Goal: Task Accomplishment & Management: Use online tool/utility

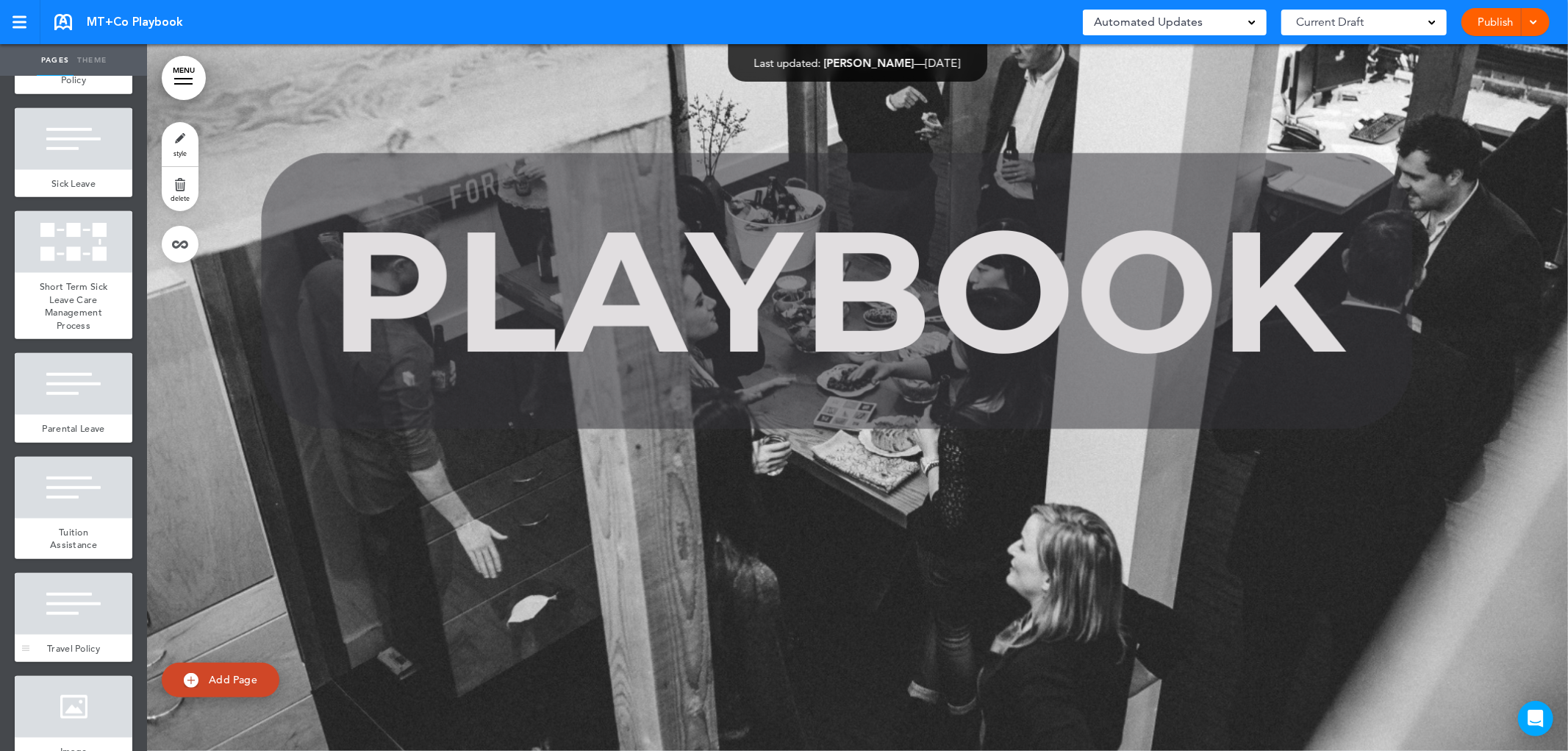
scroll to position [1085, 0]
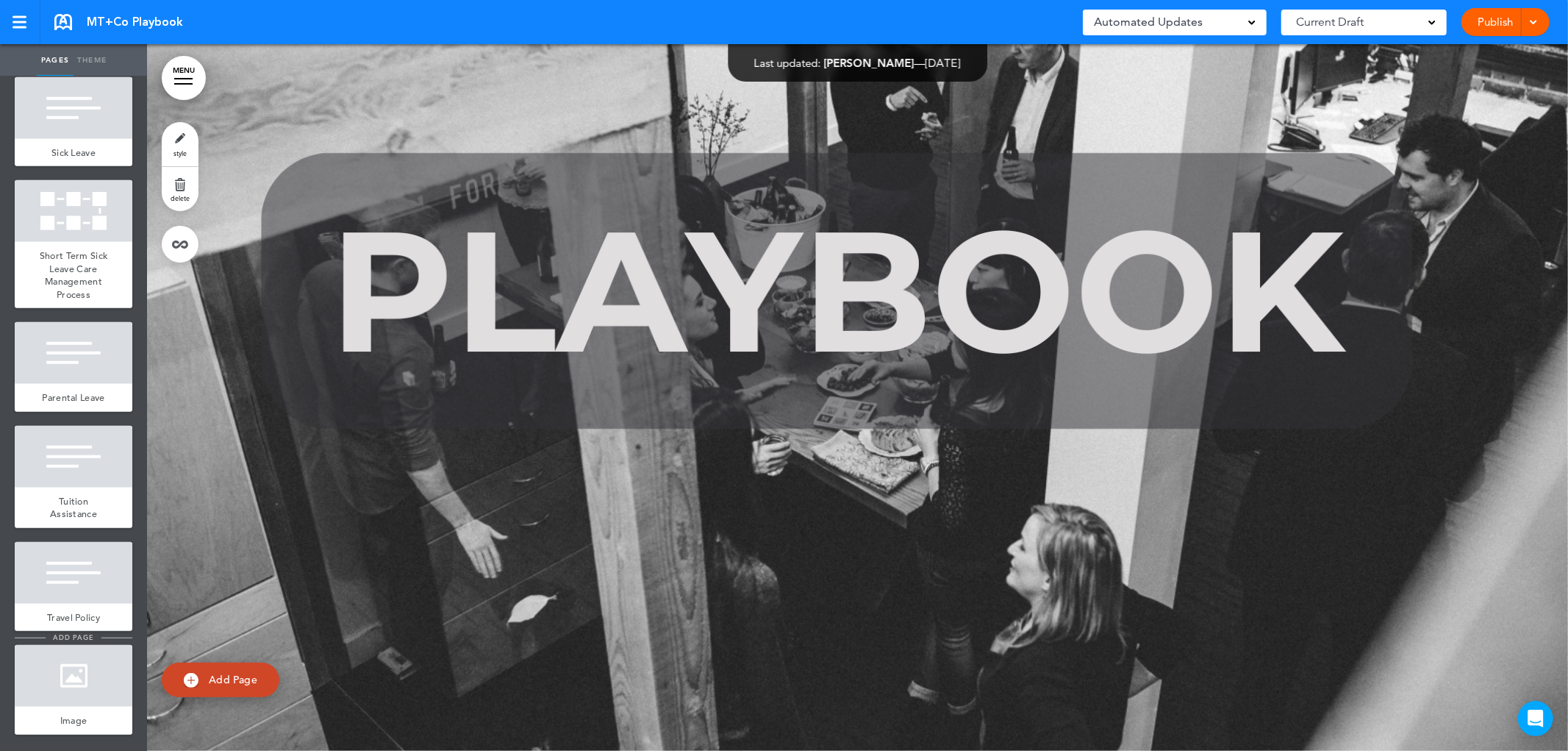
click at [98, 639] on li "add page" at bounding box center [73, 638] width 118 height 11
type input "********"
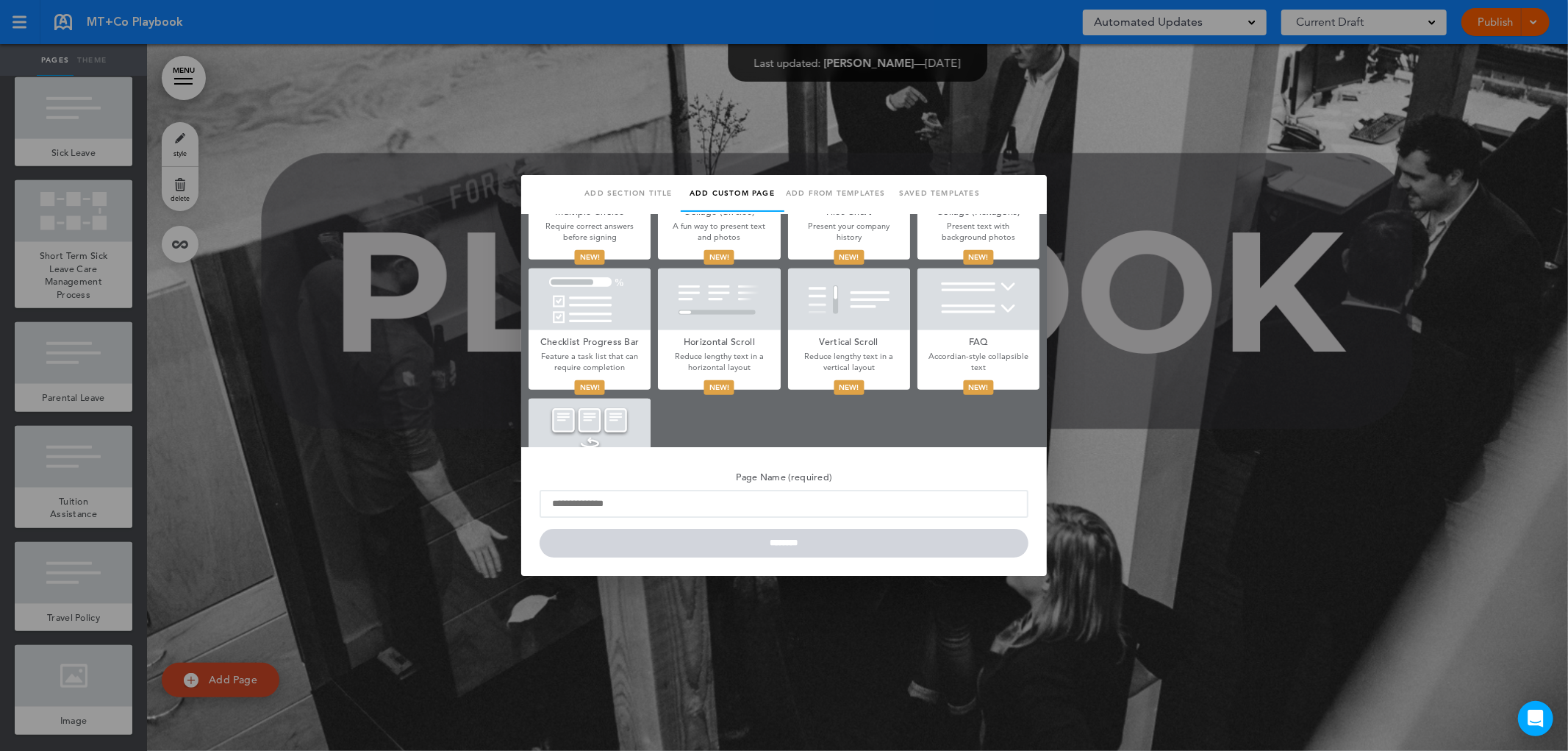
scroll to position [817, 0]
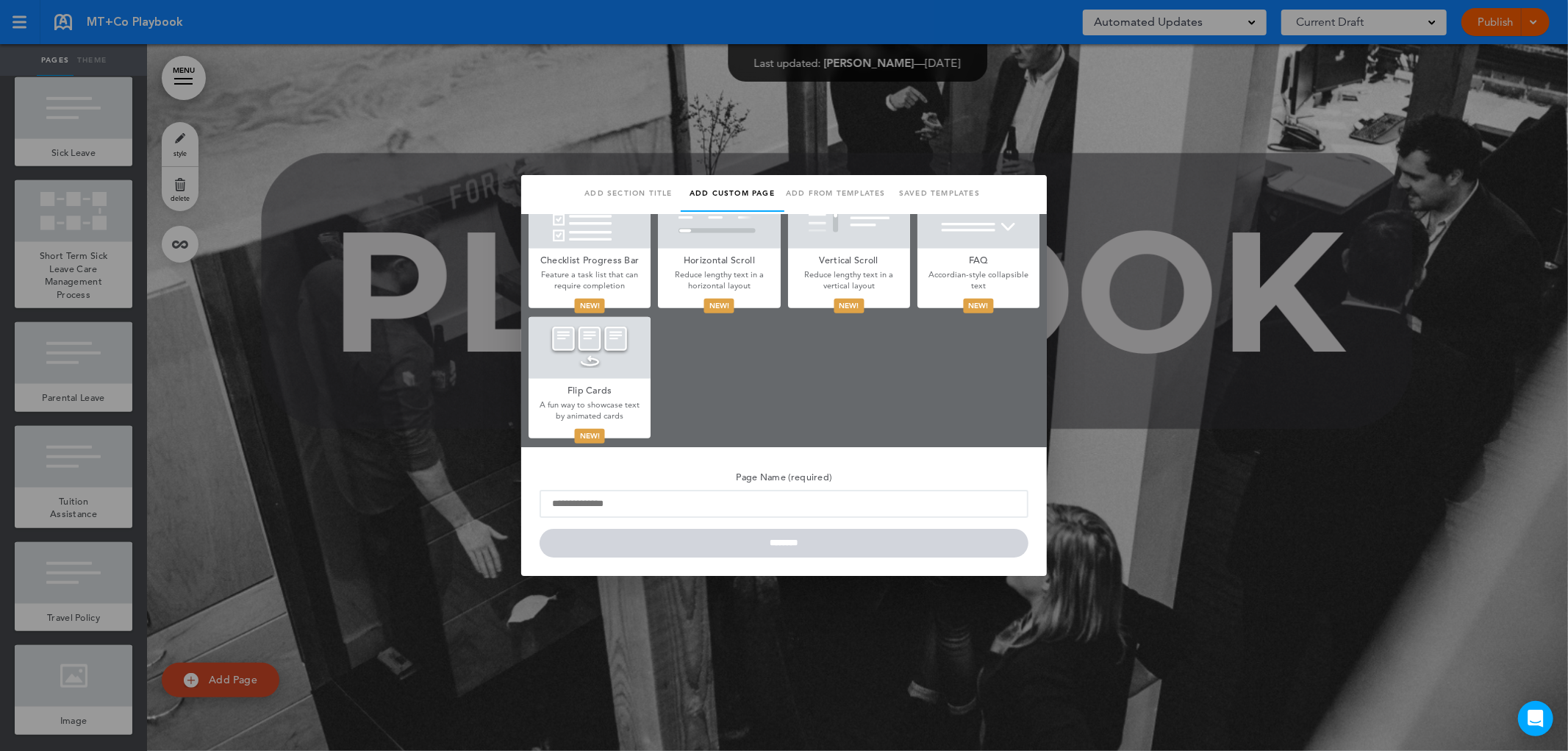
click at [964, 195] on link "Saved templates" at bounding box center [939, 194] width 103 height 37
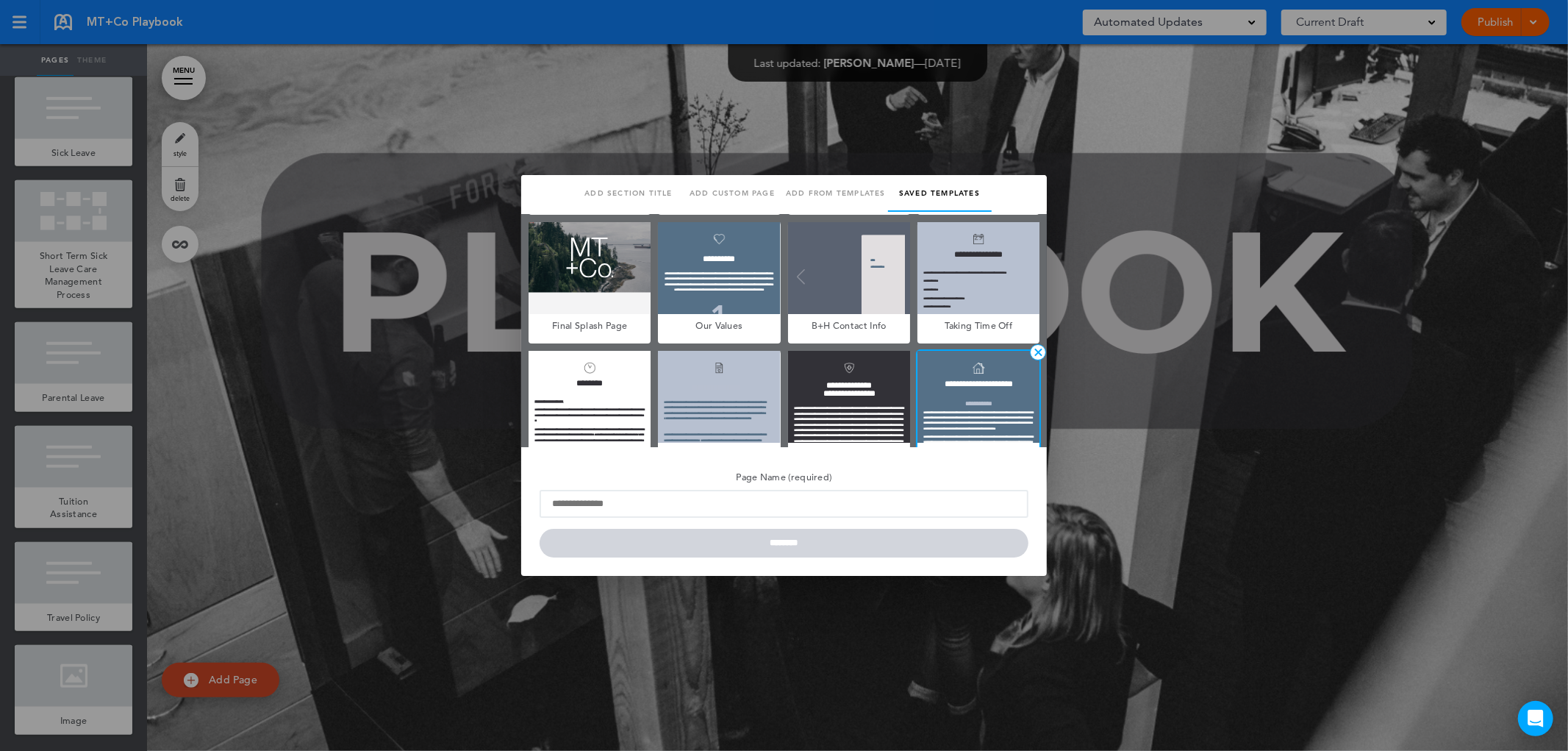
scroll to position [292, 0]
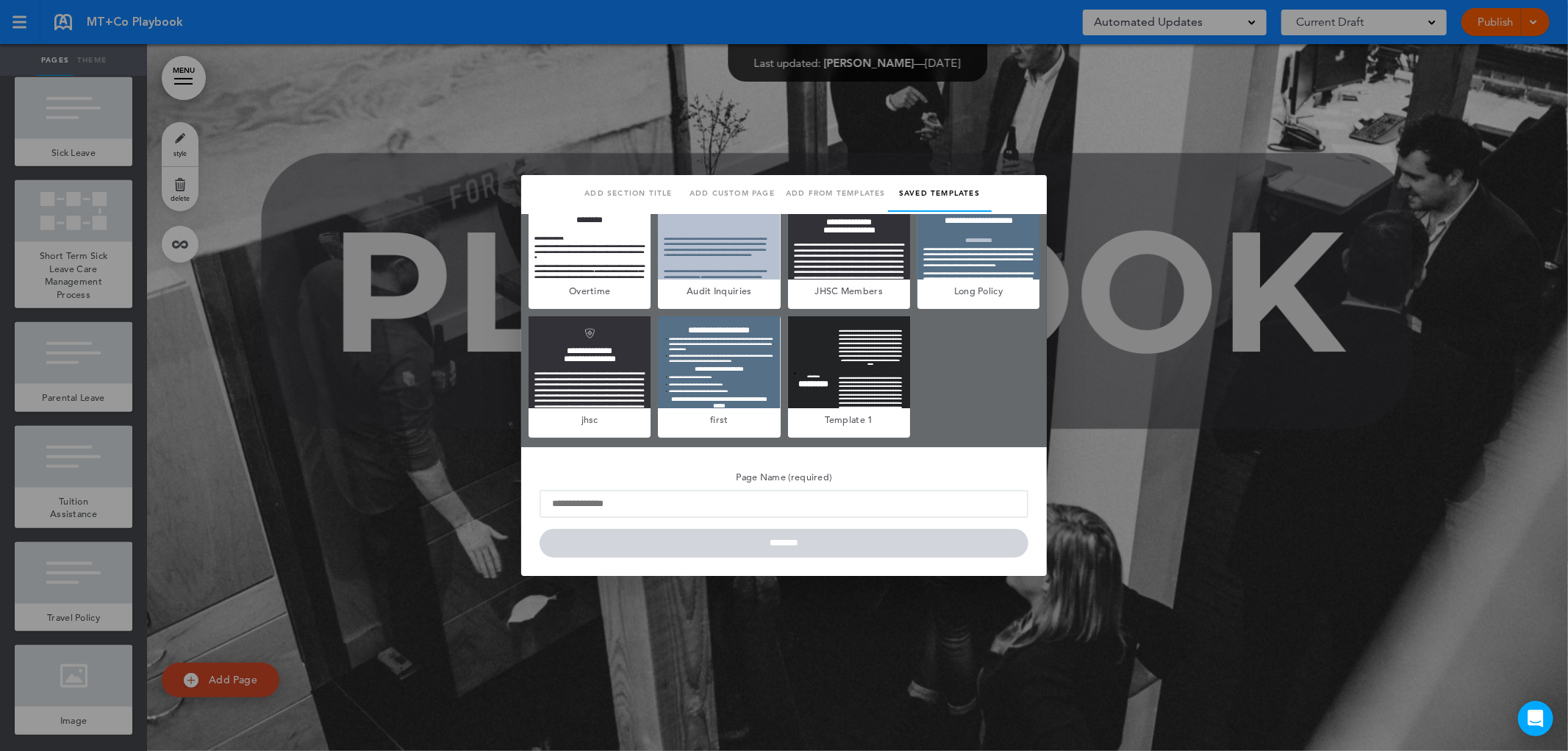
click at [752, 657] on div at bounding box center [784, 376] width 1568 height 751
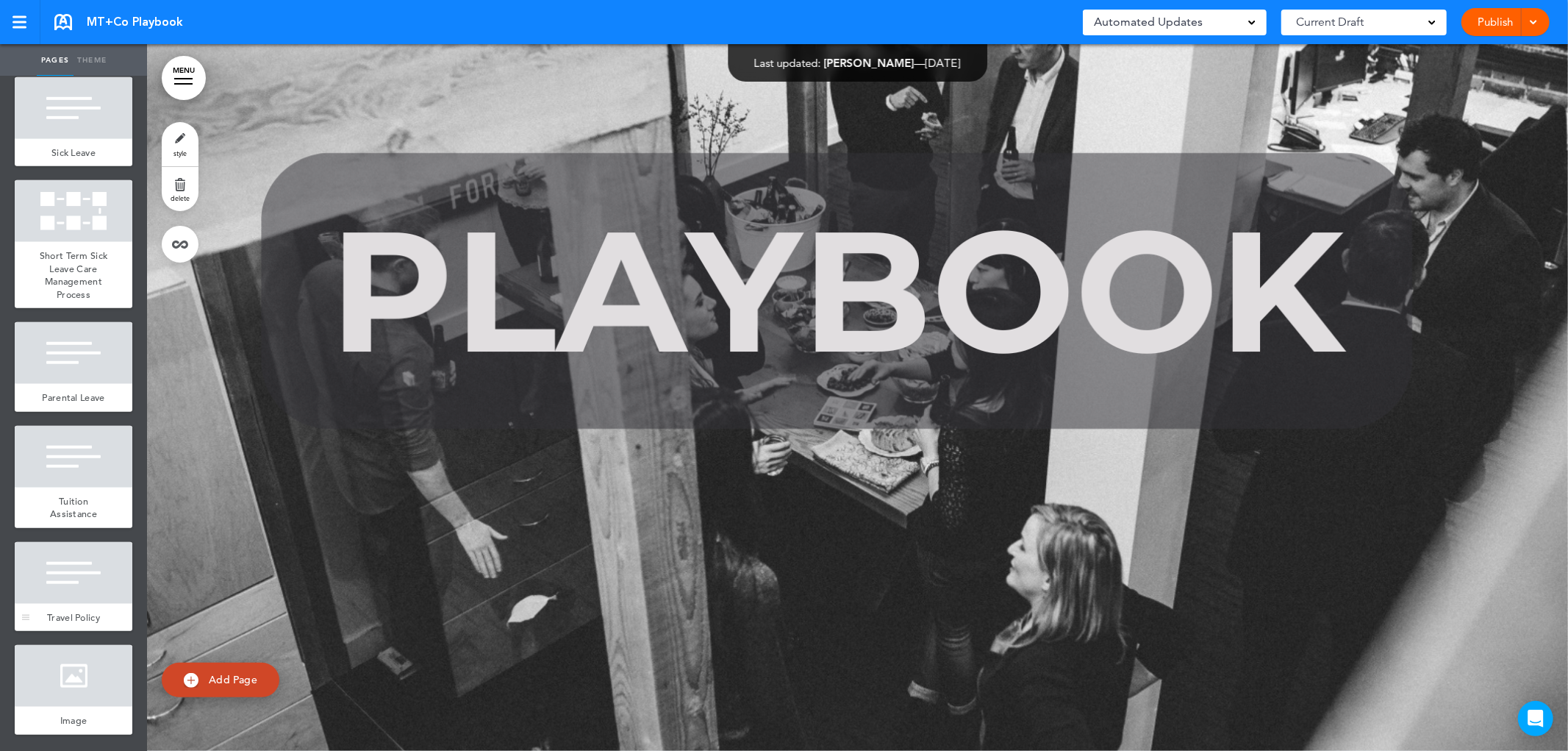
click at [96, 607] on div "Travel Policy" at bounding box center [73, 618] width 118 height 28
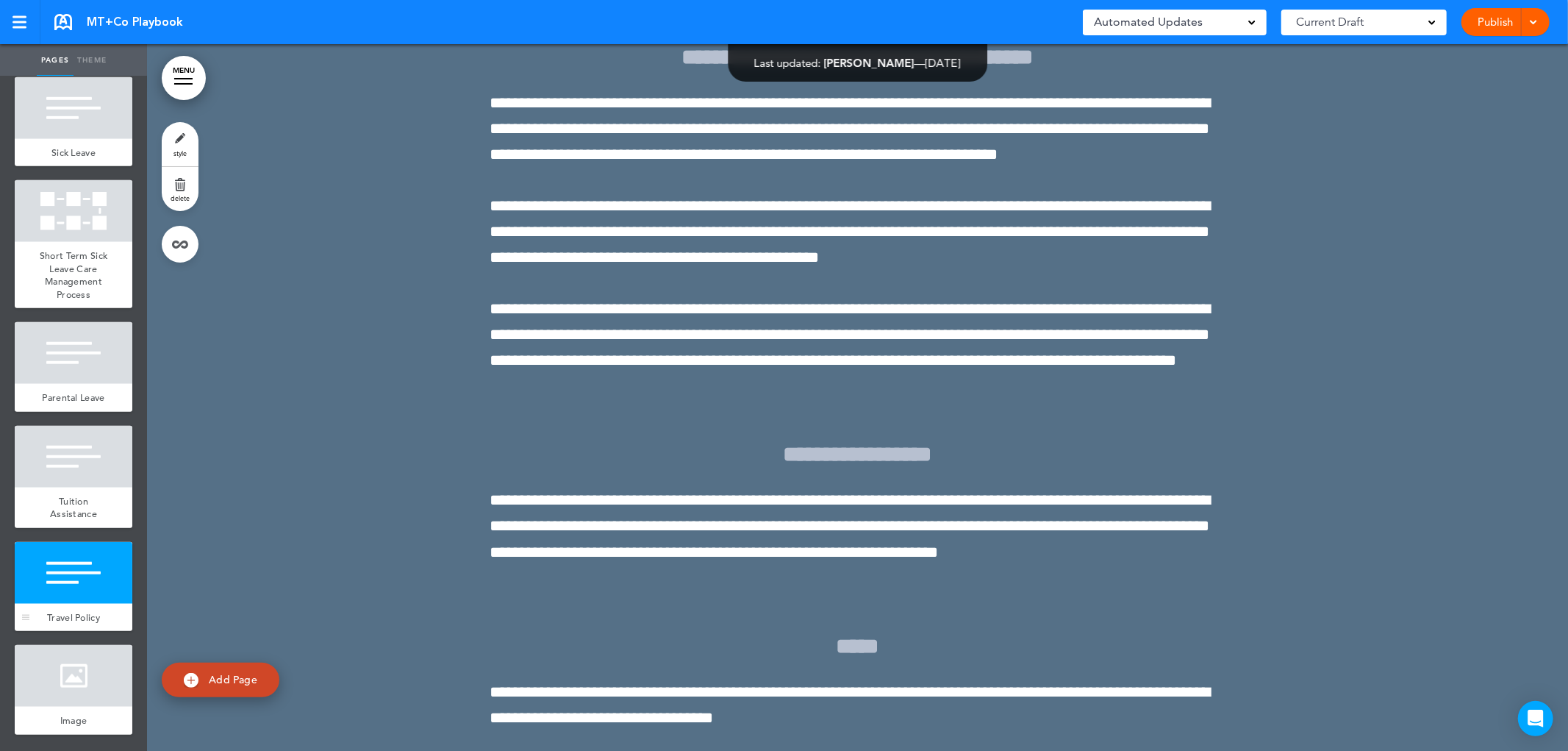
scroll to position [30440, 0]
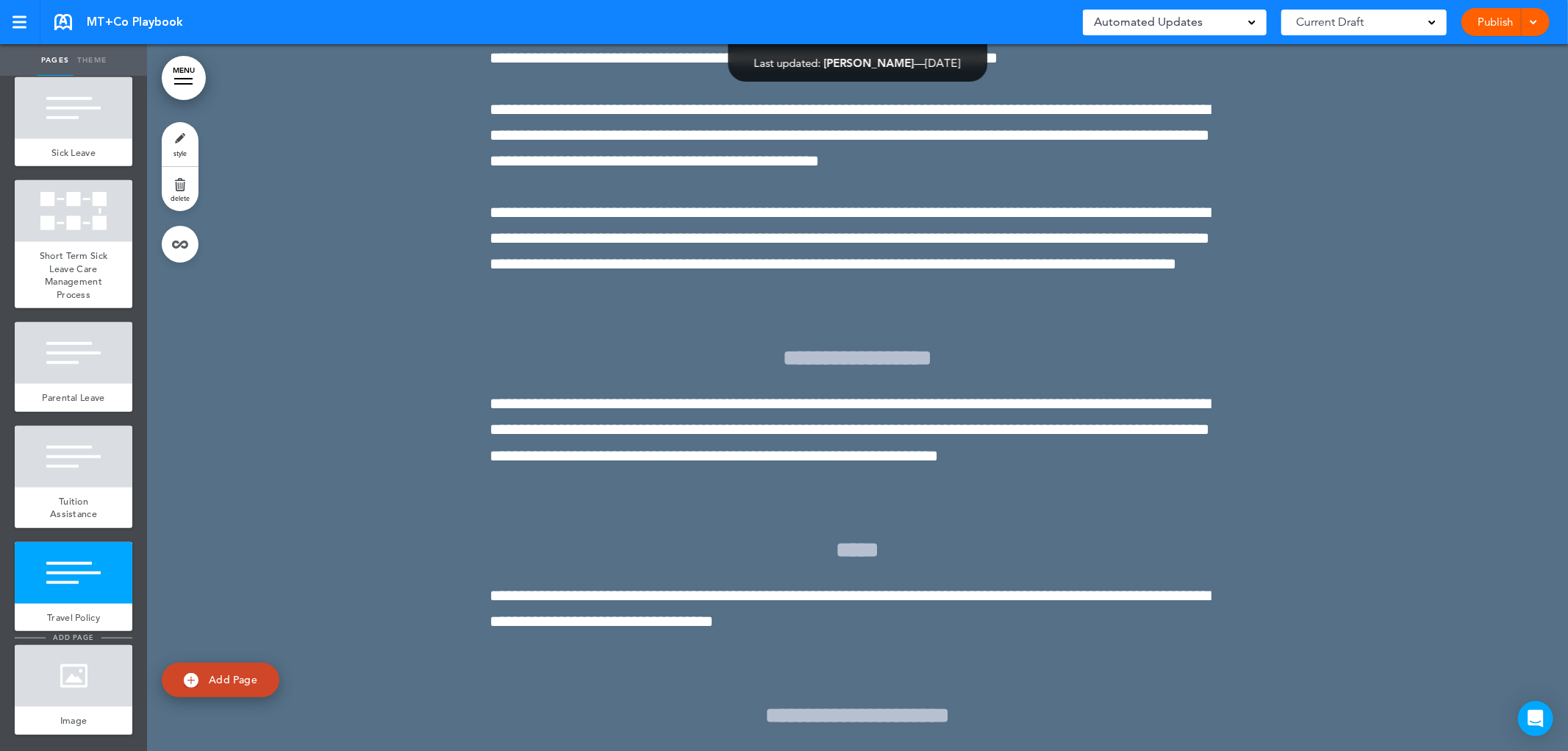
click at [78, 640] on span "add page" at bounding box center [73, 637] width 55 height 10
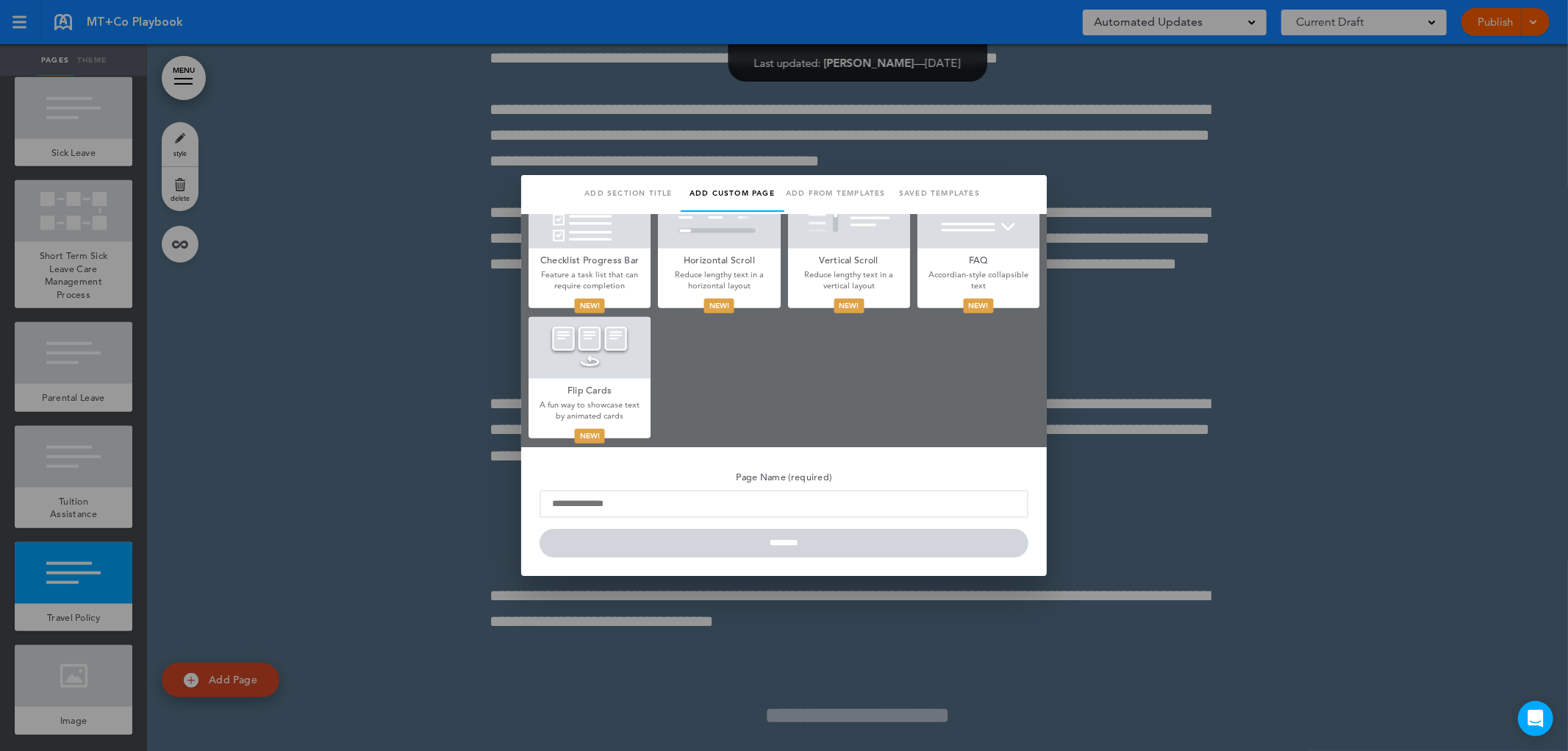
click at [924, 194] on link "Saved templates" at bounding box center [939, 194] width 103 height 37
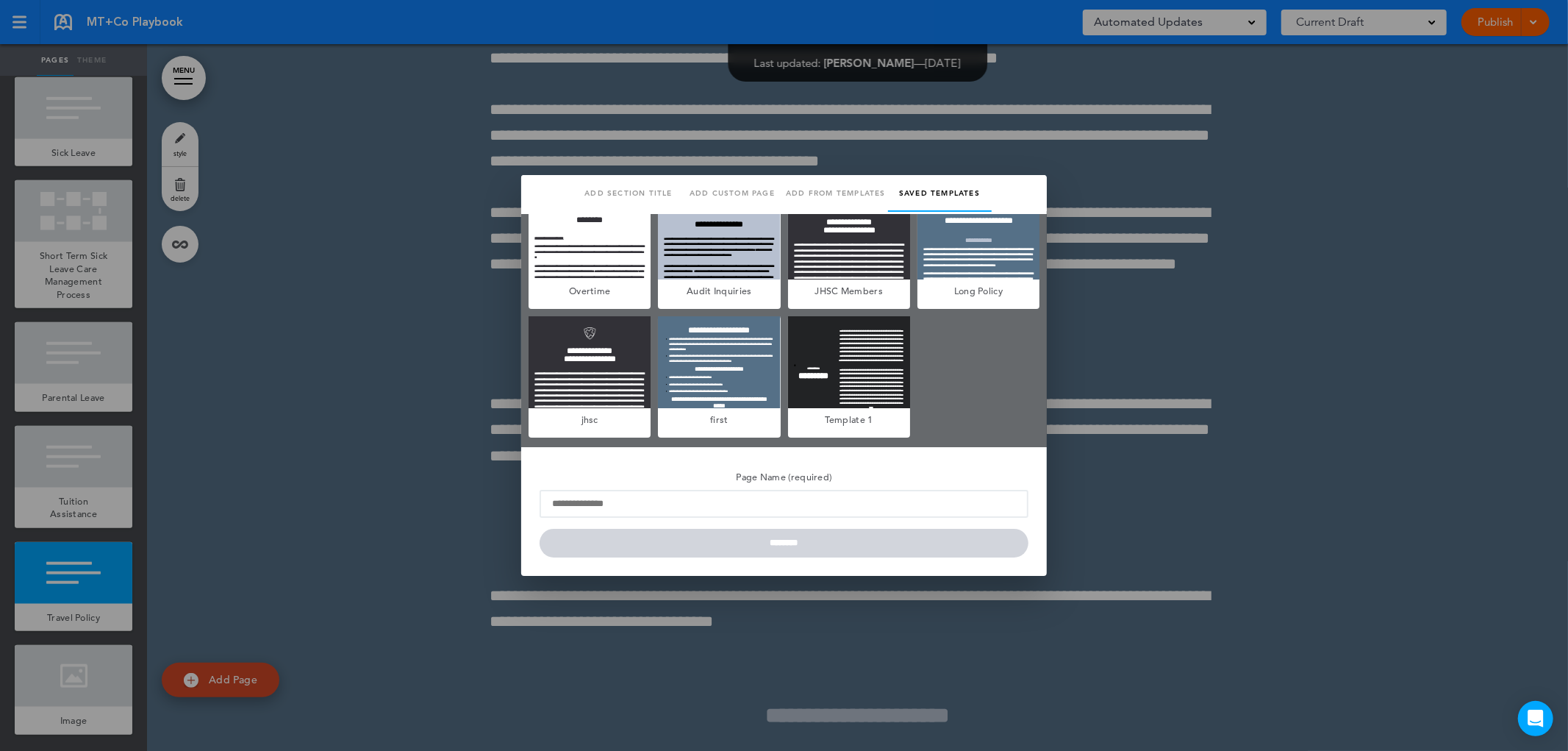
scroll to position [0, 0]
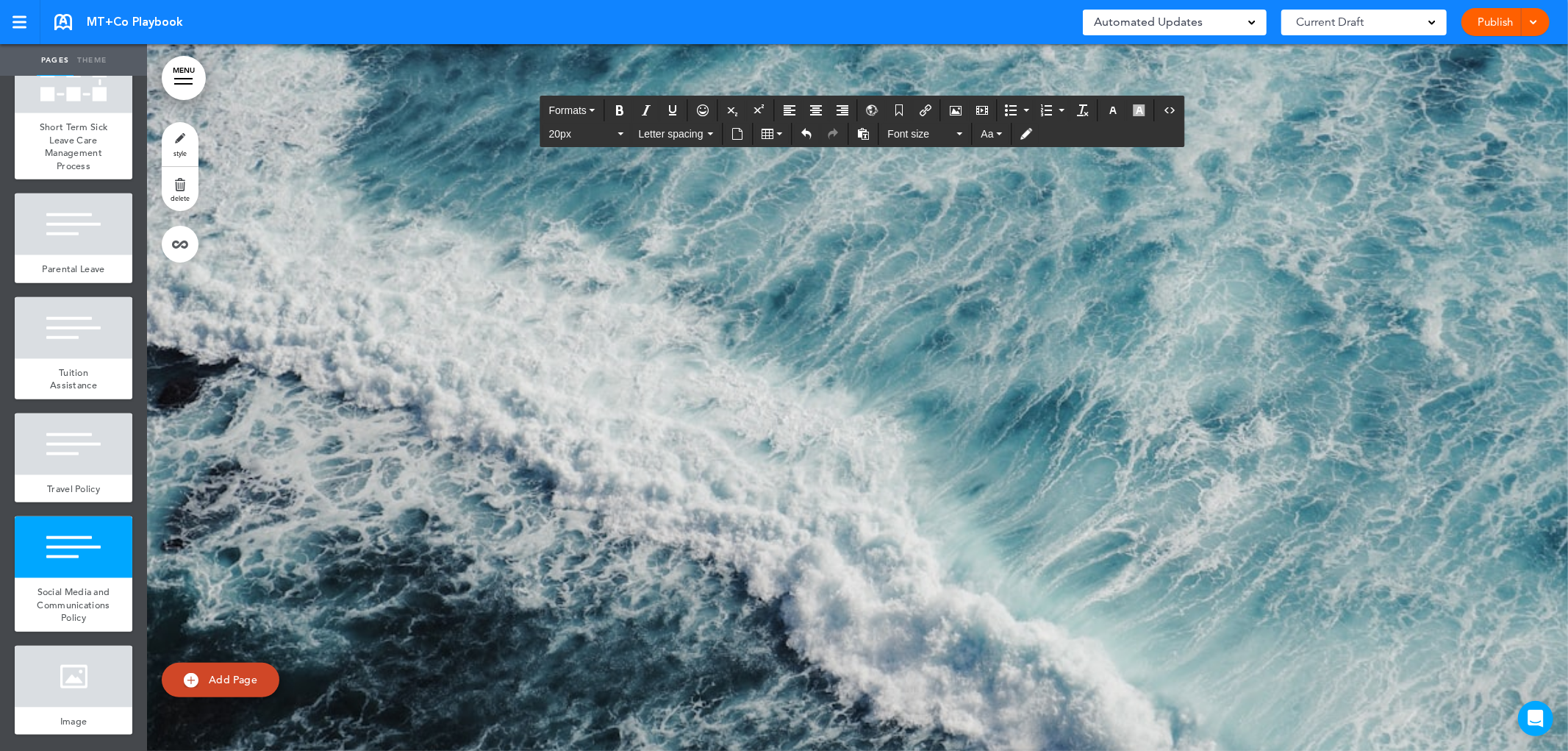
scroll to position [37562, 0]
drag, startPoint x: 1074, startPoint y: 682, endPoint x: 507, endPoint y: 702, distance: 567.4
drag, startPoint x: 579, startPoint y: 488, endPoint x: 487, endPoint y: 203, distance: 299.5
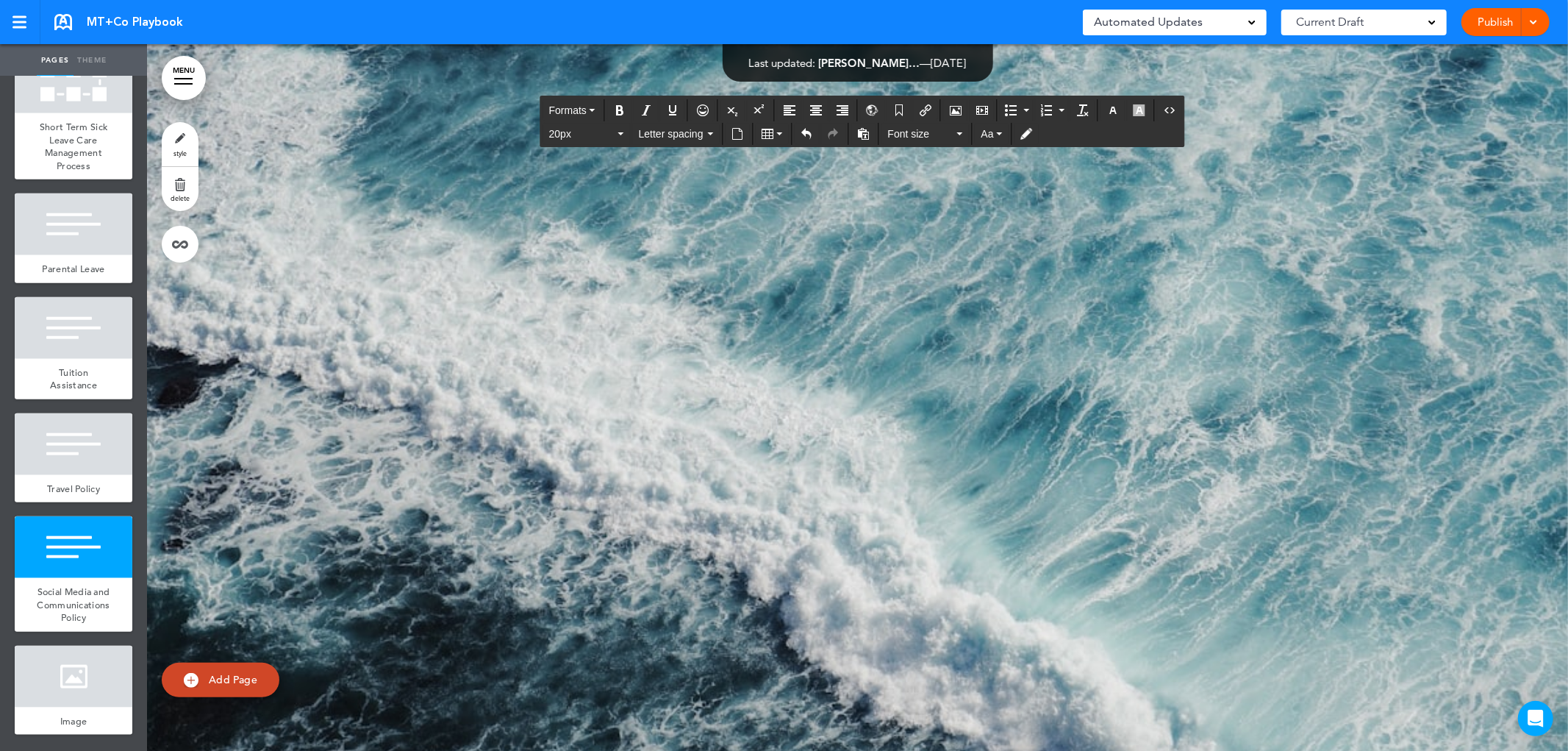
drag, startPoint x: 976, startPoint y: 356, endPoint x: 740, endPoint y: 353, distance: 236.0
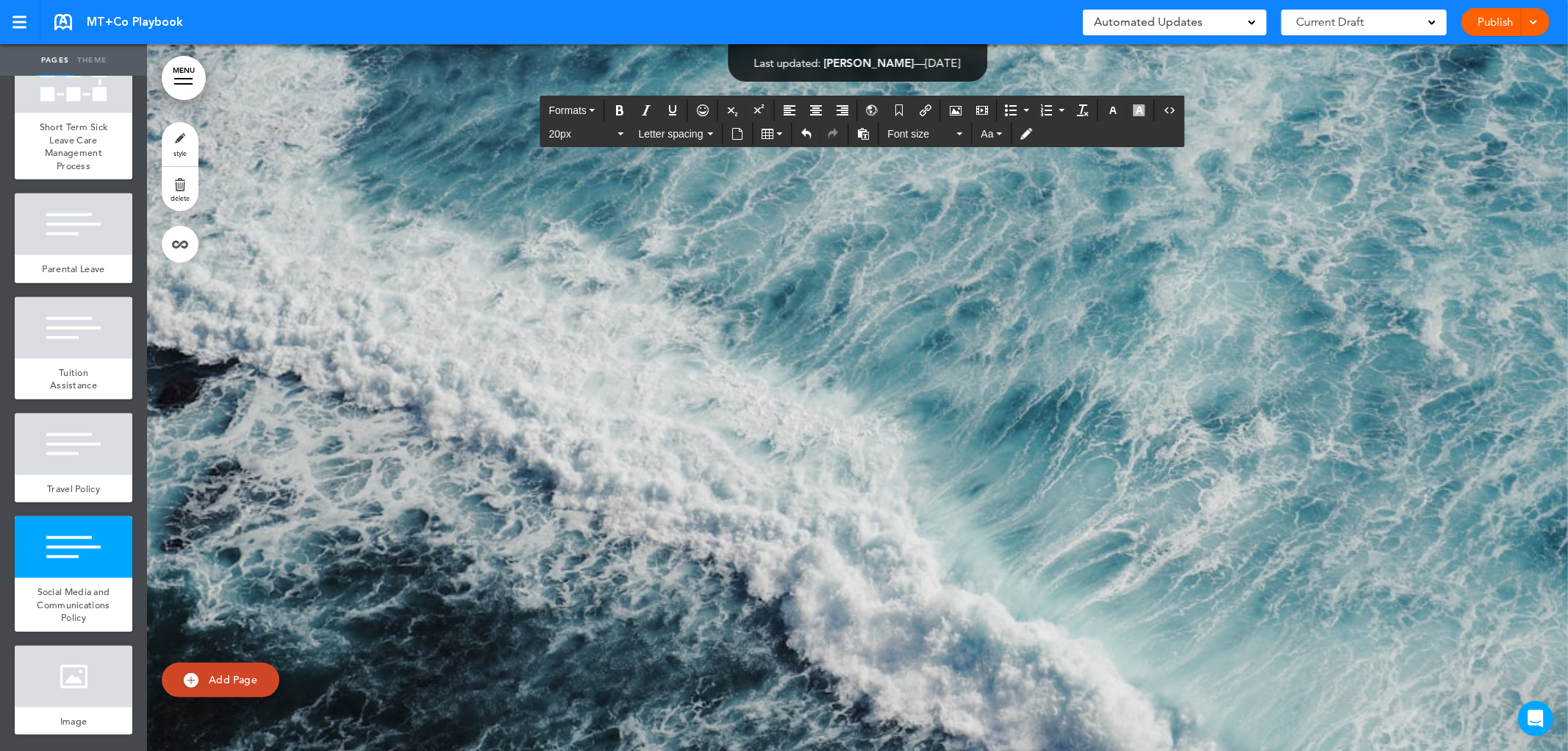
drag, startPoint x: 1053, startPoint y: 476, endPoint x: 488, endPoint y: 401, distance: 570.0
drag, startPoint x: 951, startPoint y: 473, endPoint x: 765, endPoint y: 475, distance: 186.0
drag, startPoint x: 722, startPoint y: 594, endPoint x: 487, endPoint y: 513, distance: 248.6
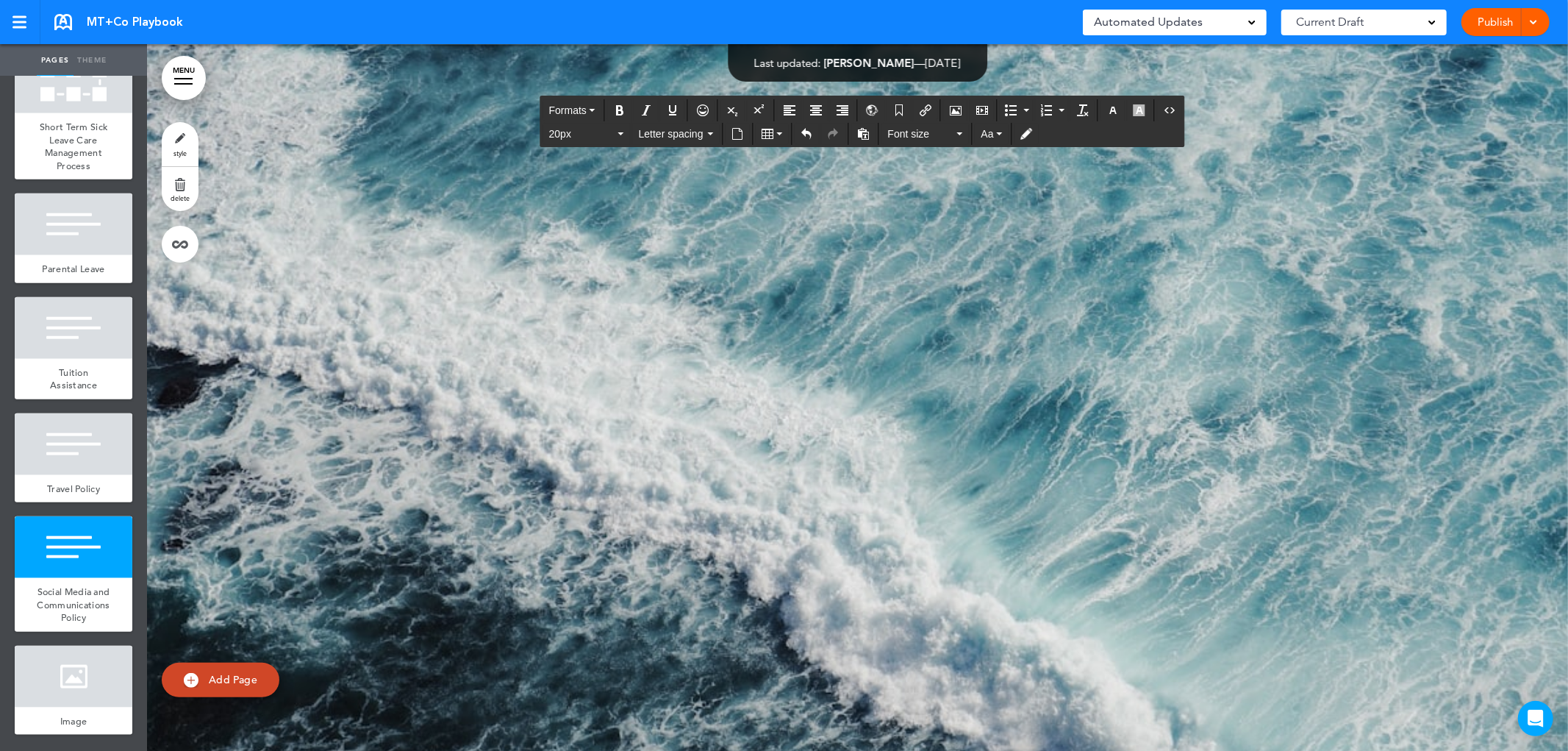
drag, startPoint x: 964, startPoint y: 587, endPoint x: 753, endPoint y: 581, distance: 211.1
drag, startPoint x: 647, startPoint y: 556, endPoint x: 479, endPoint y: 464, distance: 191.5
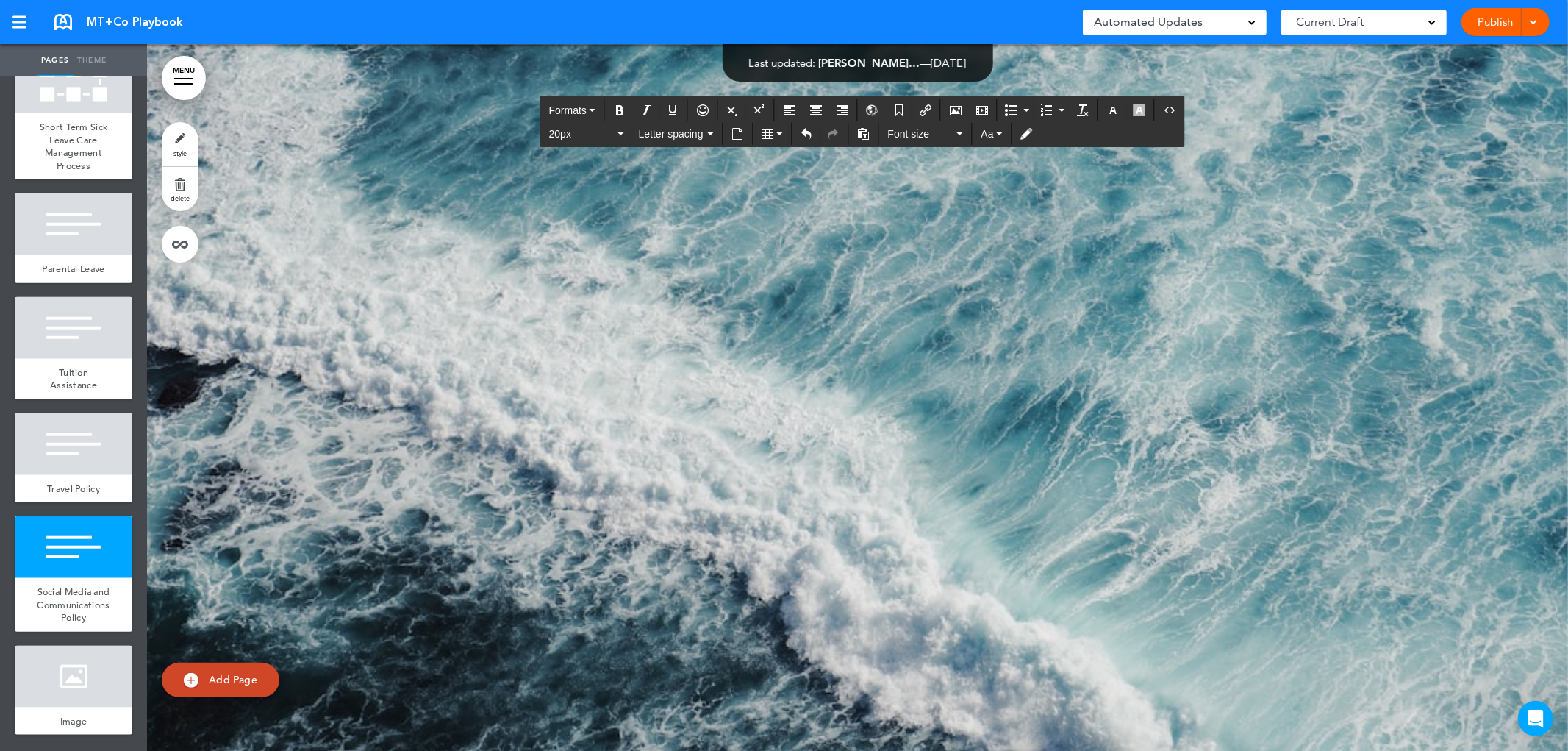
drag, startPoint x: 796, startPoint y: 465, endPoint x: 738, endPoint y: 413, distance: 77.9
copy div "**********"
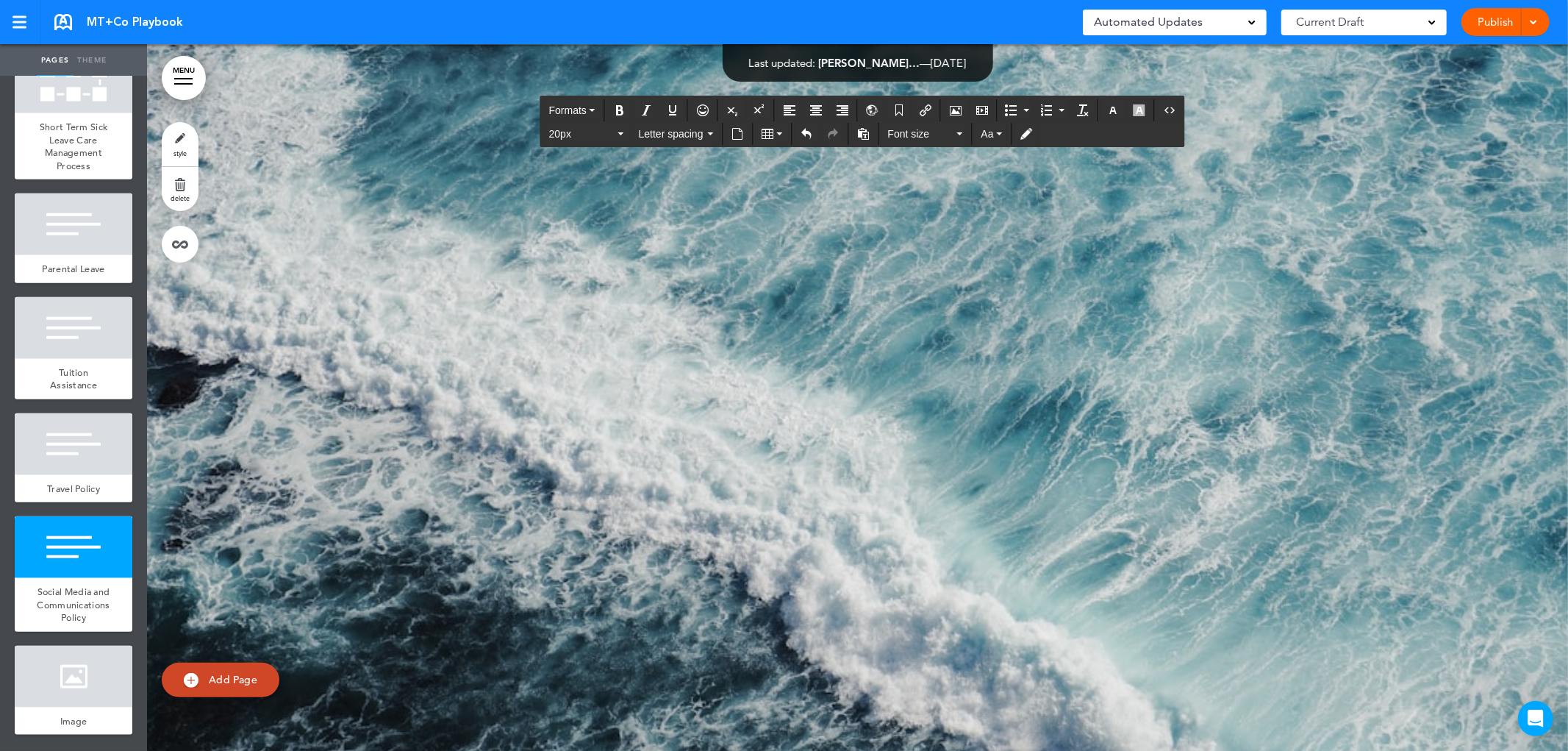
drag, startPoint x: 635, startPoint y: 589, endPoint x: 546, endPoint y: 539, distance: 102.1
copy div "**********"
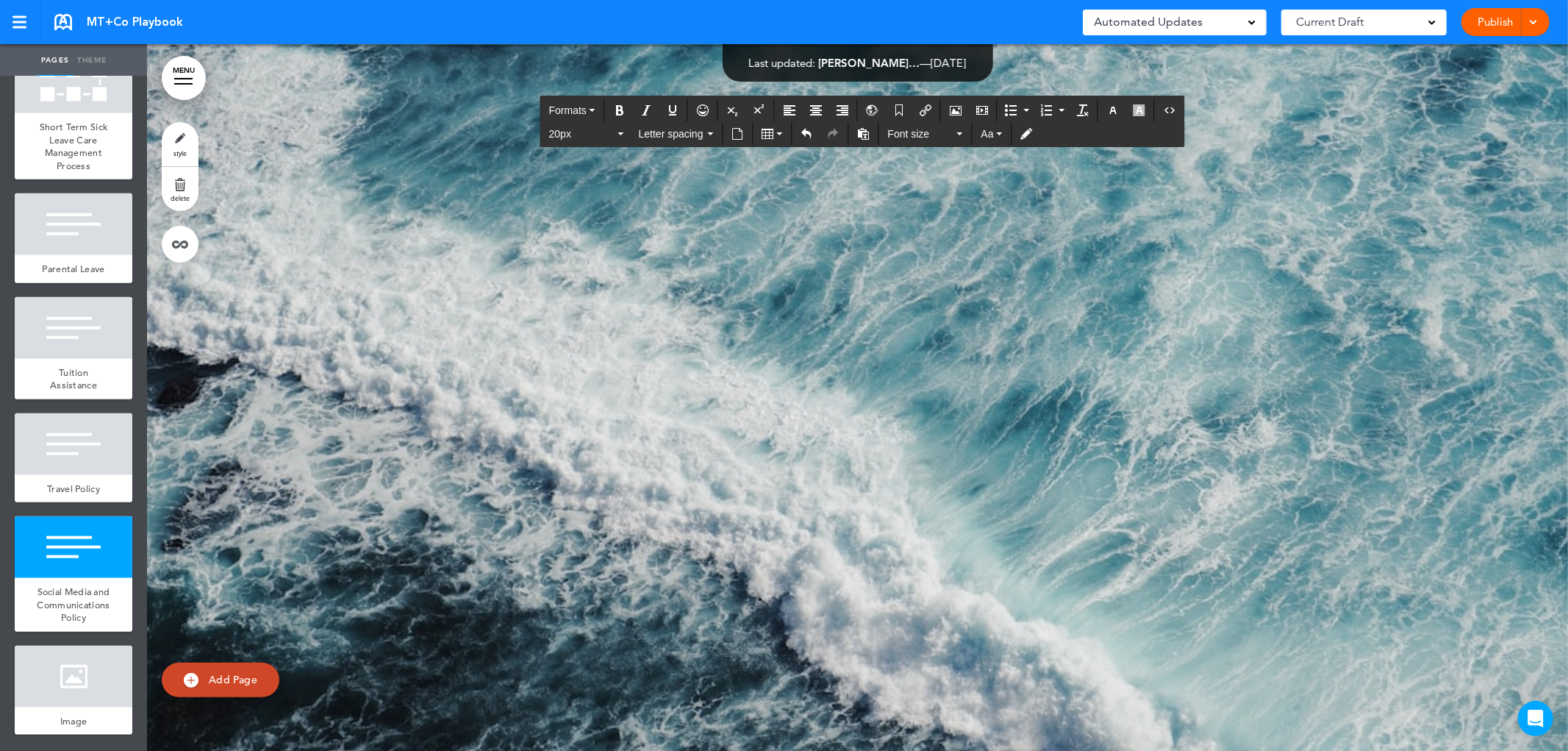
drag, startPoint x: 943, startPoint y: 584, endPoint x: 783, endPoint y: 581, distance: 160.0
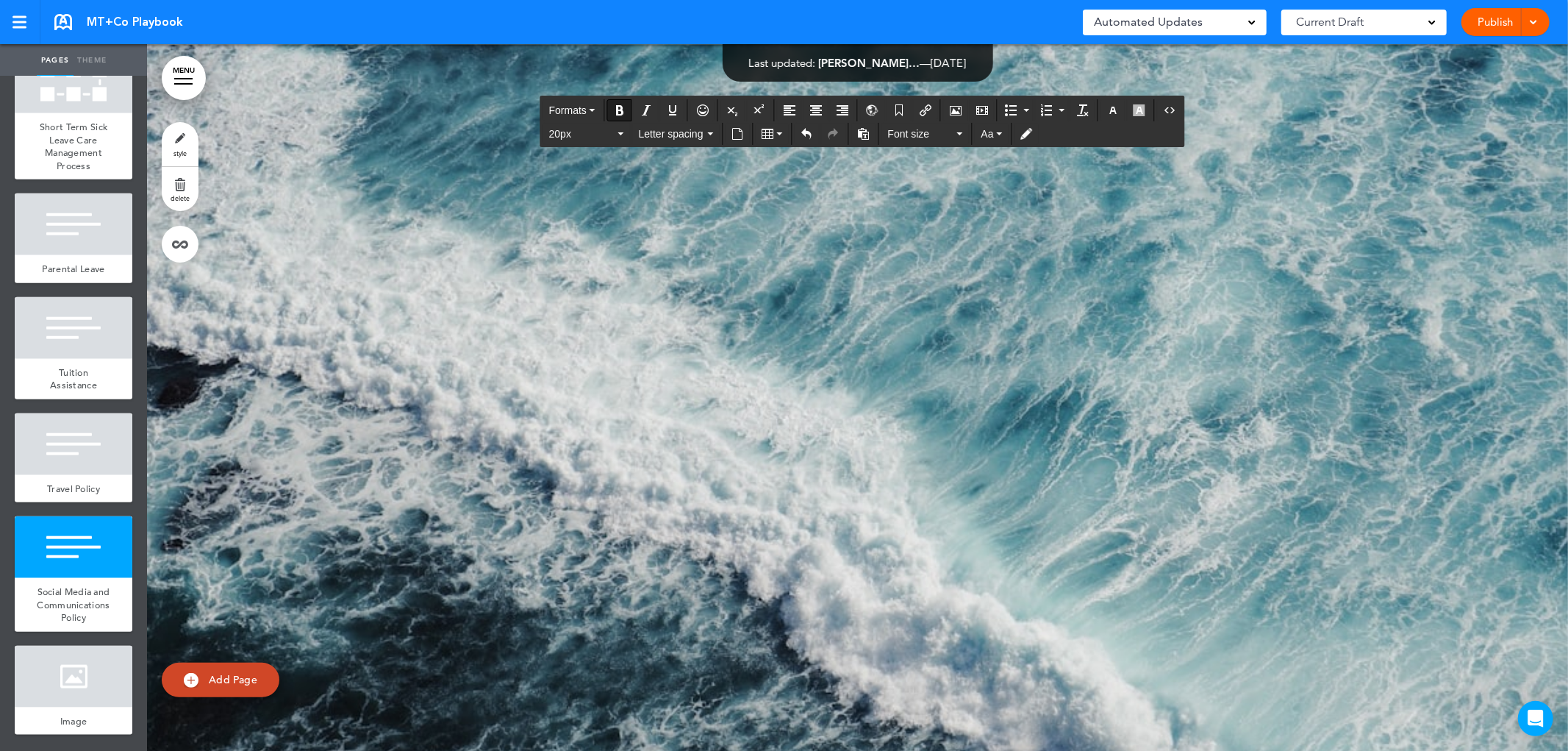
click at [598, 107] on button "Formats" at bounding box center [572, 111] width 58 height 21
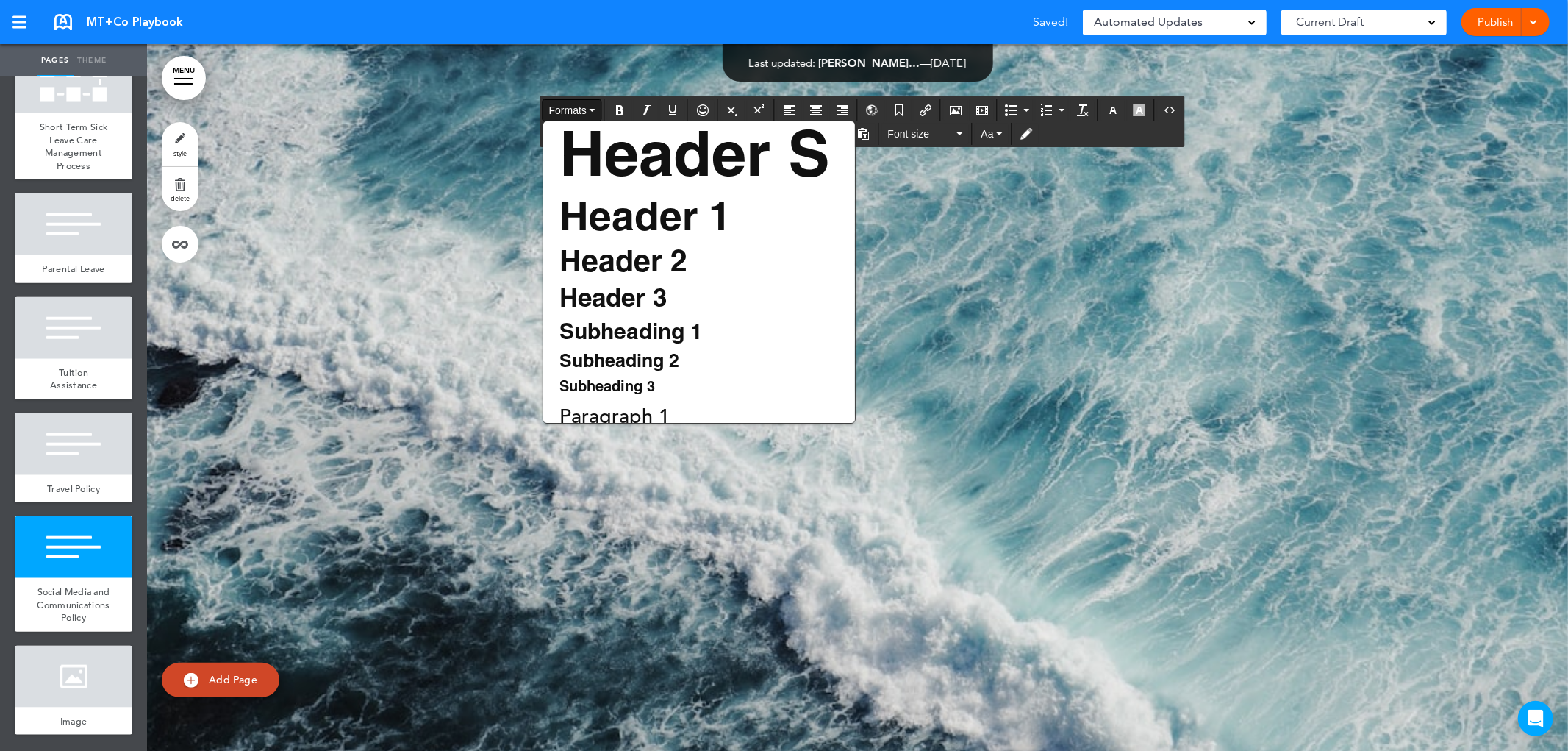
click at [656, 216] on span "Header 1" at bounding box center [645, 220] width 175 height 37
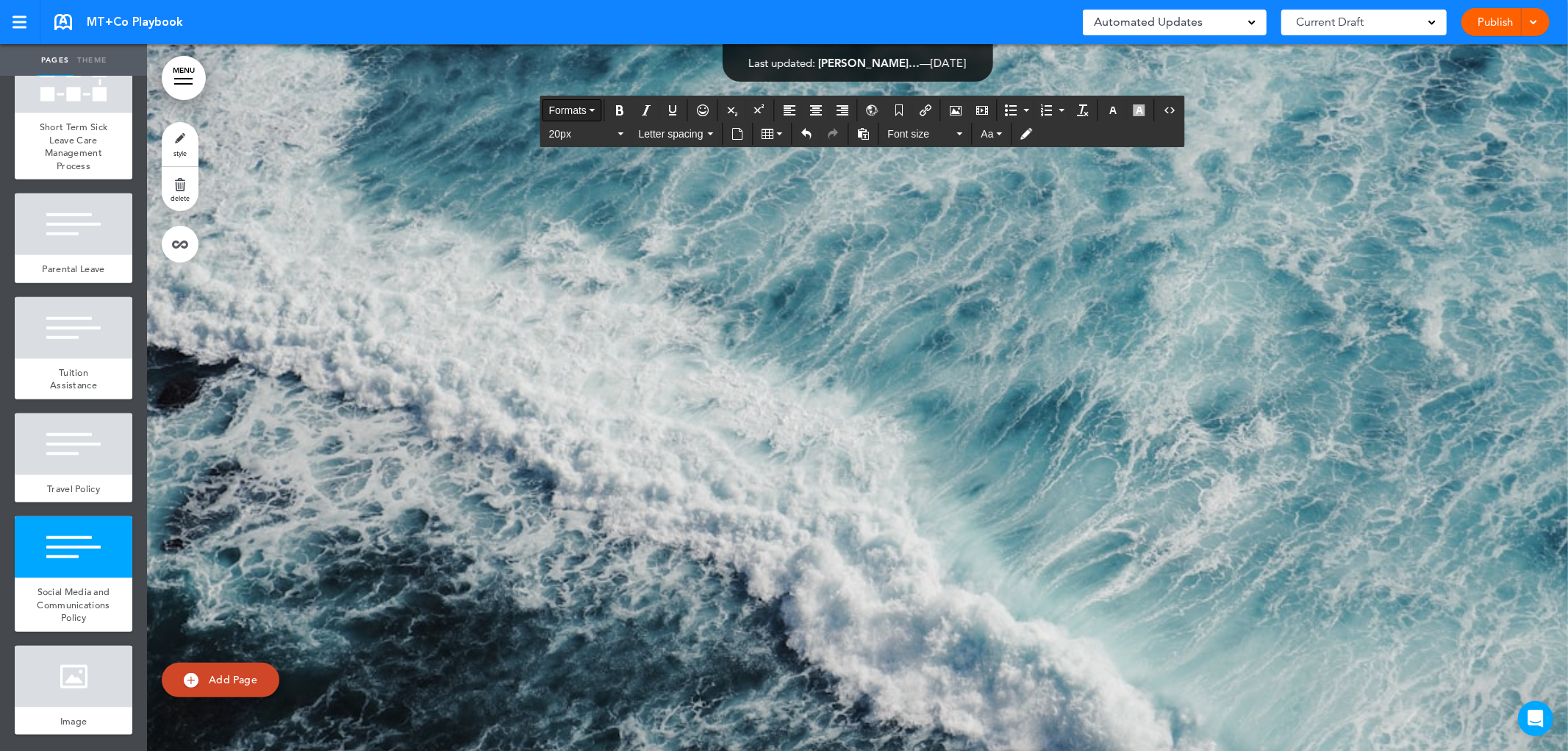
click at [597, 112] on button "Formats" at bounding box center [572, 111] width 58 height 21
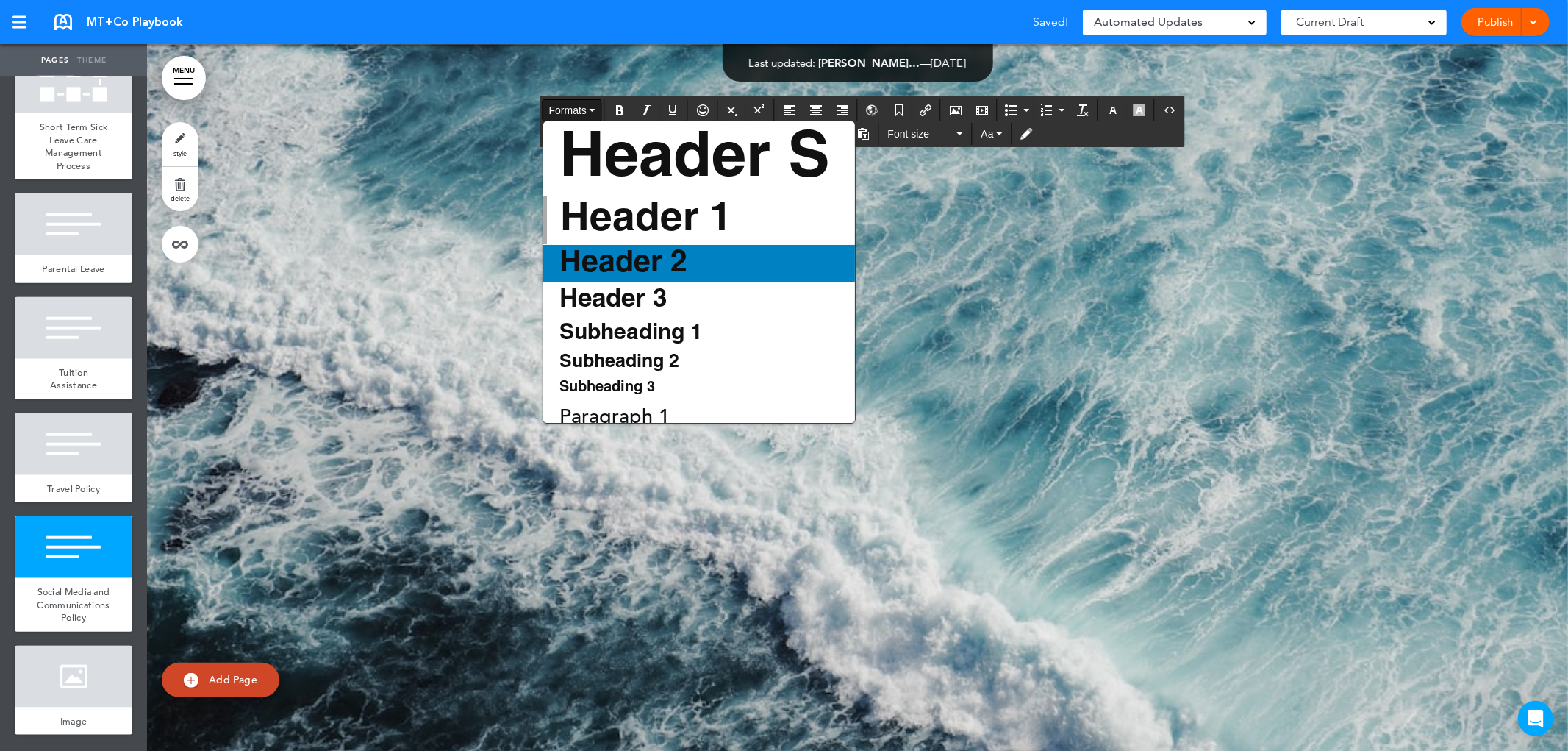
click at [637, 273] on span "Header 2" at bounding box center [623, 264] width 131 height 27
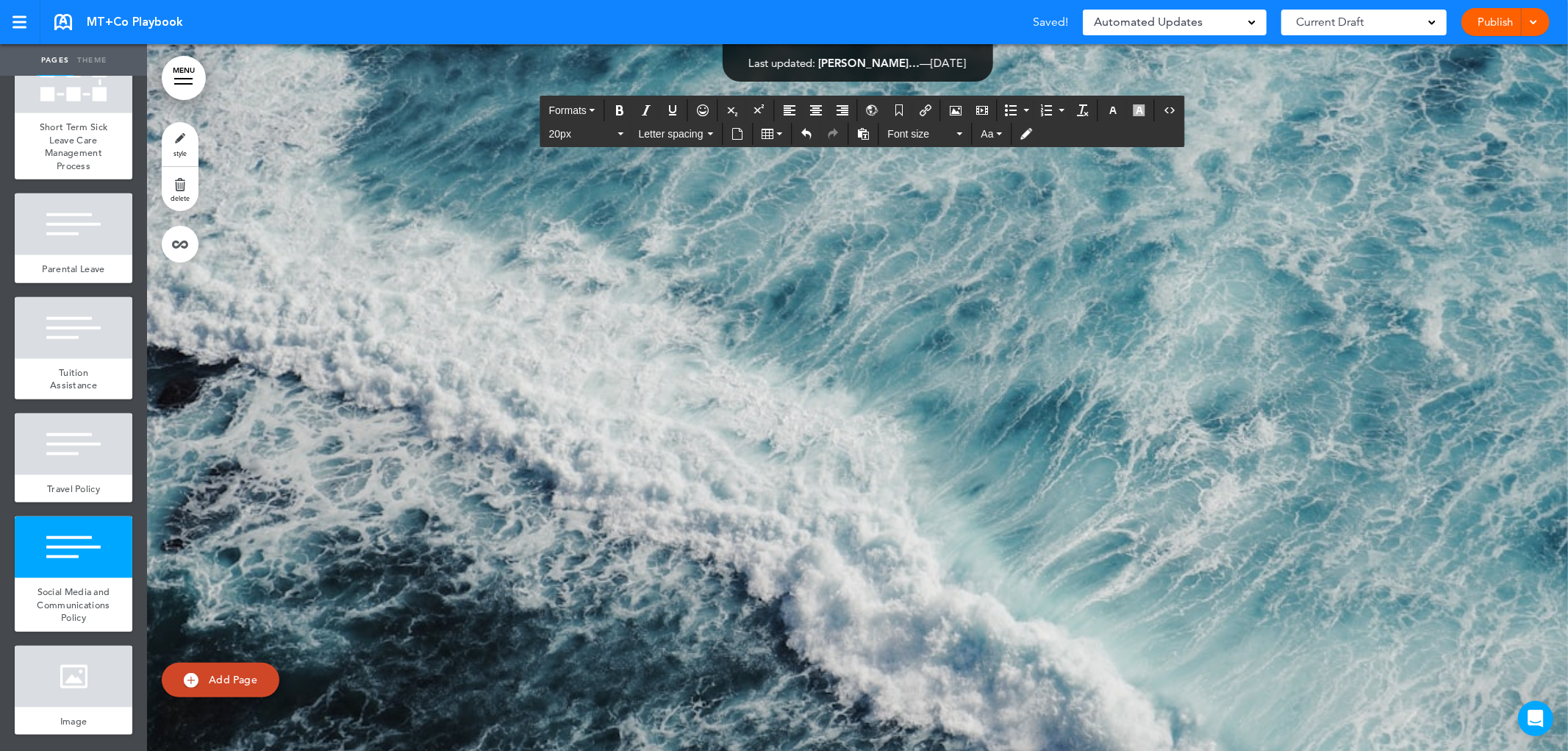
click at [591, 113] on button "Formats" at bounding box center [572, 111] width 58 height 21
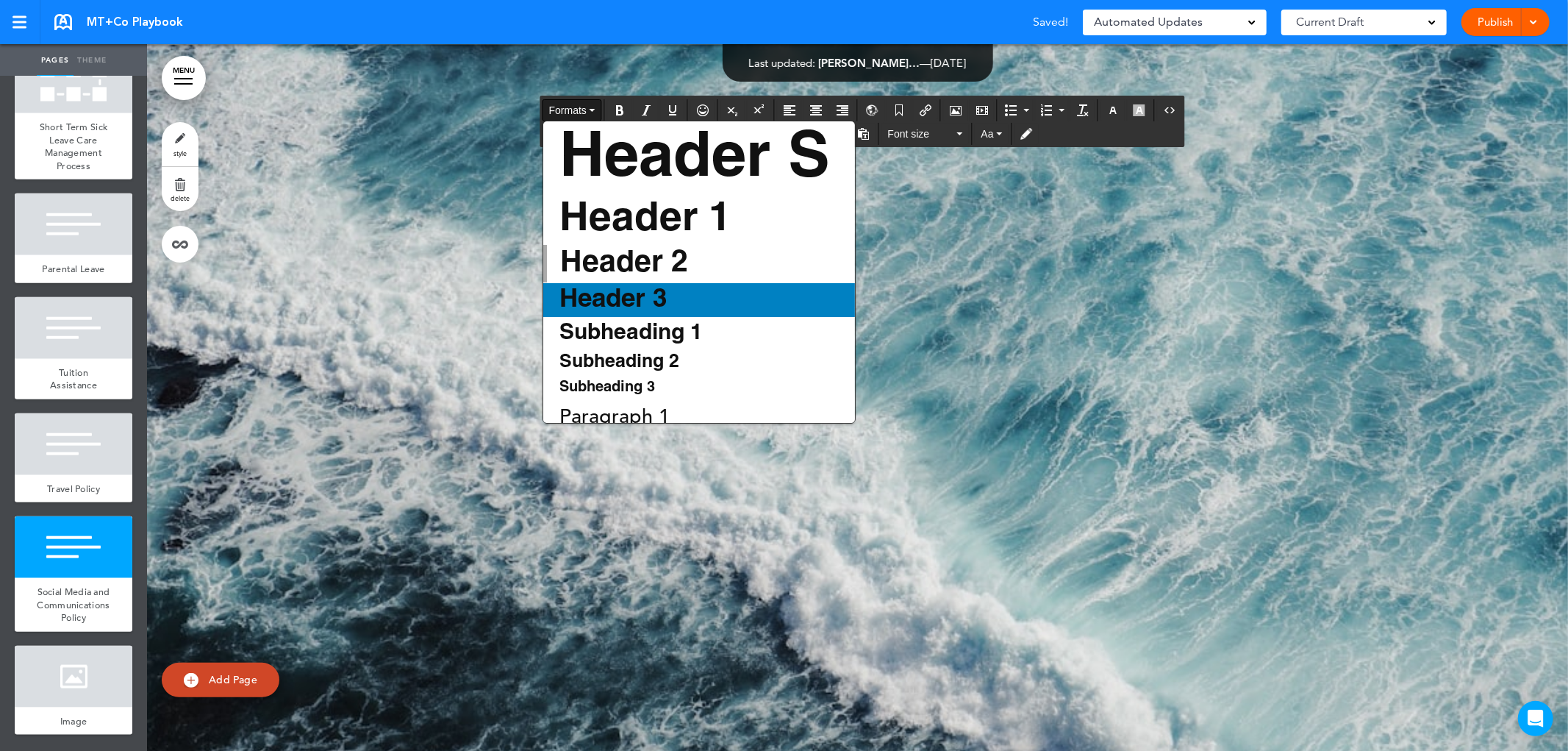
click at [620, 303] on span "Header 3" at bounding box center [613, 300] width 111 height 23
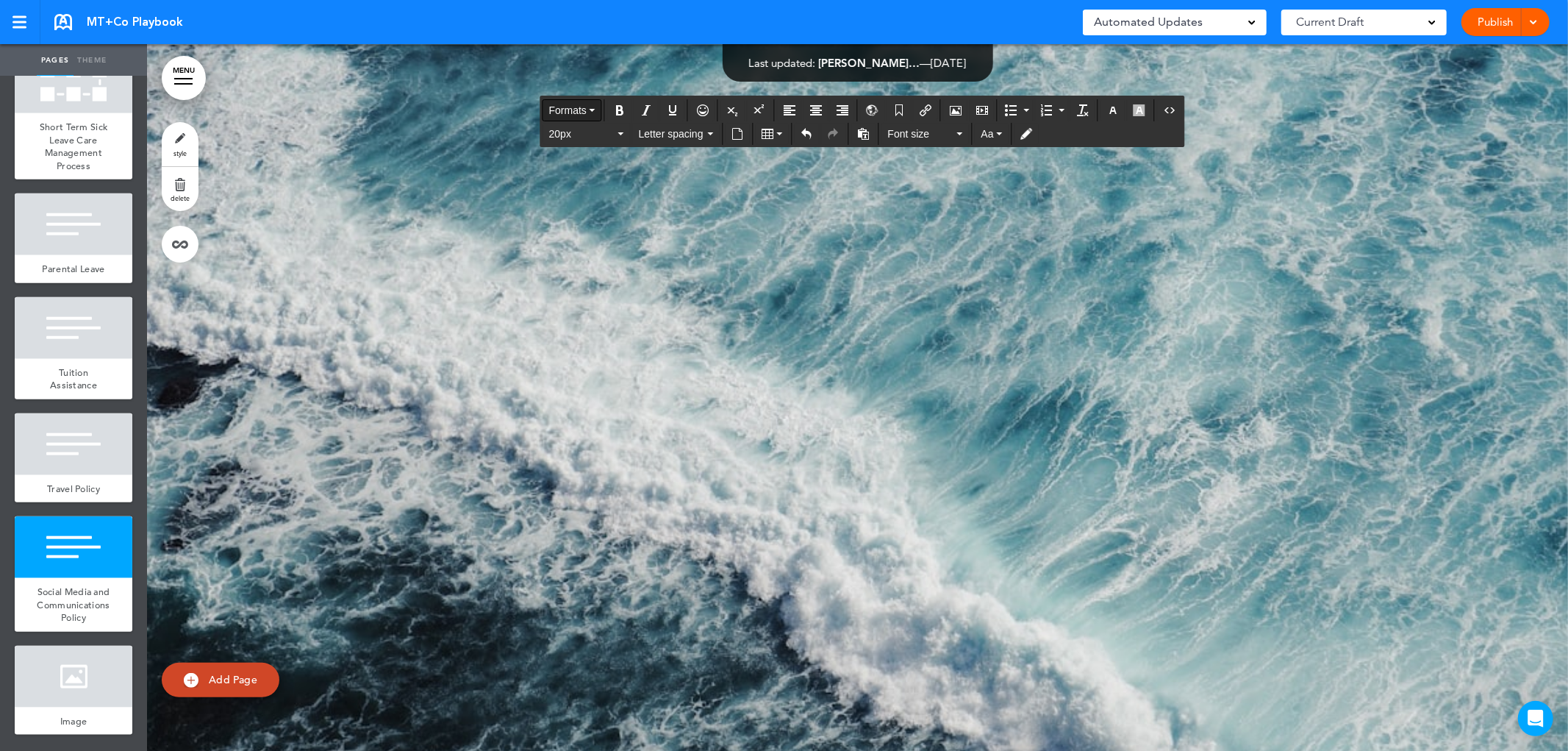
click at [571, 107] on span "Formats" at bounding box center [567, 110] width 37 height 12
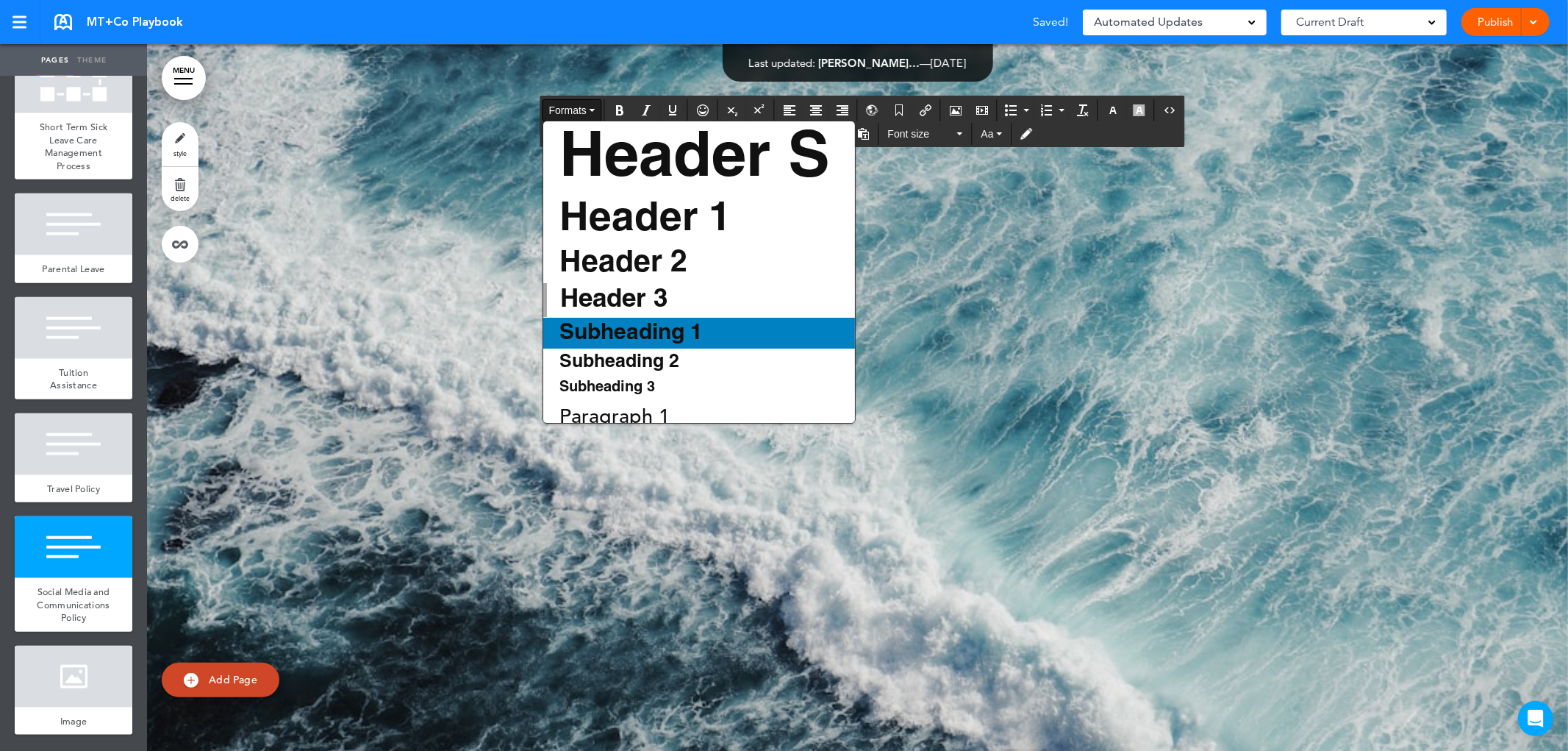
click at [600, 333] on span "Subheading 1" at bounding box center [630, 334] width 146 height 21
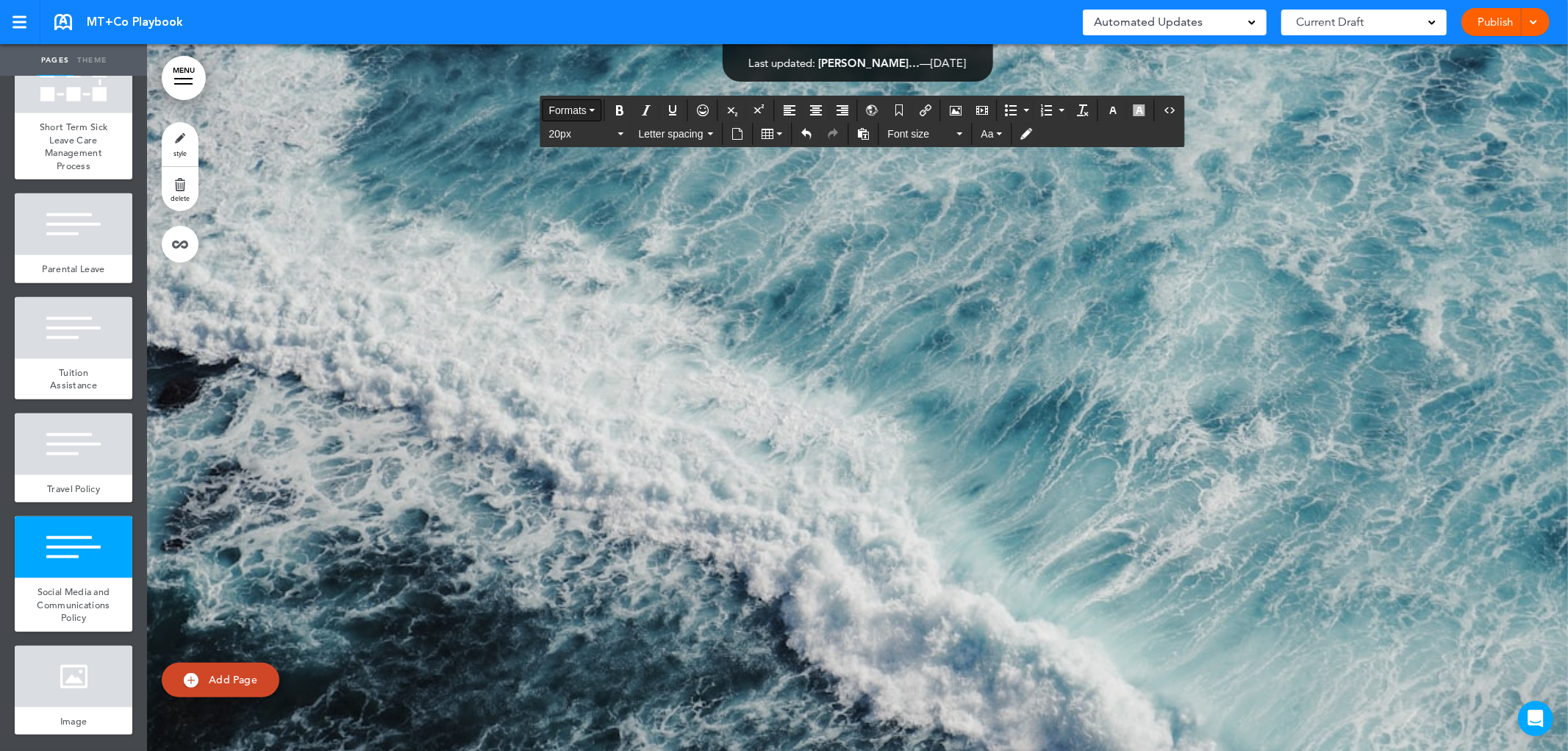
click at [581, 111] on span "Formats" at bounding box center [567, 110] width 37 height 12
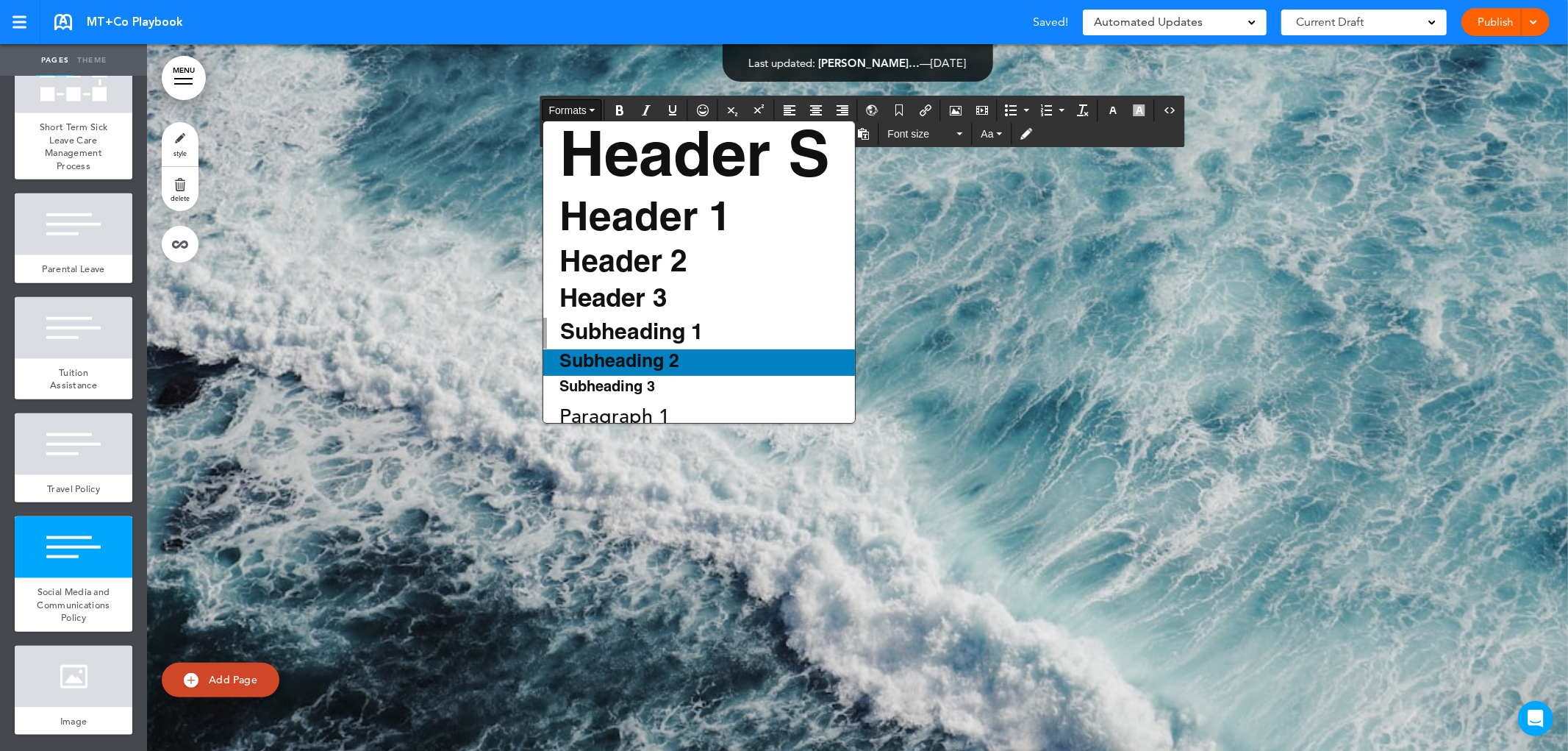
click at [616, 370] on span "Subheading 2" at bounding box center [619, 362] width 123 height 17
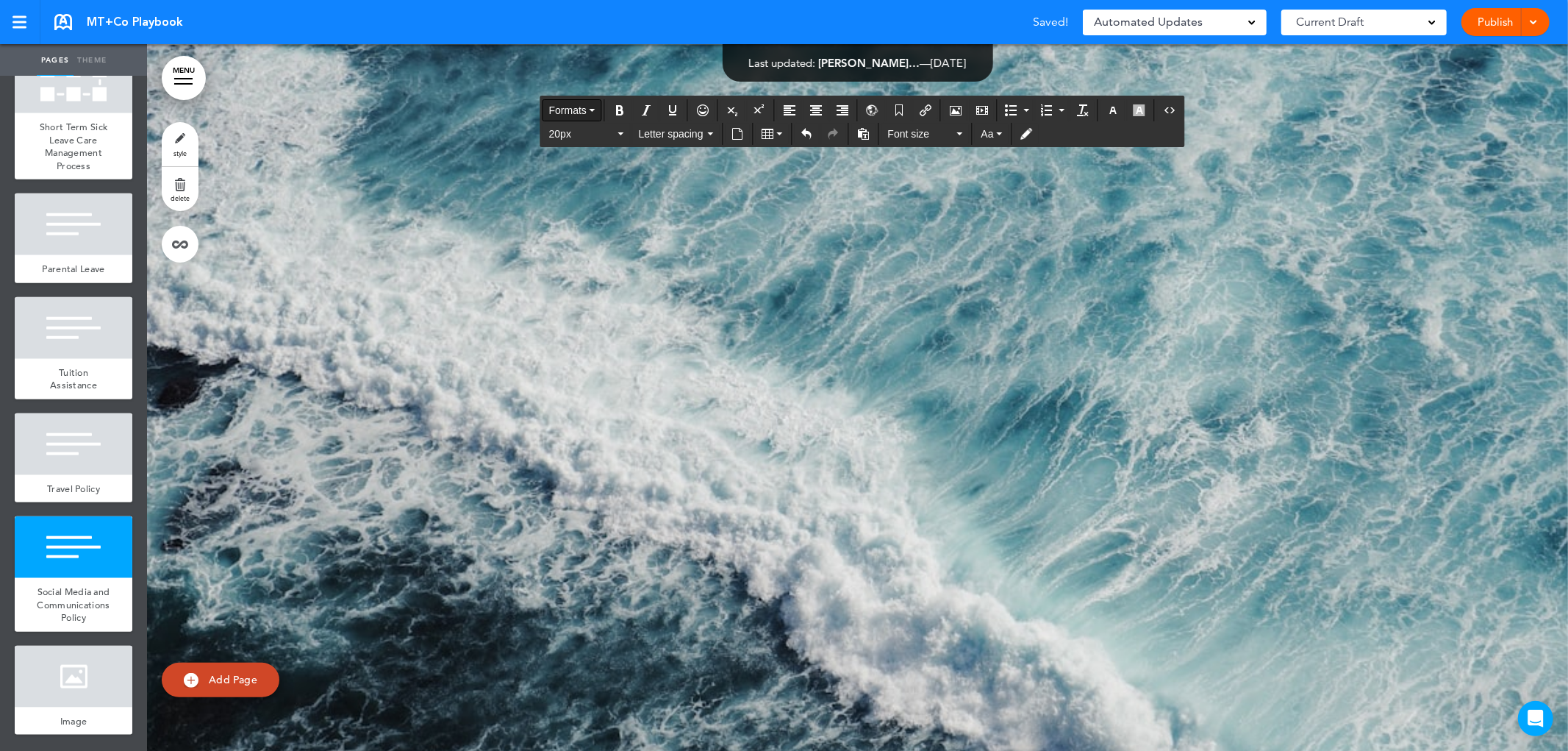
click at [589, 111] on button "Formats" at bounding box center [572, 111] width 58 height 21
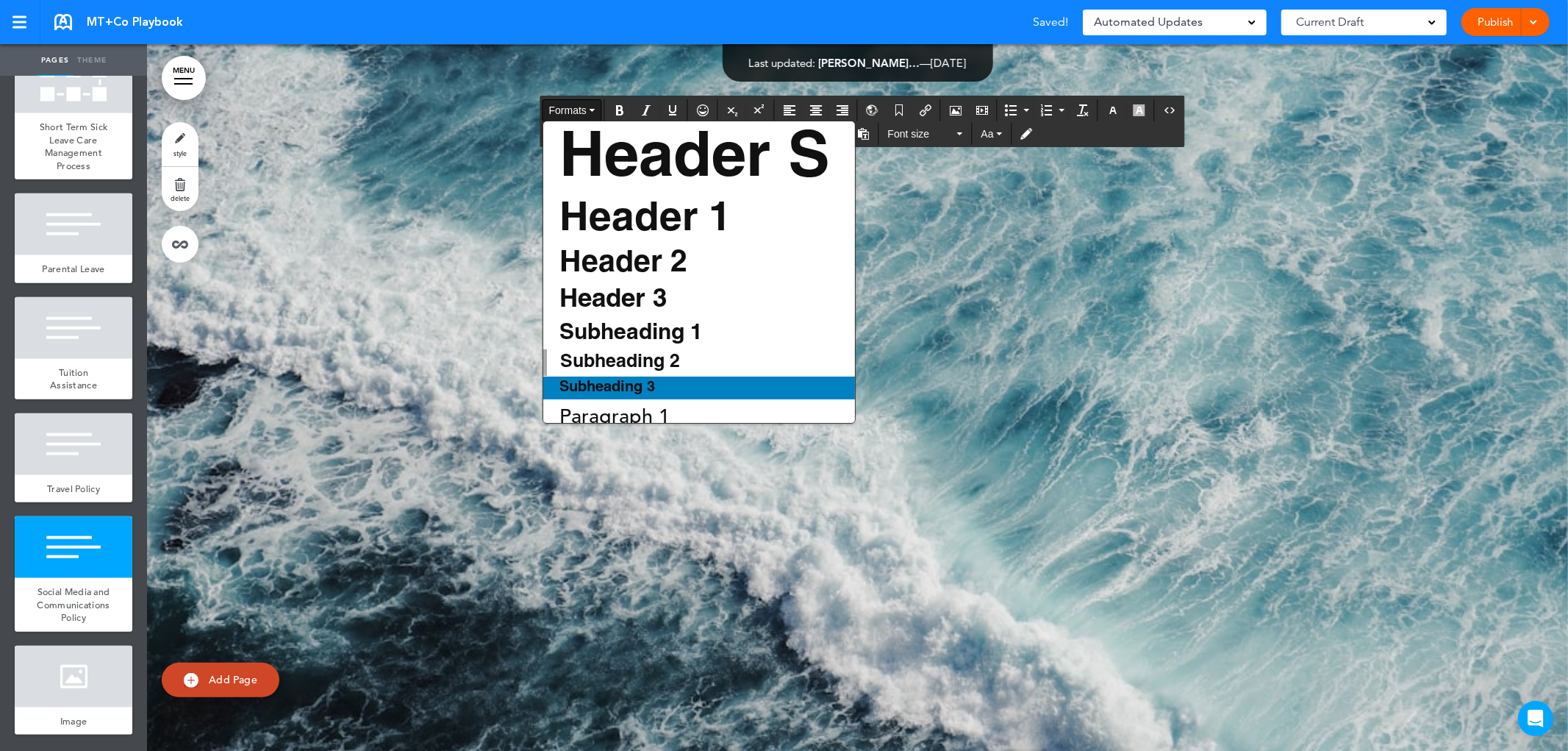
click at [647, 384] on span "Subheading 3" at bounding box center [607, 388] width 98 height 13
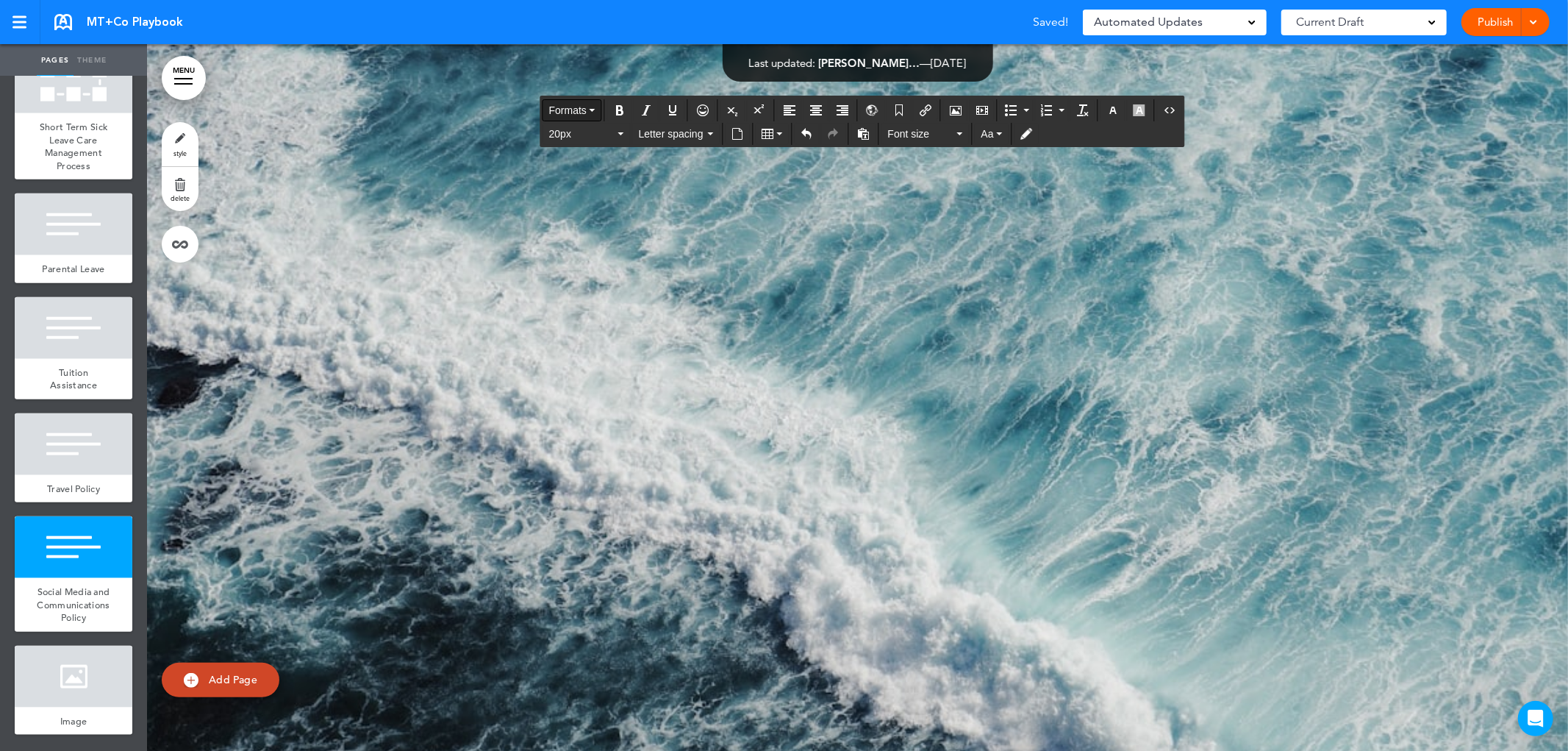
click at [584, 107] on span "Formats" at bounding box center [567, 110] width 37 height 12
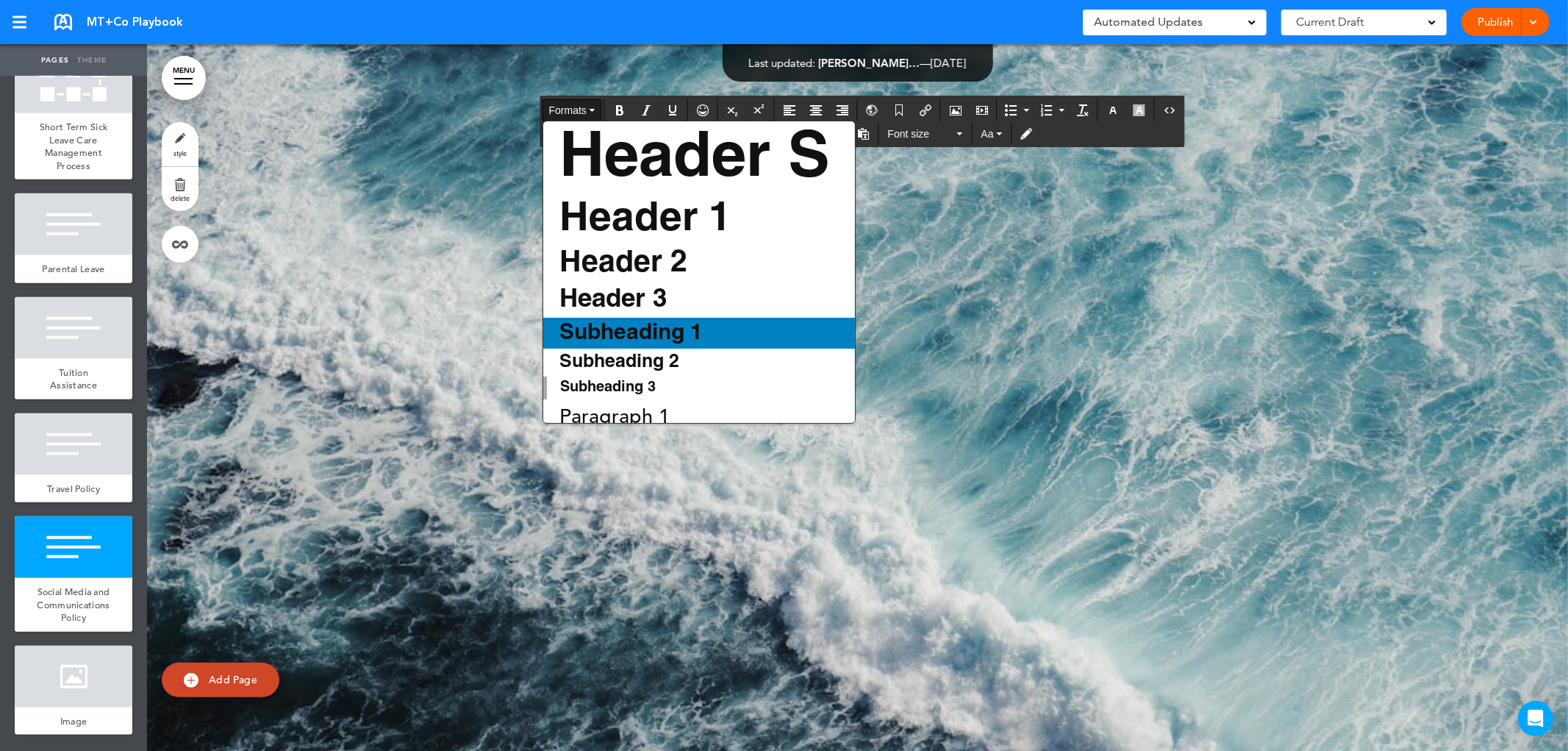
click at [638, 334] on span "Subheading 1" at bounding box center [630, 334] width 146 height 21
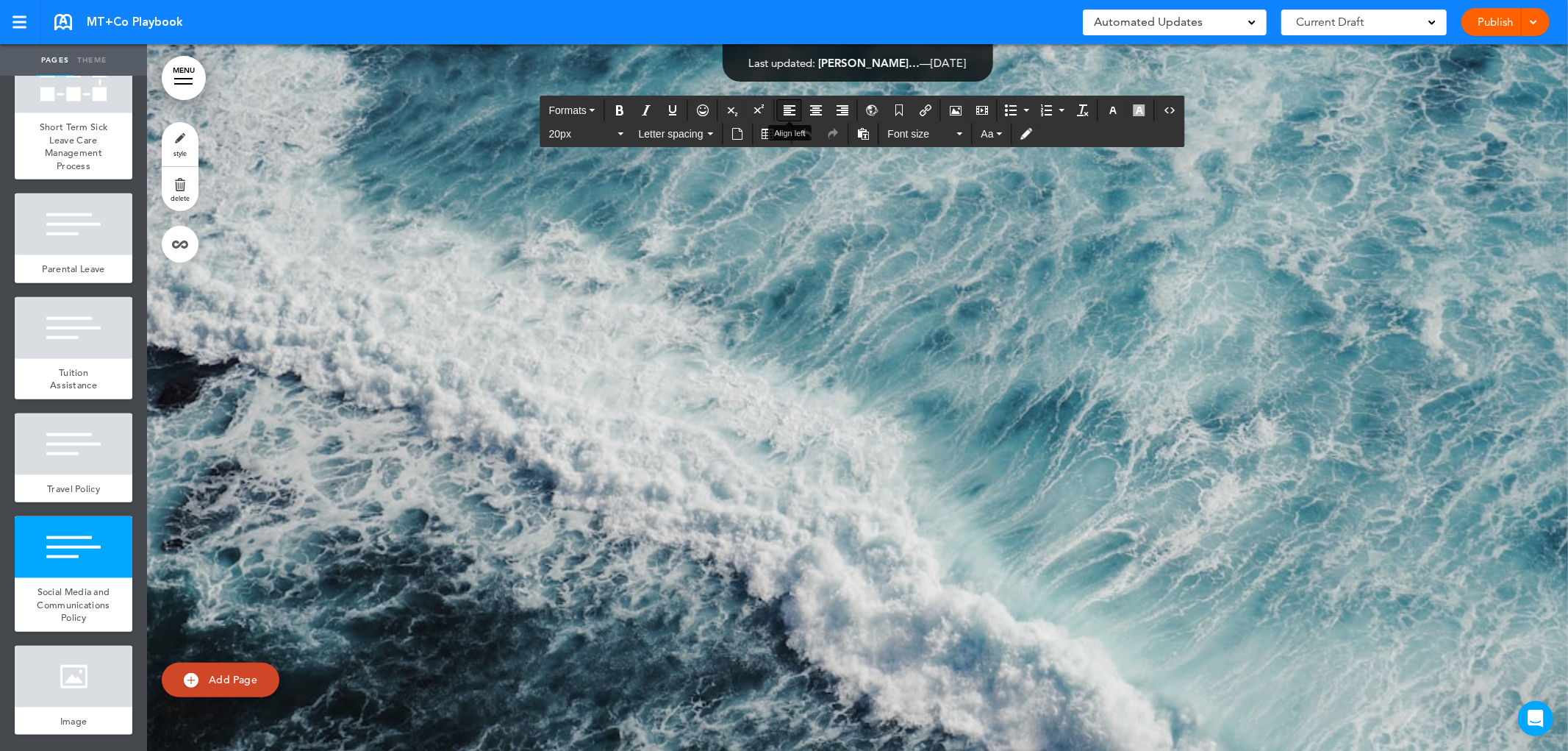
click at [785, 105] on icon "Align left" at bounding box center [789, 110] width 12 height 12
click at [592, 103] on button "Formats" at bounding box center [572, 111] width 58 height 21
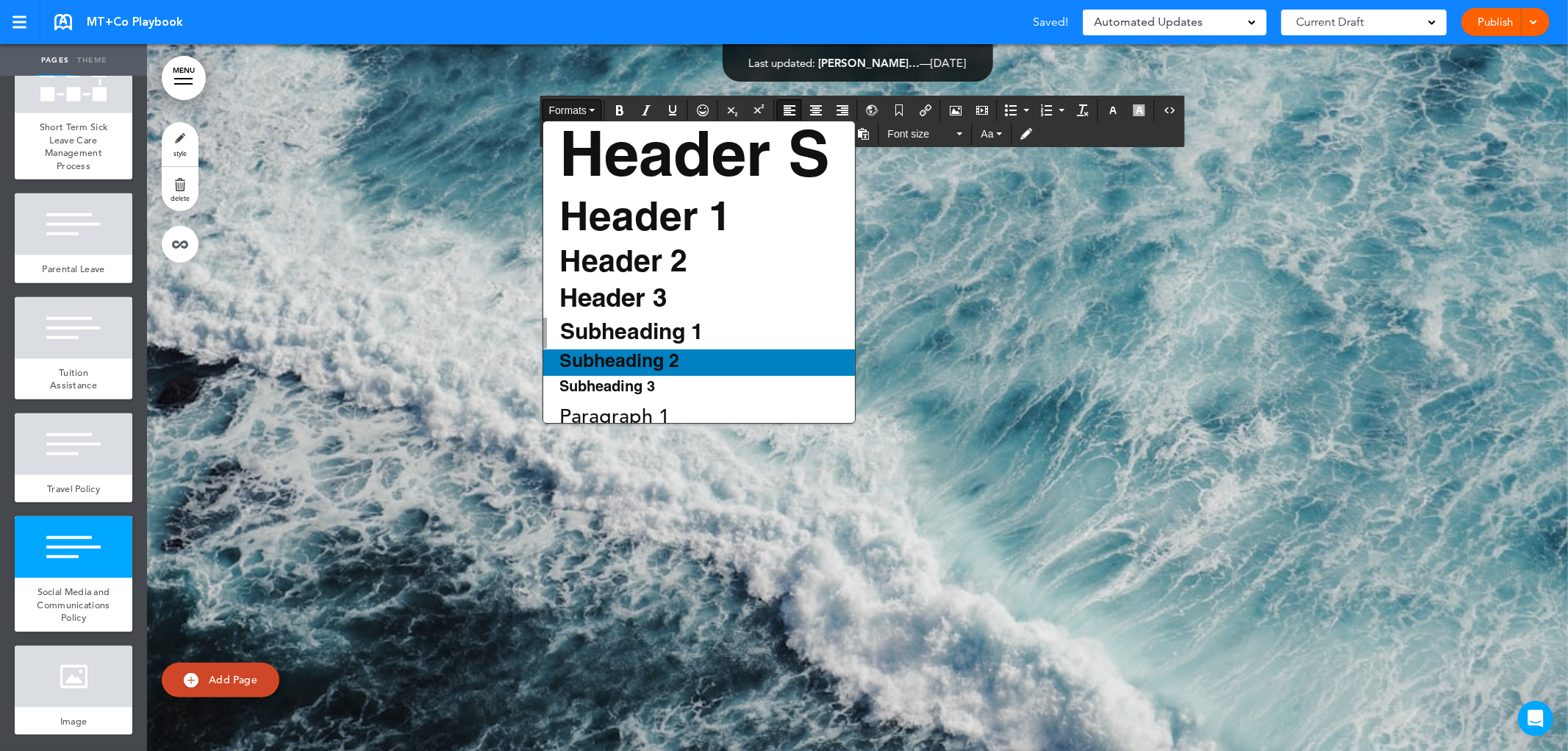
click at [643, 359] on span "Subheading 2" at bounding box center [619, 362] width 123 height 17
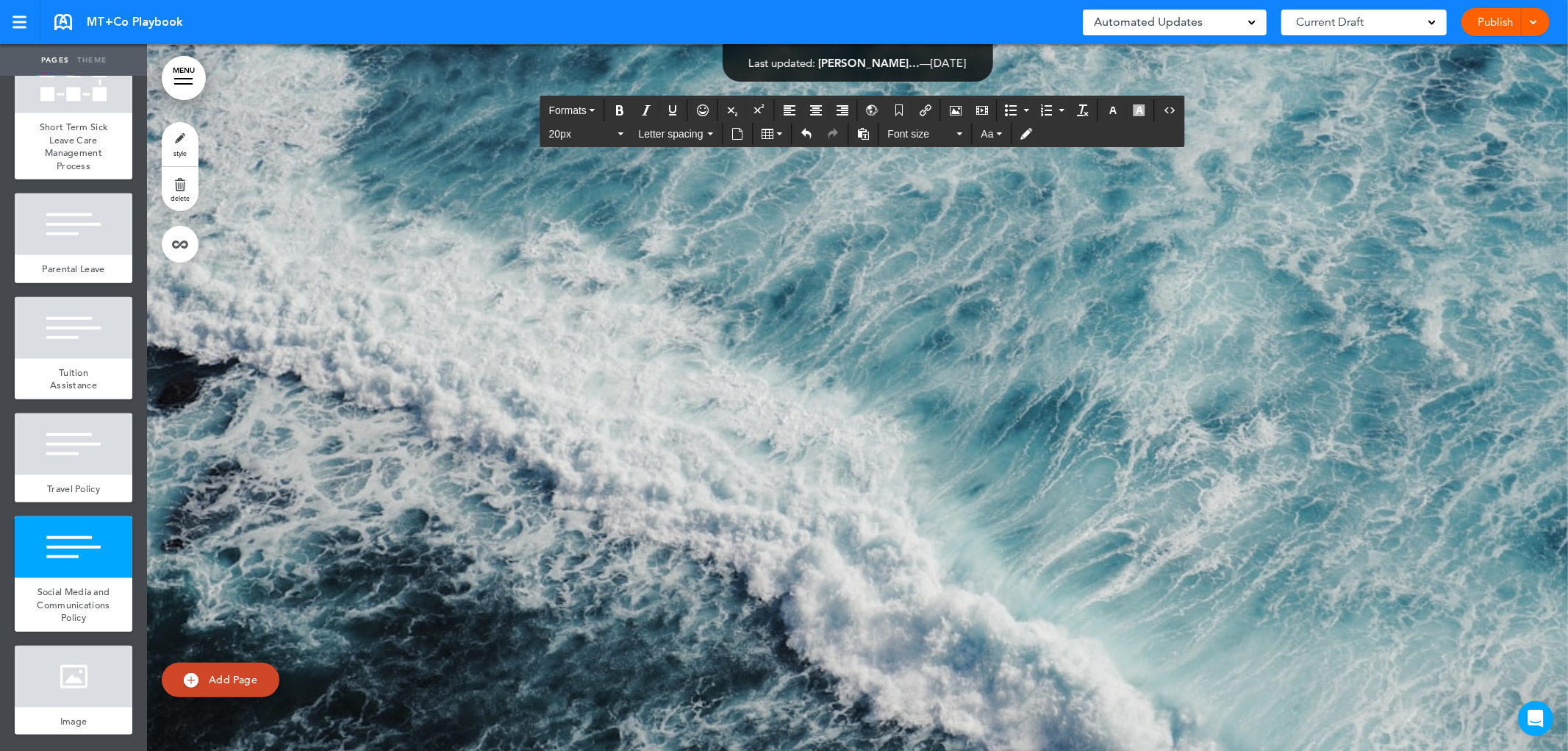
click at [584, 113] on span "Formats" at bounding box center [567, 110] width 37 height 12
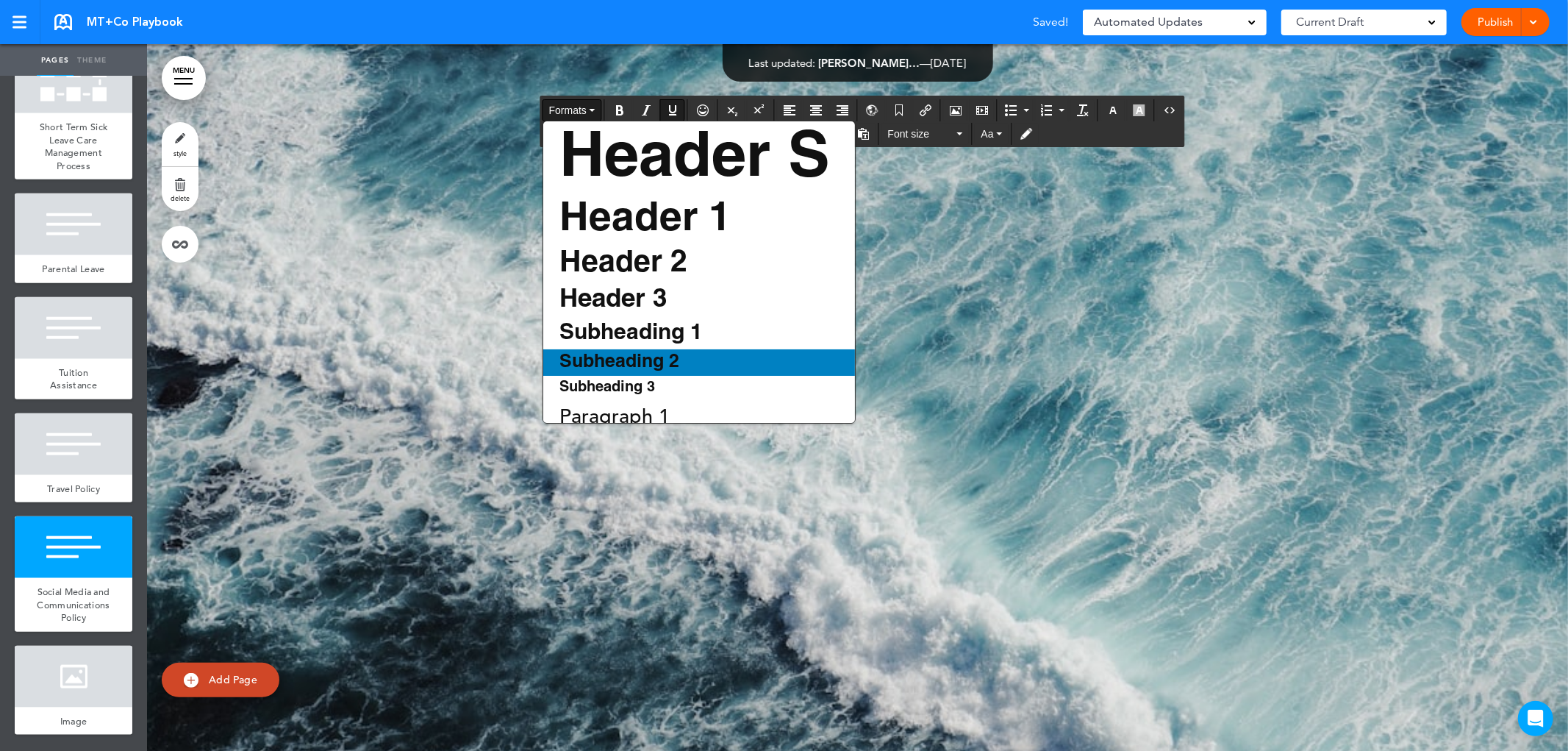
click at [677, 359] on span "Subheading 2" at bounding box center [619, 362] width 123 height 17
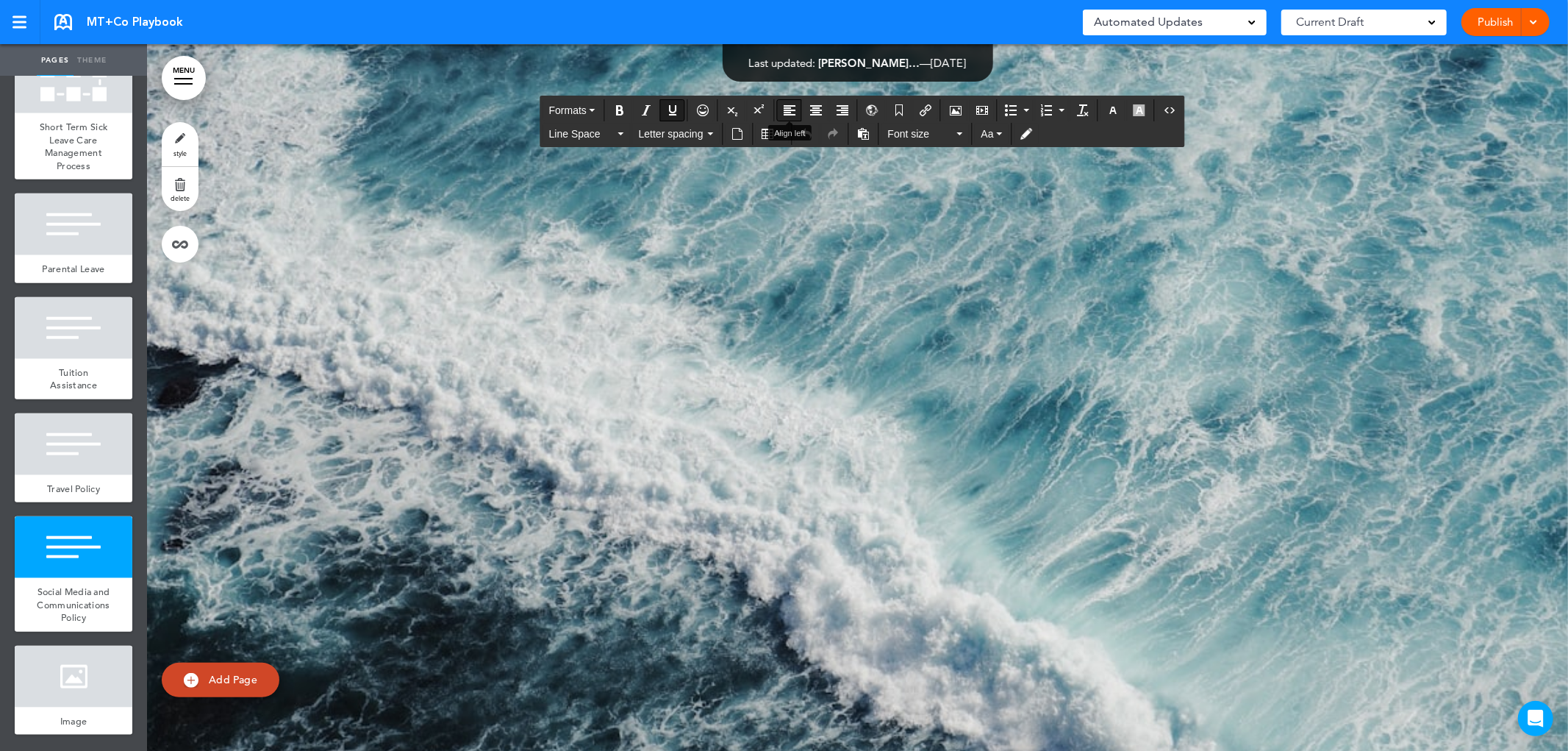
click at [789, 108] on icon "Align left" at bounding box center [789, 110] width 12 height 12
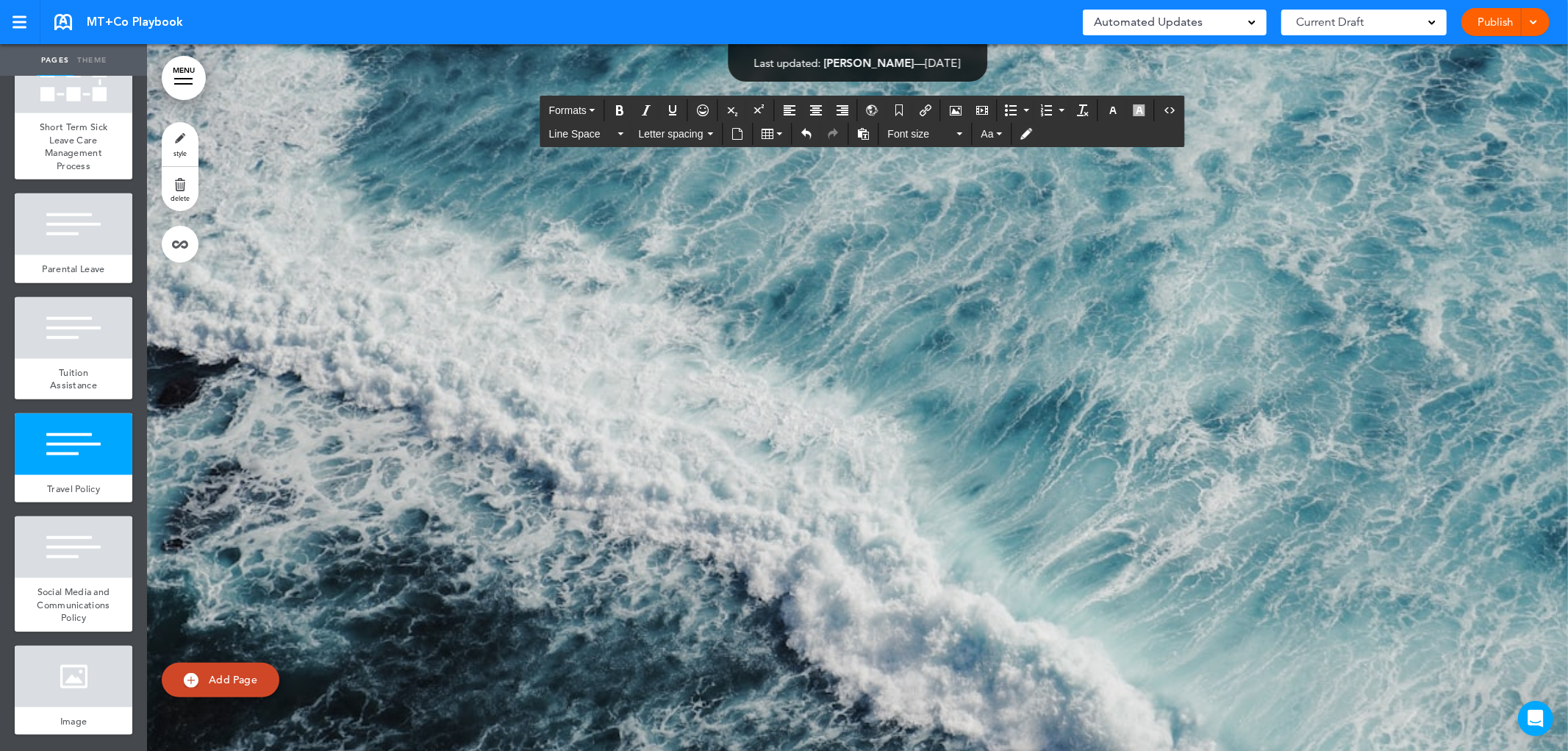
scroll to position [37463, 0]
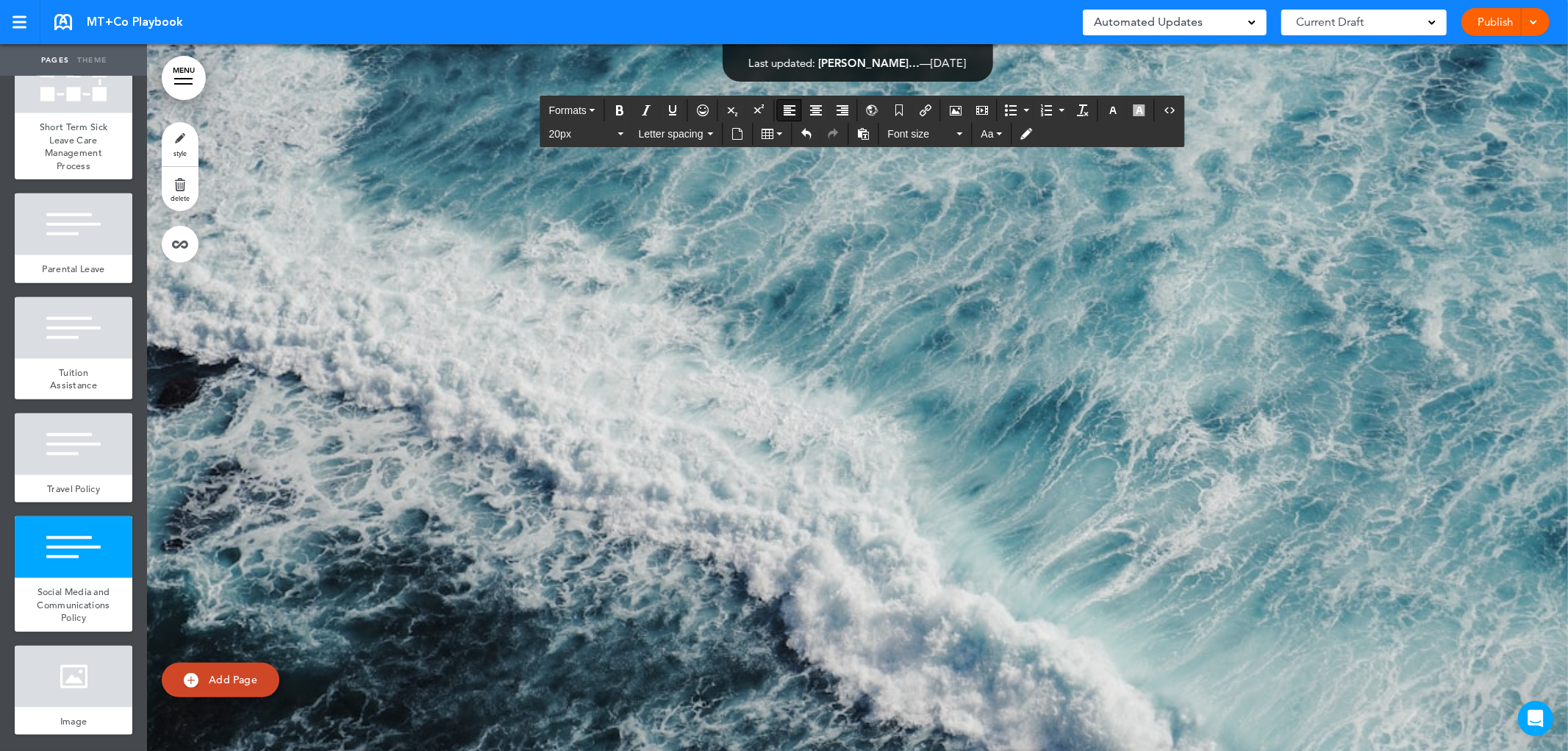
drag, startPoint x: 724, startPoint y: 430, endPoint x: 483, endPoint y: 431, distance: 241.0
click at [990, 132] on span "Aa" at bounding box center [987, 133] width 12 height 12
click at [1034, 229] on span "UPPERCASE" at bounding box center [1022, 224] width 63 height 12
click at [671, 111] on icon "Underline" at bounding box center [672, 110] width 12 height 12
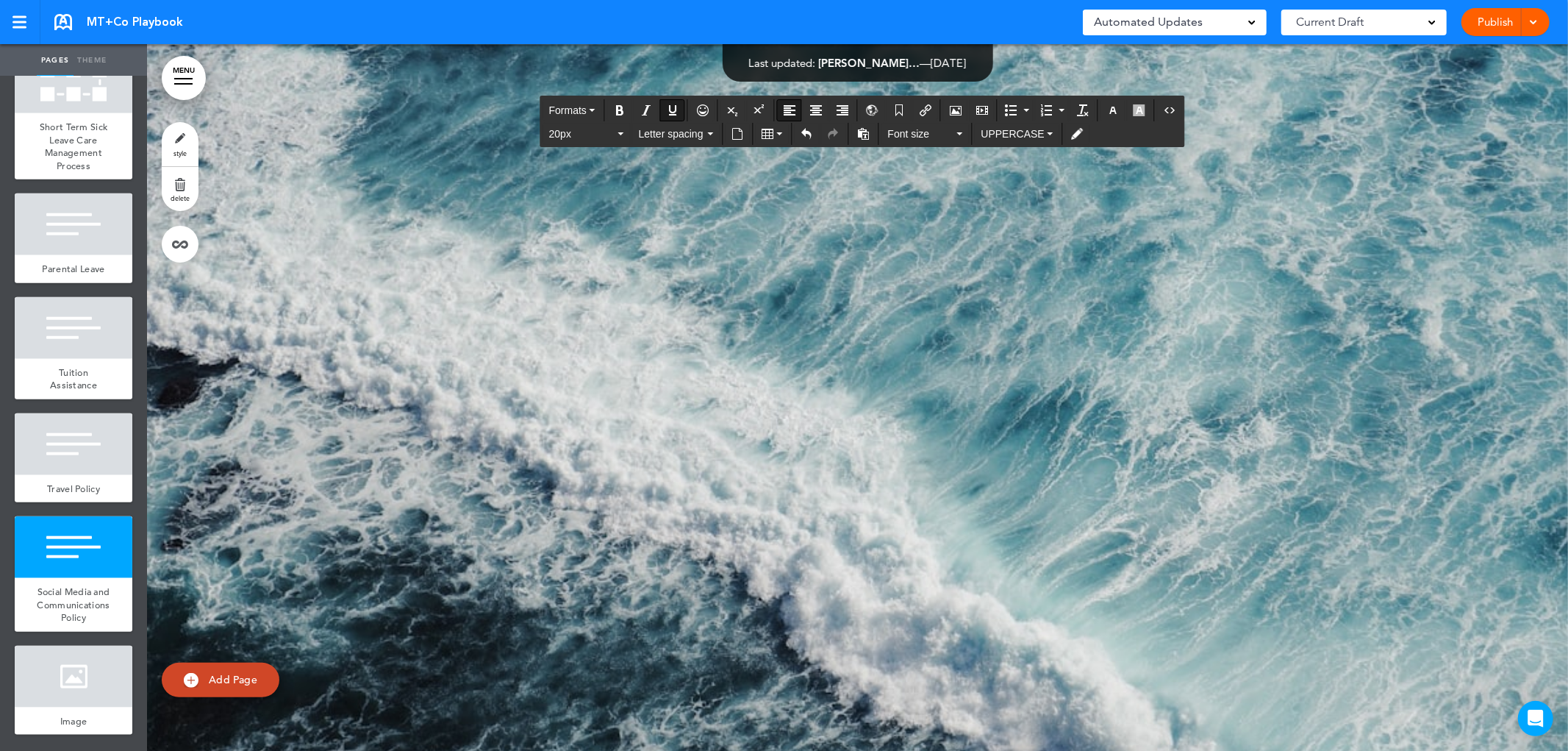
drag, startPoint x: 730, startPoint y: 673, endPoint x: 474, endPoint y: 670, distance: 256.0
click at [572, 111] on span "Formats" at bounding box center [567, 110] width 37 height 12
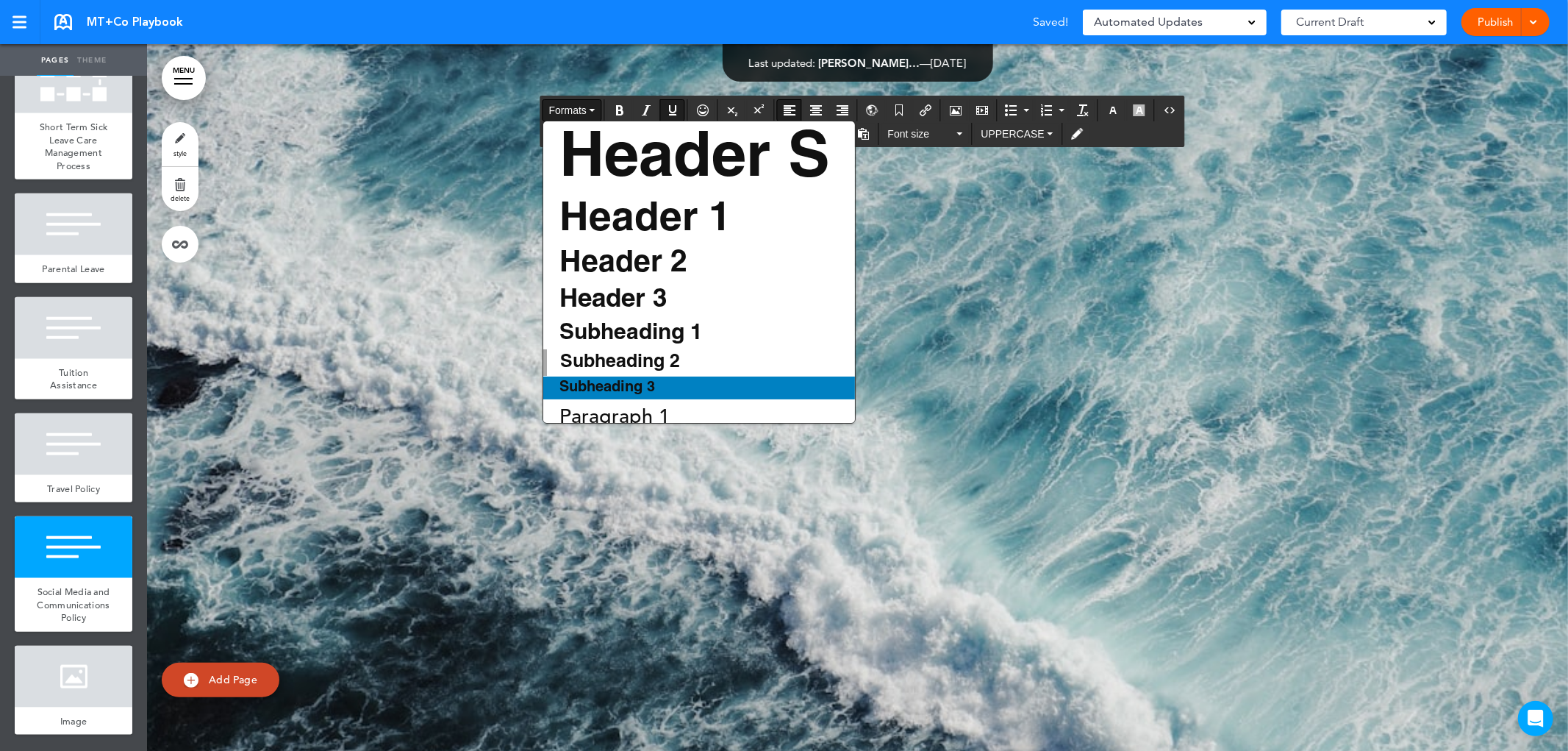
click at [647, 386] on span "Subheading 3" at bounding box center [607, 388] width 98 height 13
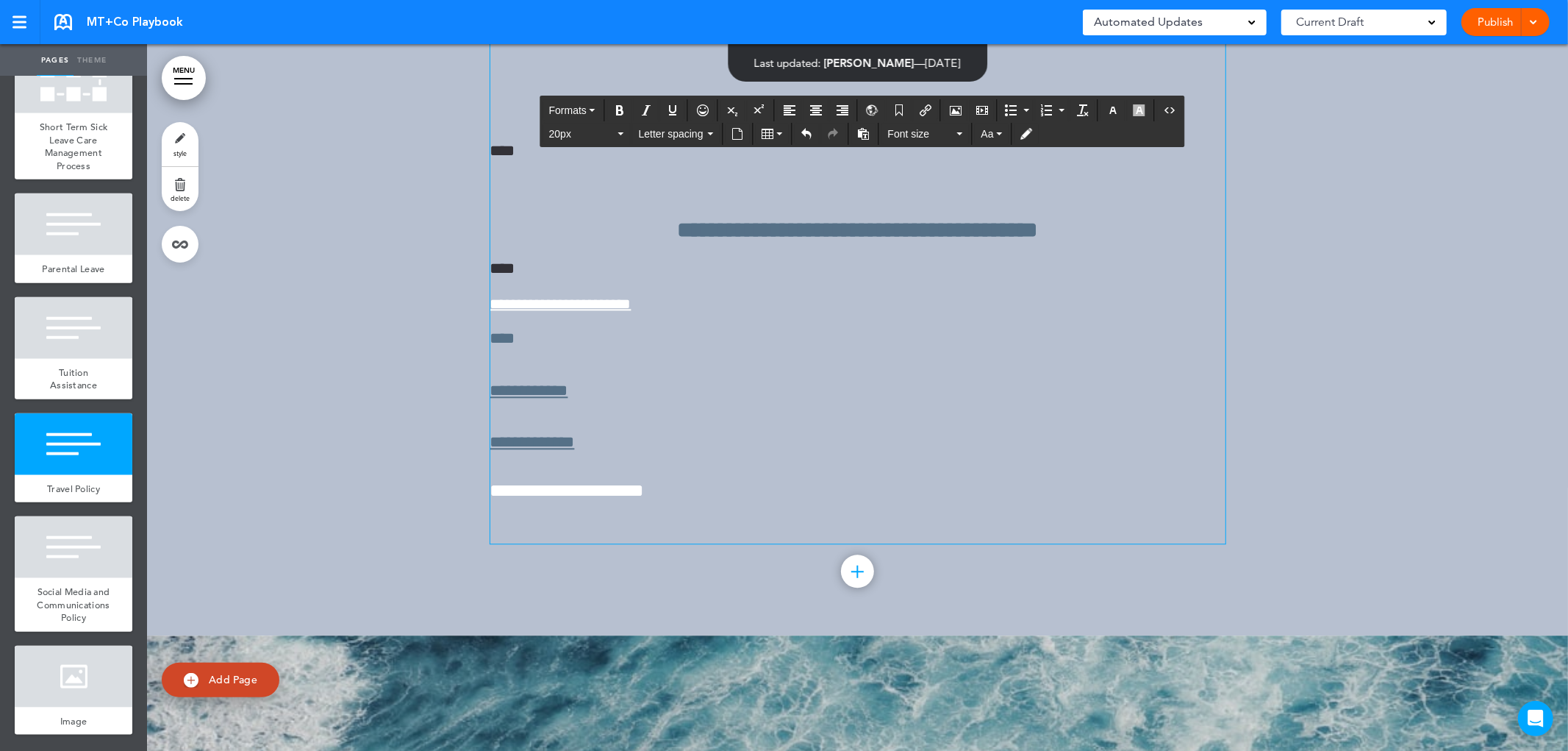
scroll to position [35573, 0]
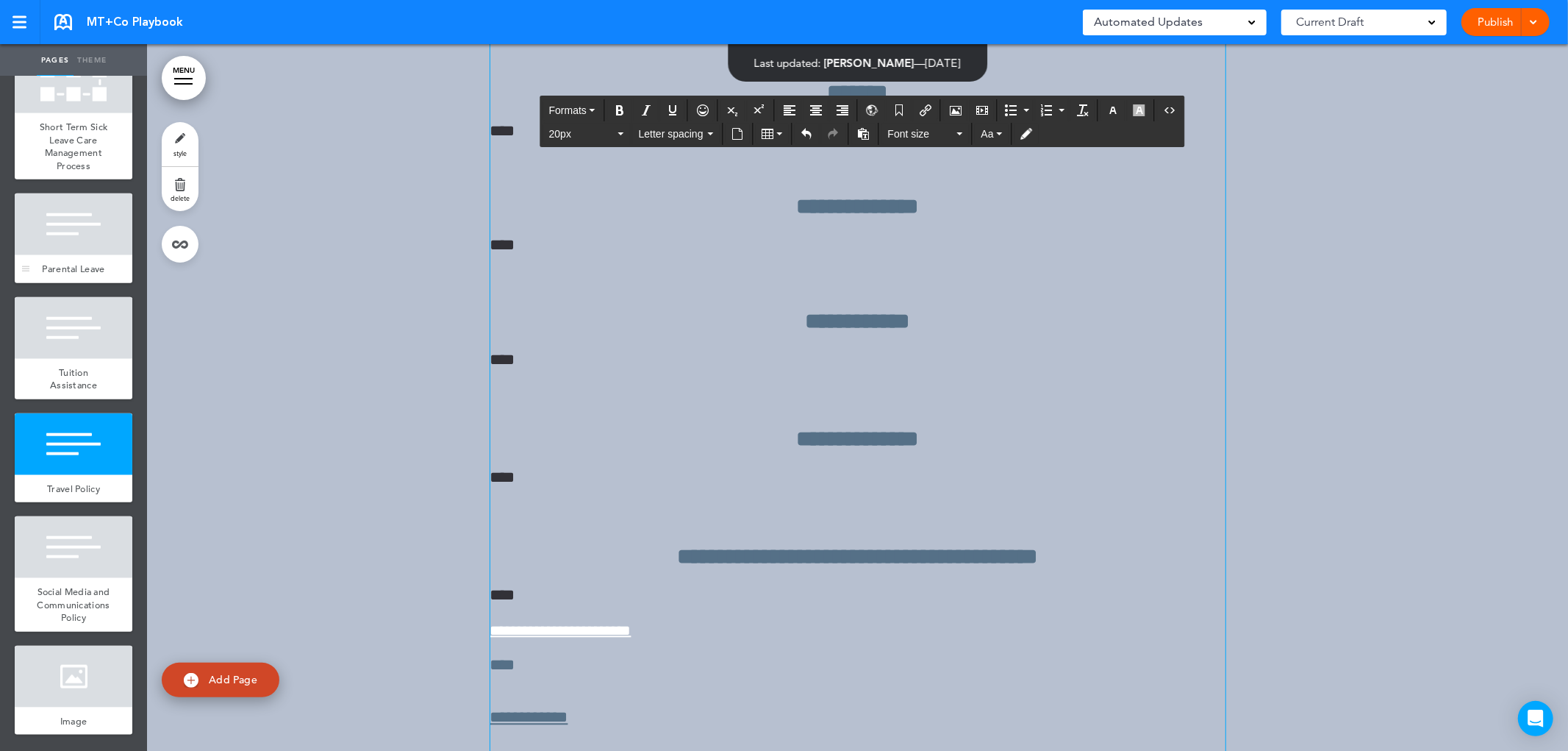
click at [74, 262] on span "Parental Leave" at bounding box center [73, 268] width 62 height 12
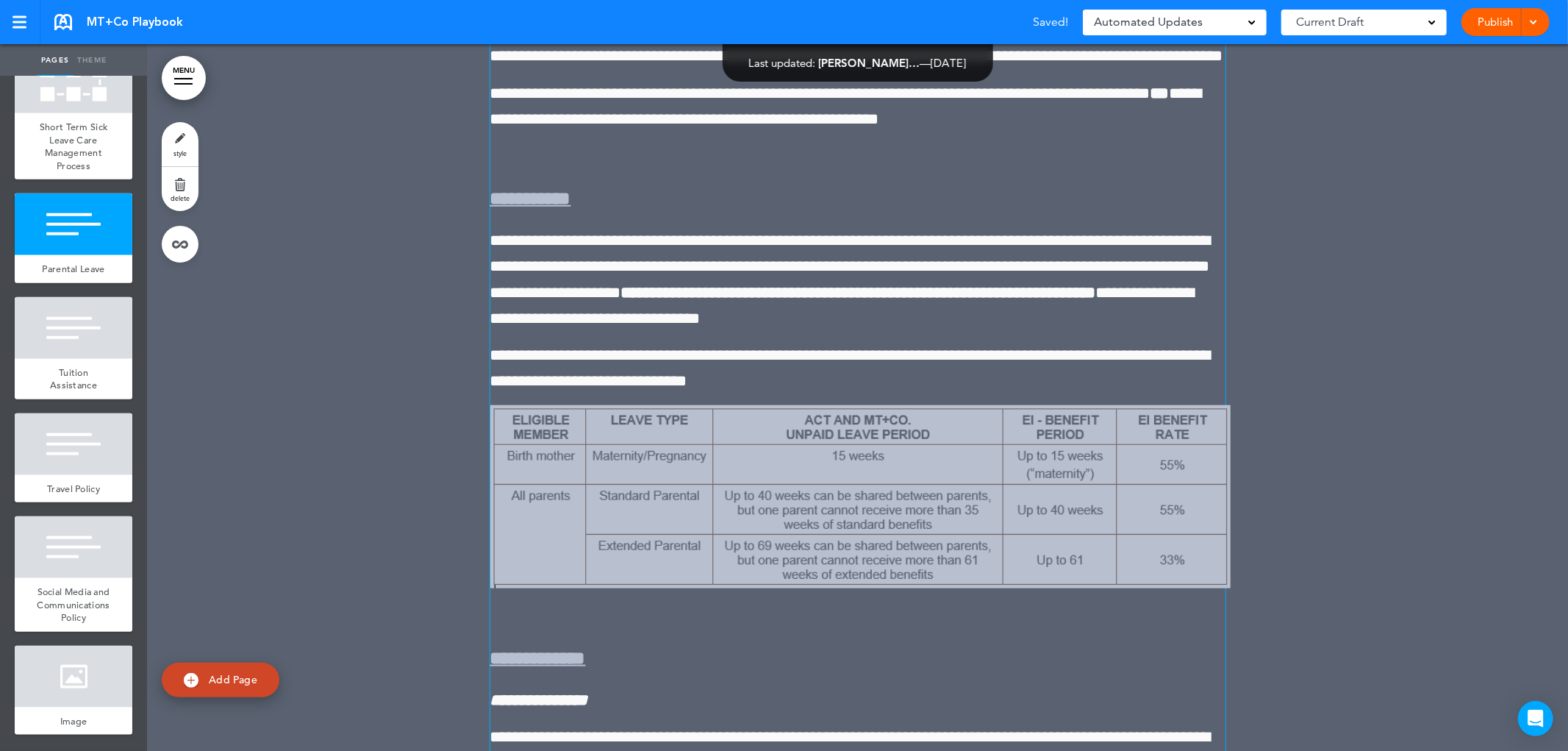
scroll to position [19901, 0]
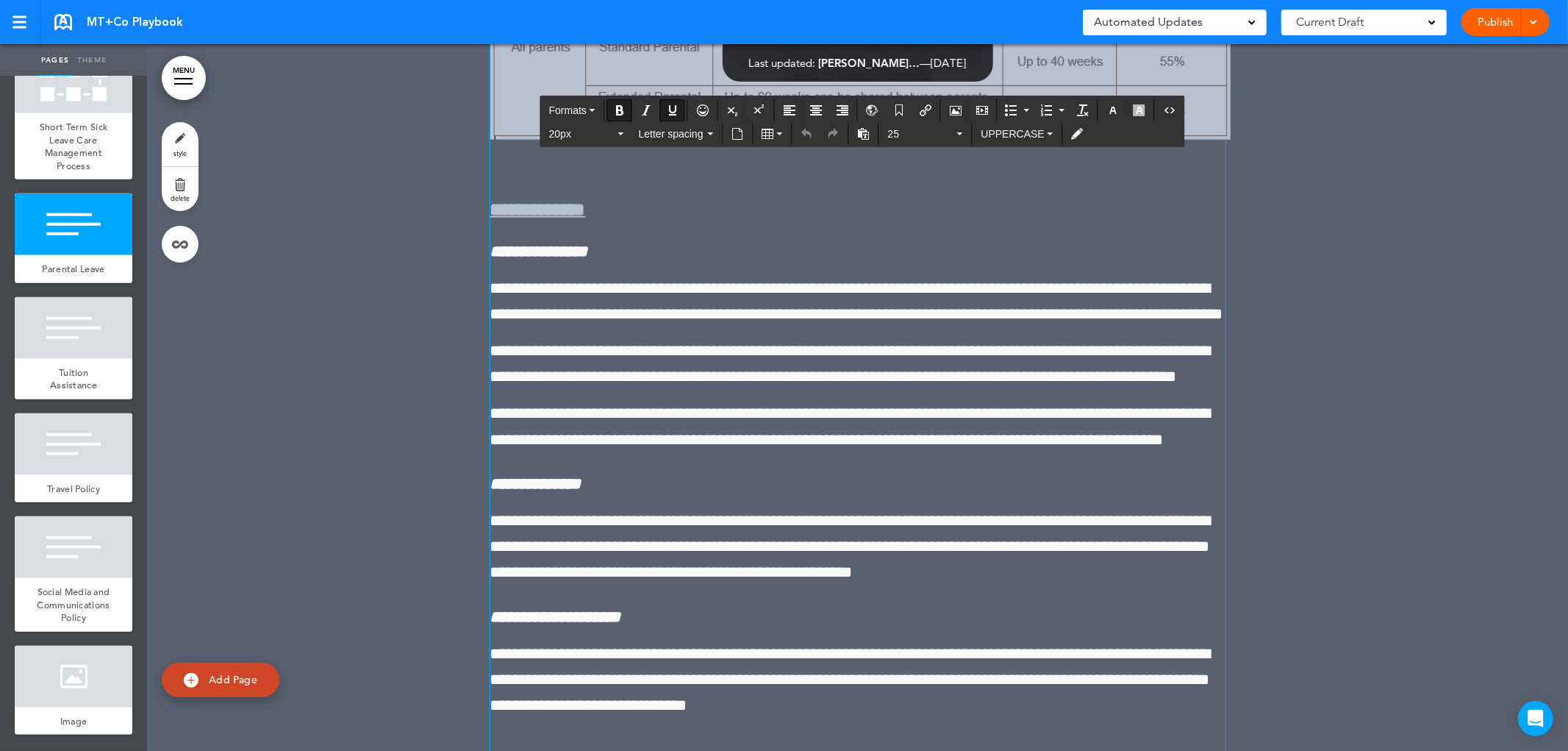
scroll to position [20729, 0]
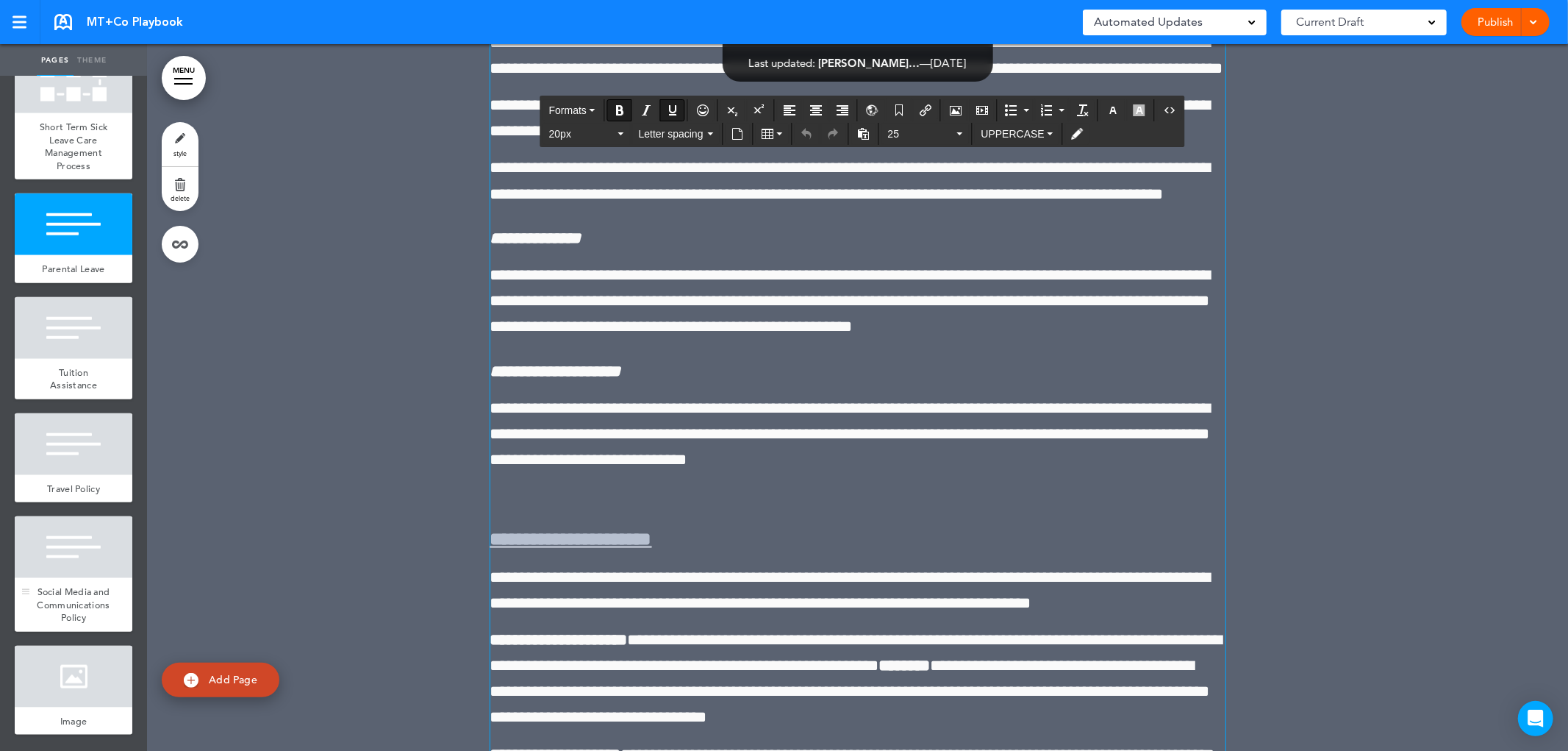
click at [107, 587] on div "Social Media and Communications Policy" at bounding box center [73, 605] width 118 height 53
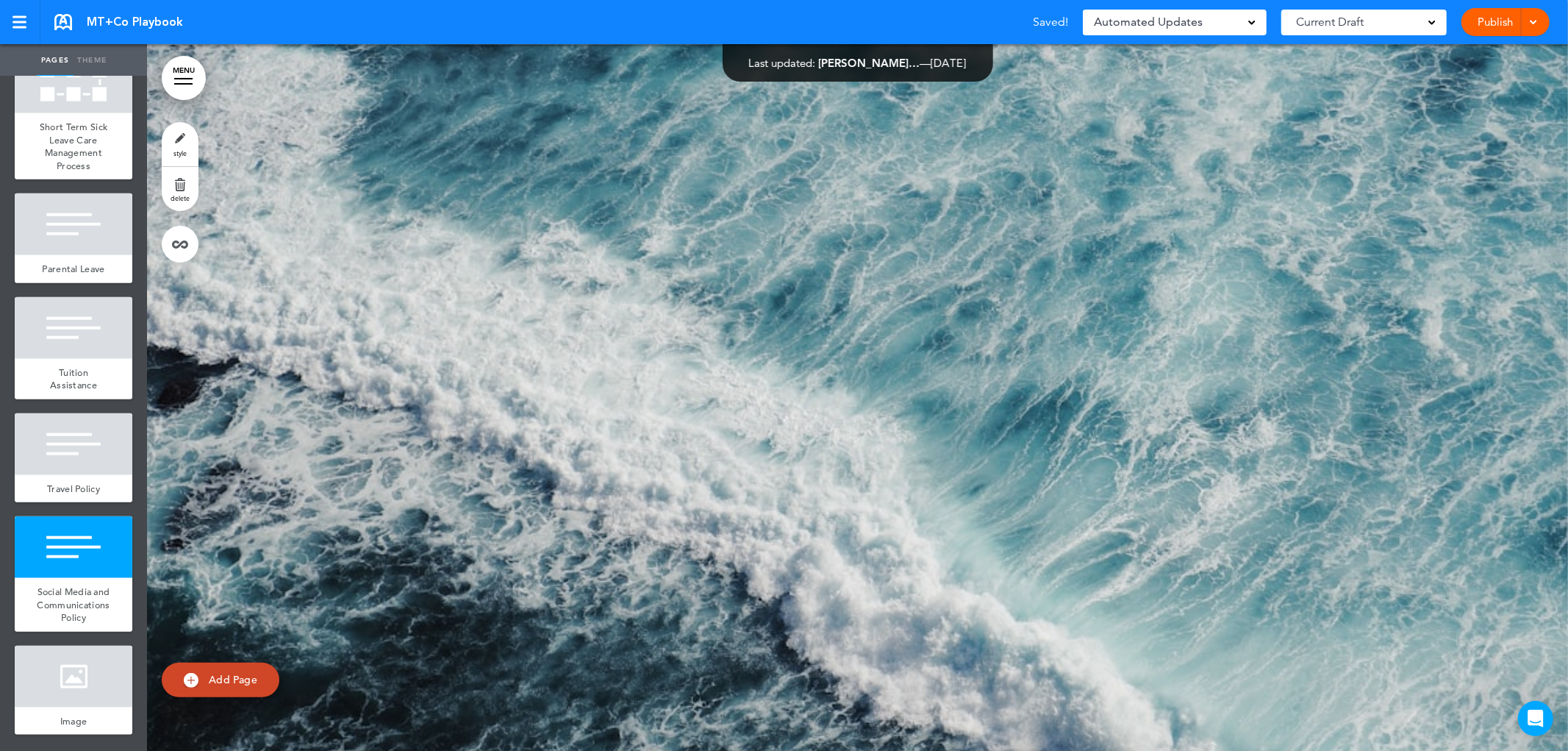
scroll to position [37420, 0]
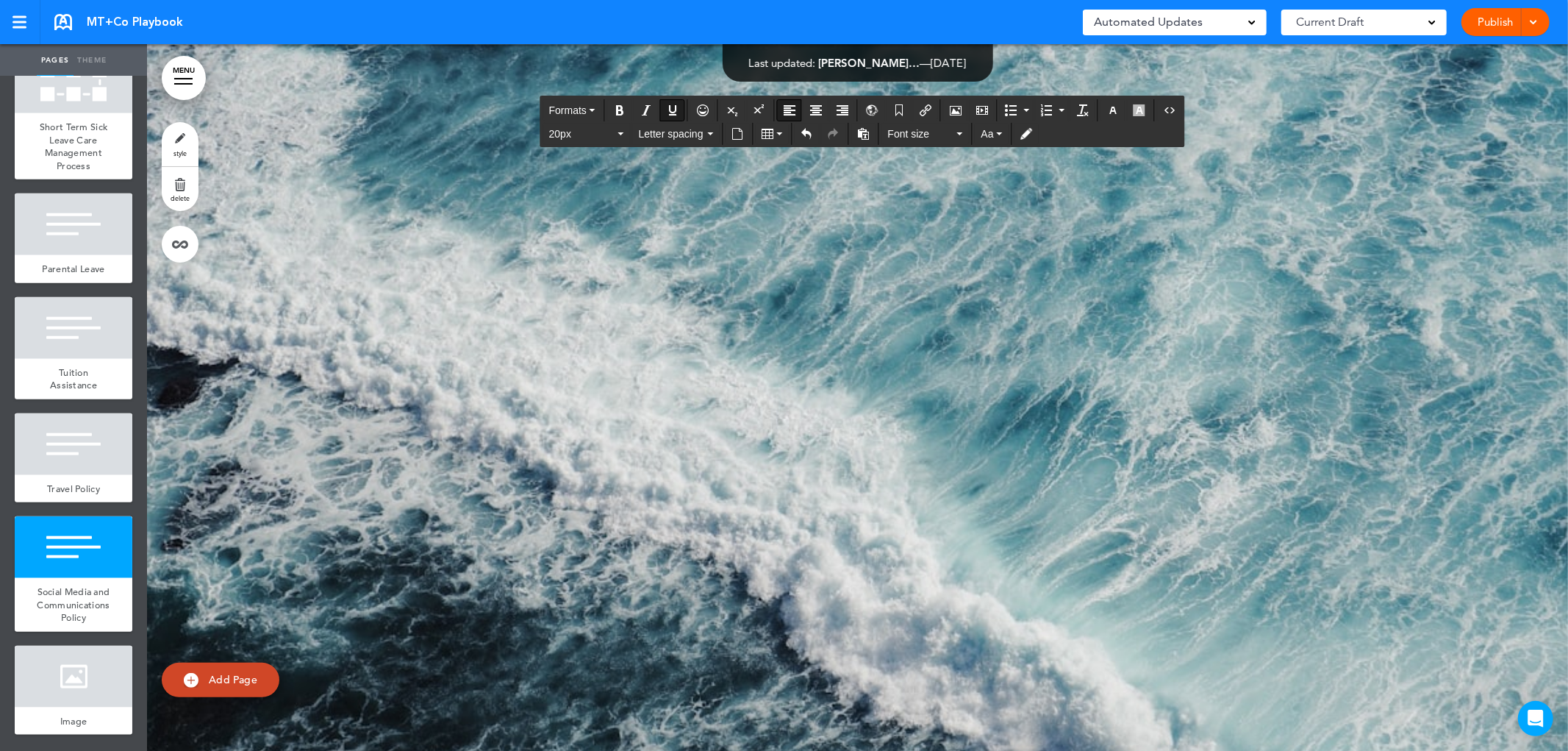
drag, startPoint x: 688, startPoint y: 472, endPoint x: 464, endPoint y: 471, distance: 224.0
click at [989, 136] on span "Aa" at bounding box center [987, 133] width 12 height 12
click at [1013, 219] on span "UPPERCASE" at bounding box center [1022, 224] width 63 height 12
click at [577, 134] on span "20px" at bounding box center [582, 134] width 66 height 15
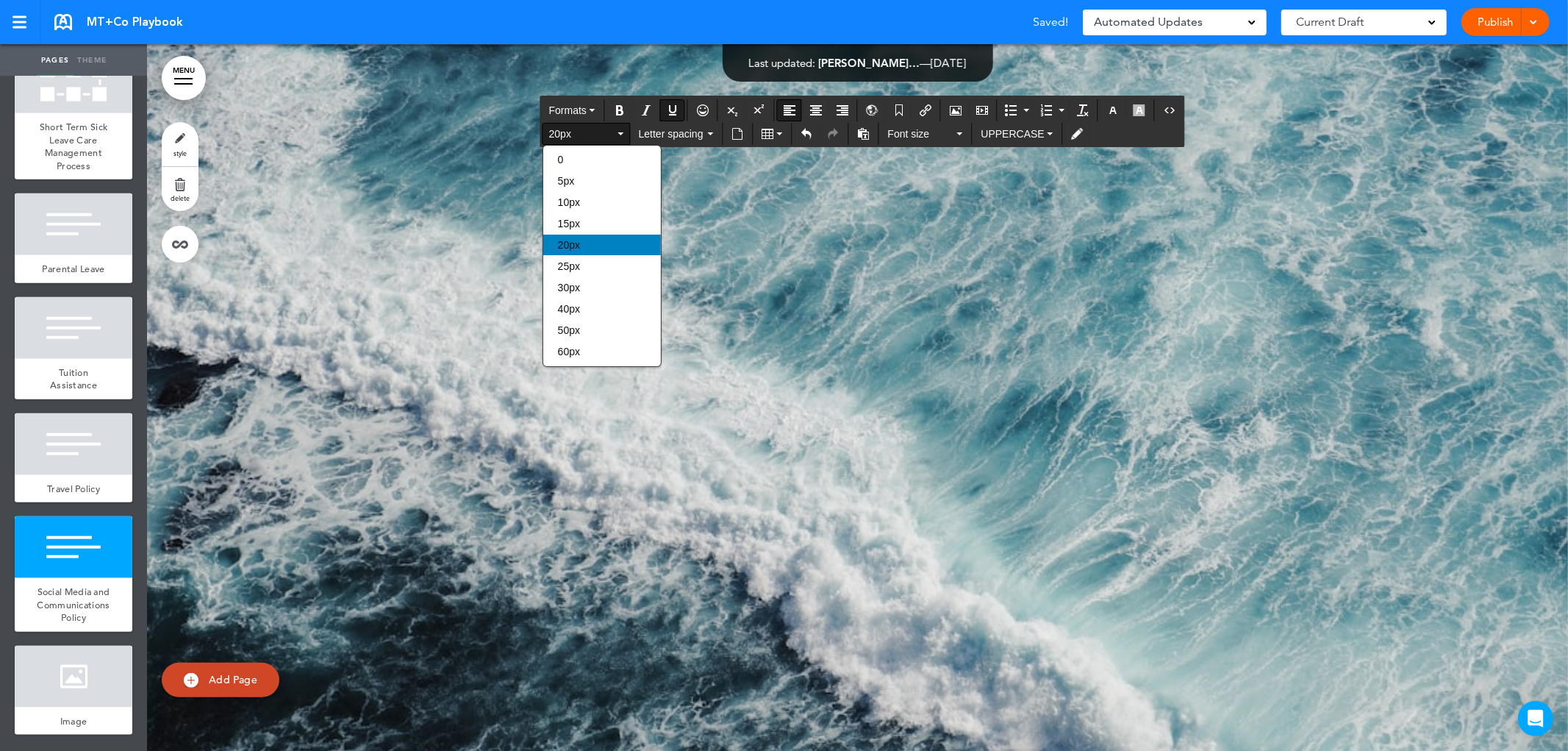
click at [588, 246] on div "20px" at bounding box center [602, 245] width 118 height 21
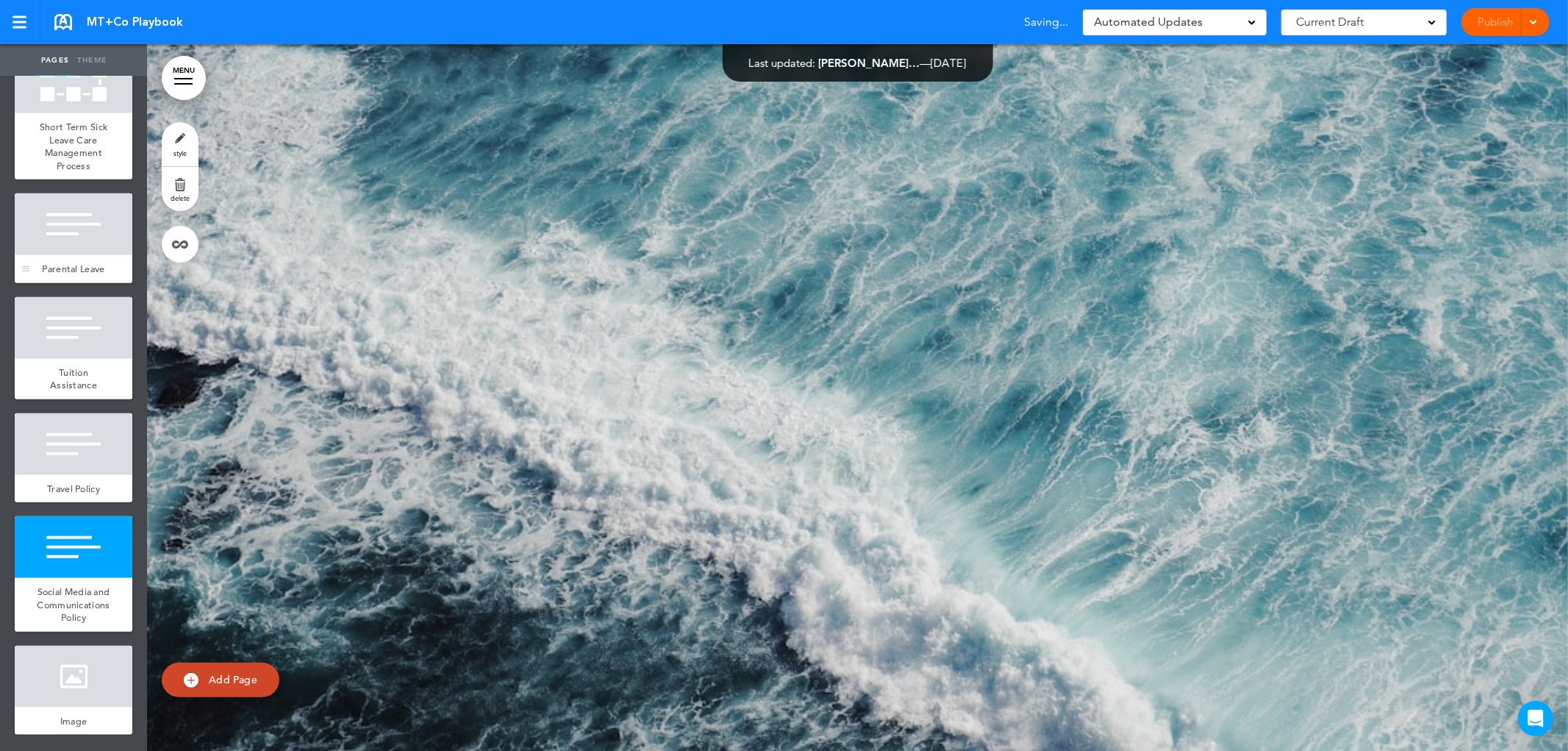
click at [67, 262] on span "Parental Leave" at bounding box center [73, 268] width 62 height 12
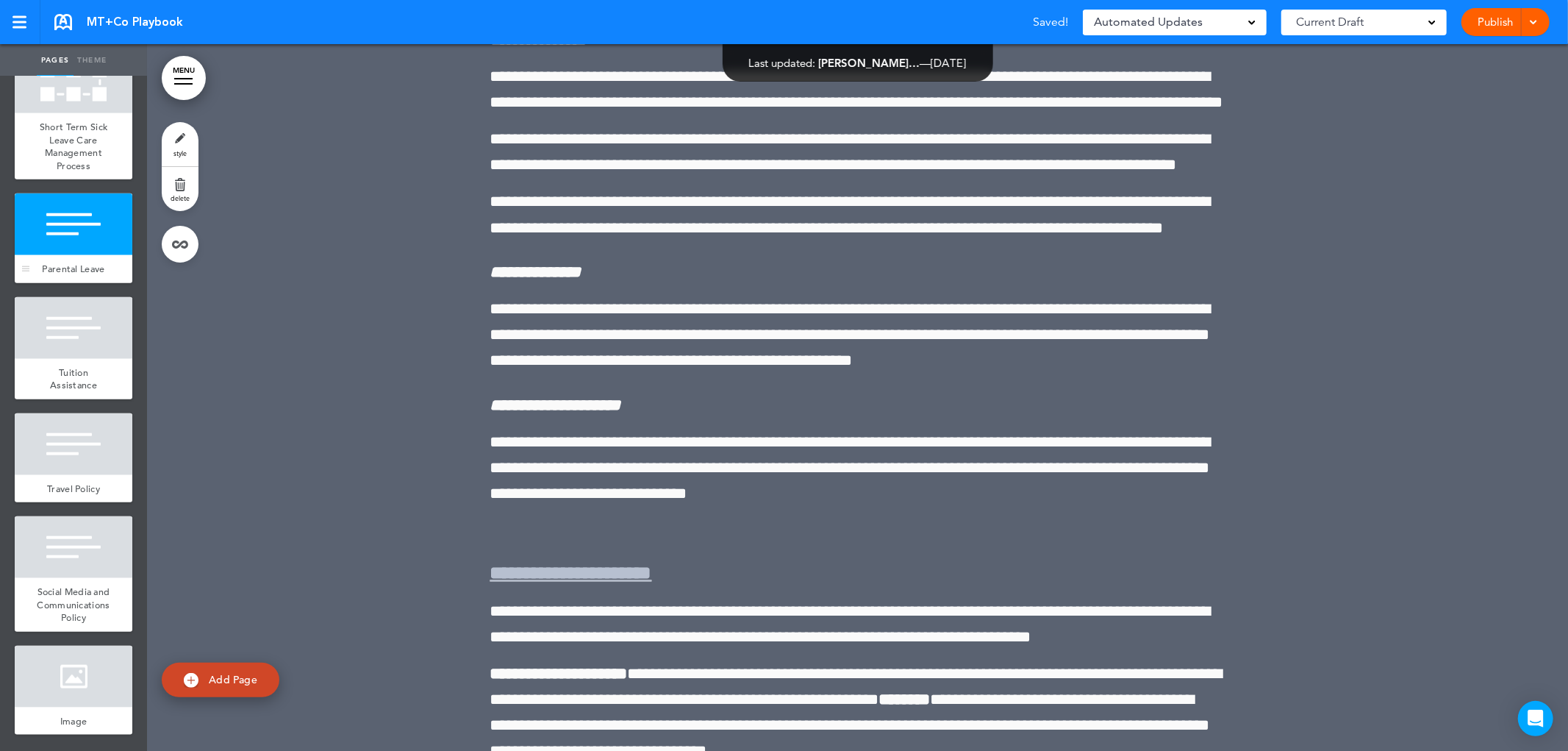
scroll to position [19901, 0]
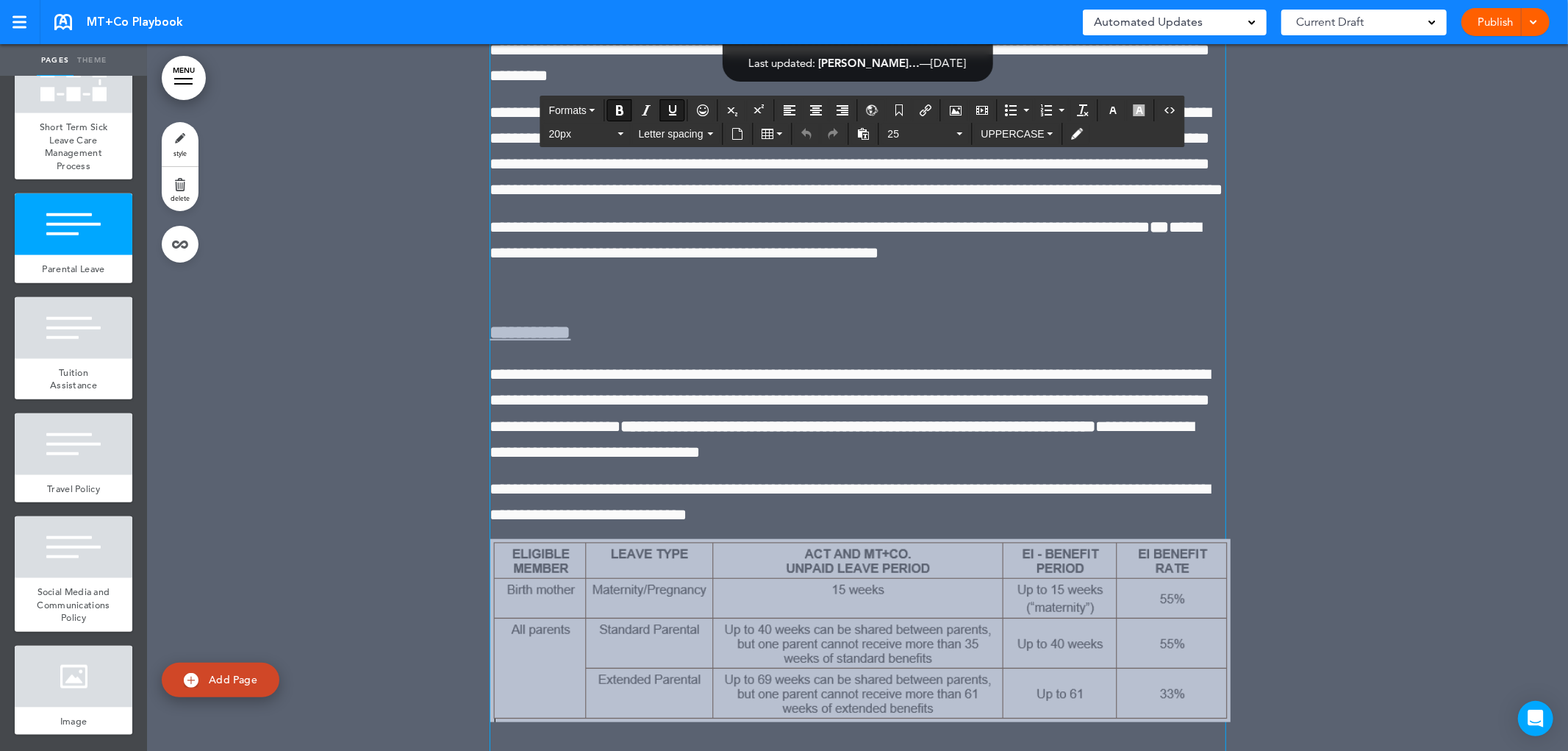
drag, startPoint x: 552, startPoint y: 606, endPoint x: 483, endPoint y: 603, distance: 69.1
copy strong "*****"
click at [70, 609] on span "Social Media and Communications Policy" at bounding box center [73, 604] width 73 height 38
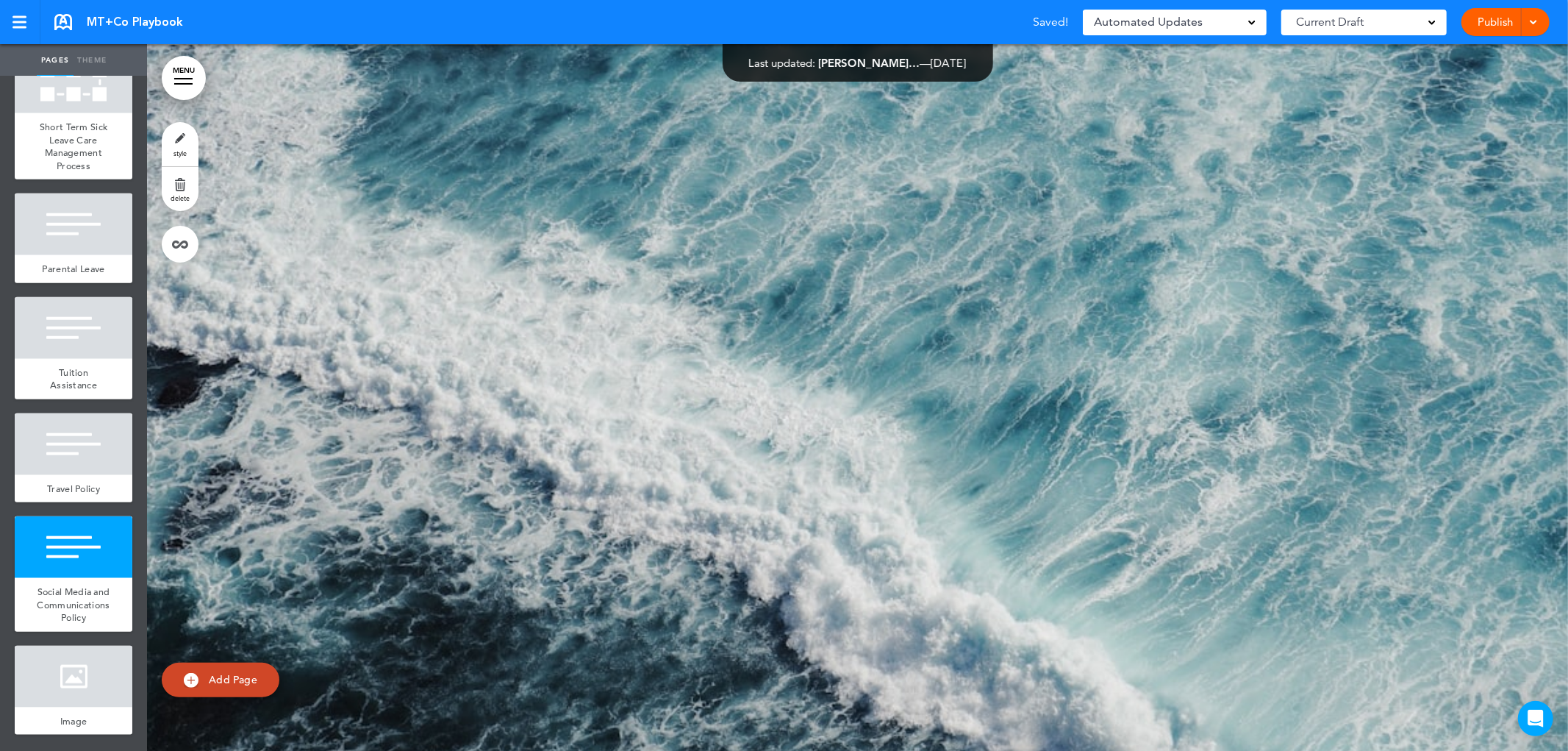
scroll to position [37246, 0]
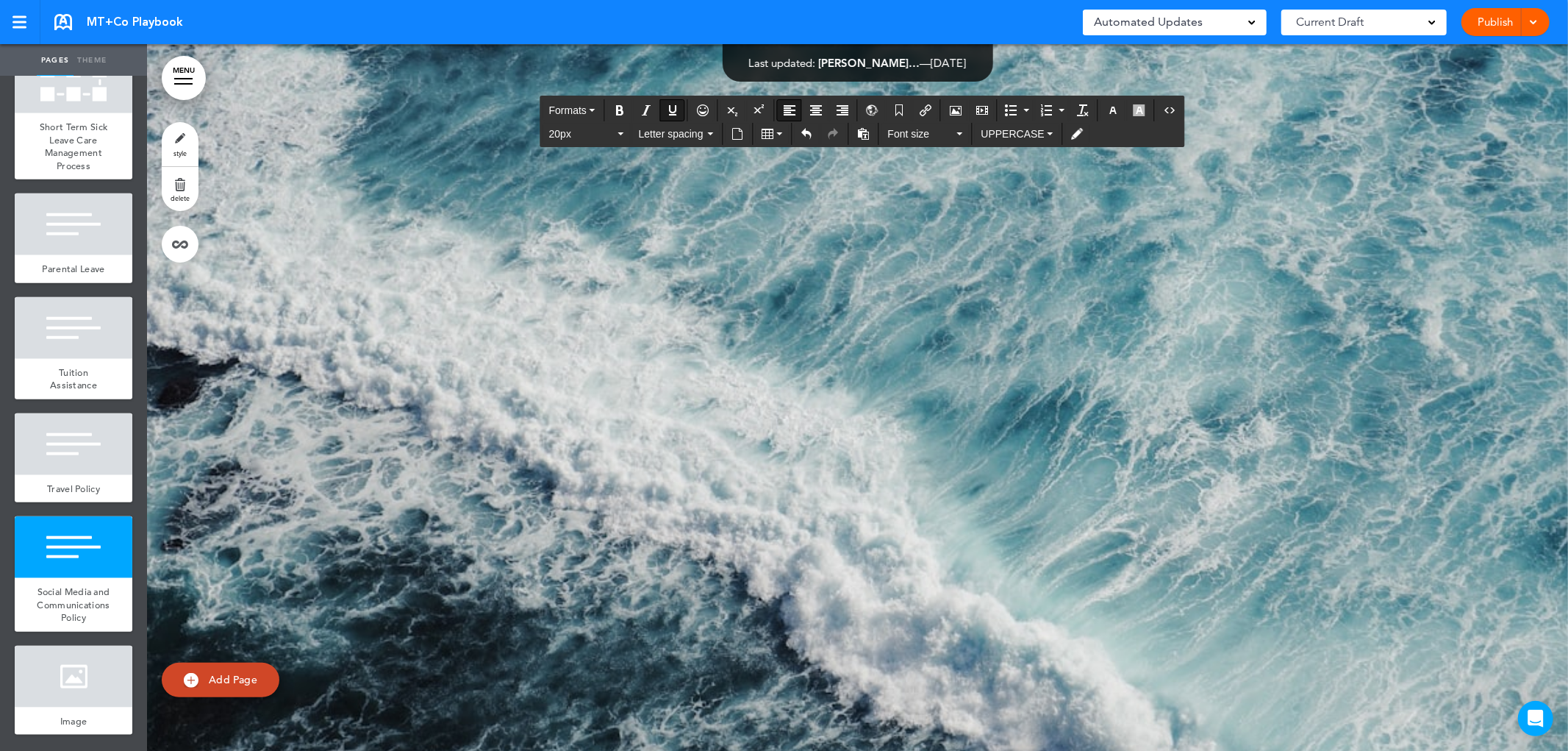
drag, startPoint x: 714, startPoint y: 648, endPoint x: 483, endPoint y: 643, distance: 231.1
drag, startPoint x: 633, startPoint y: 648, endPoint x: 458, endPoint y: 646, distance: 175.0
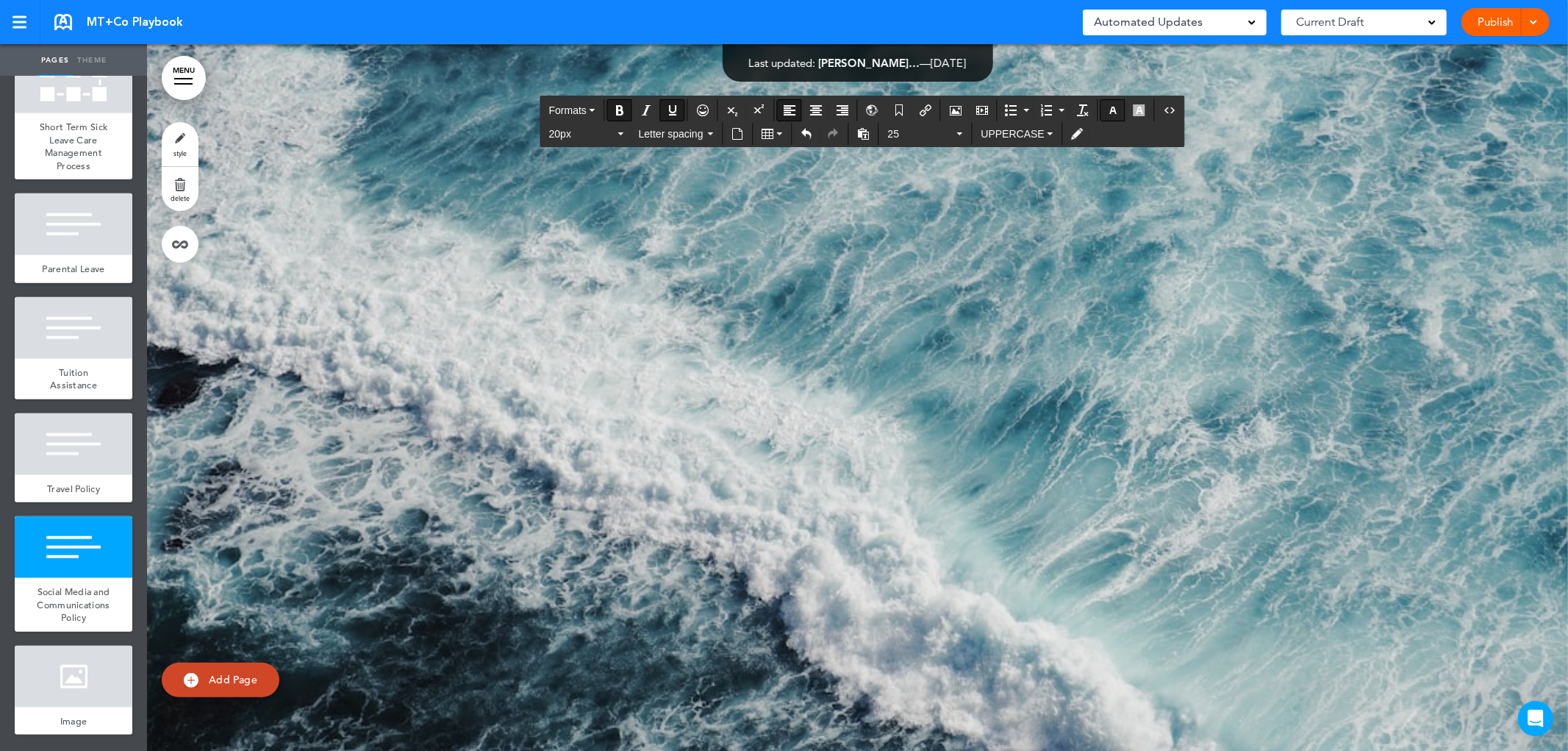
click at [1114, 112] on icon "button" at bounding box center [1113, 110] width 12 height 12
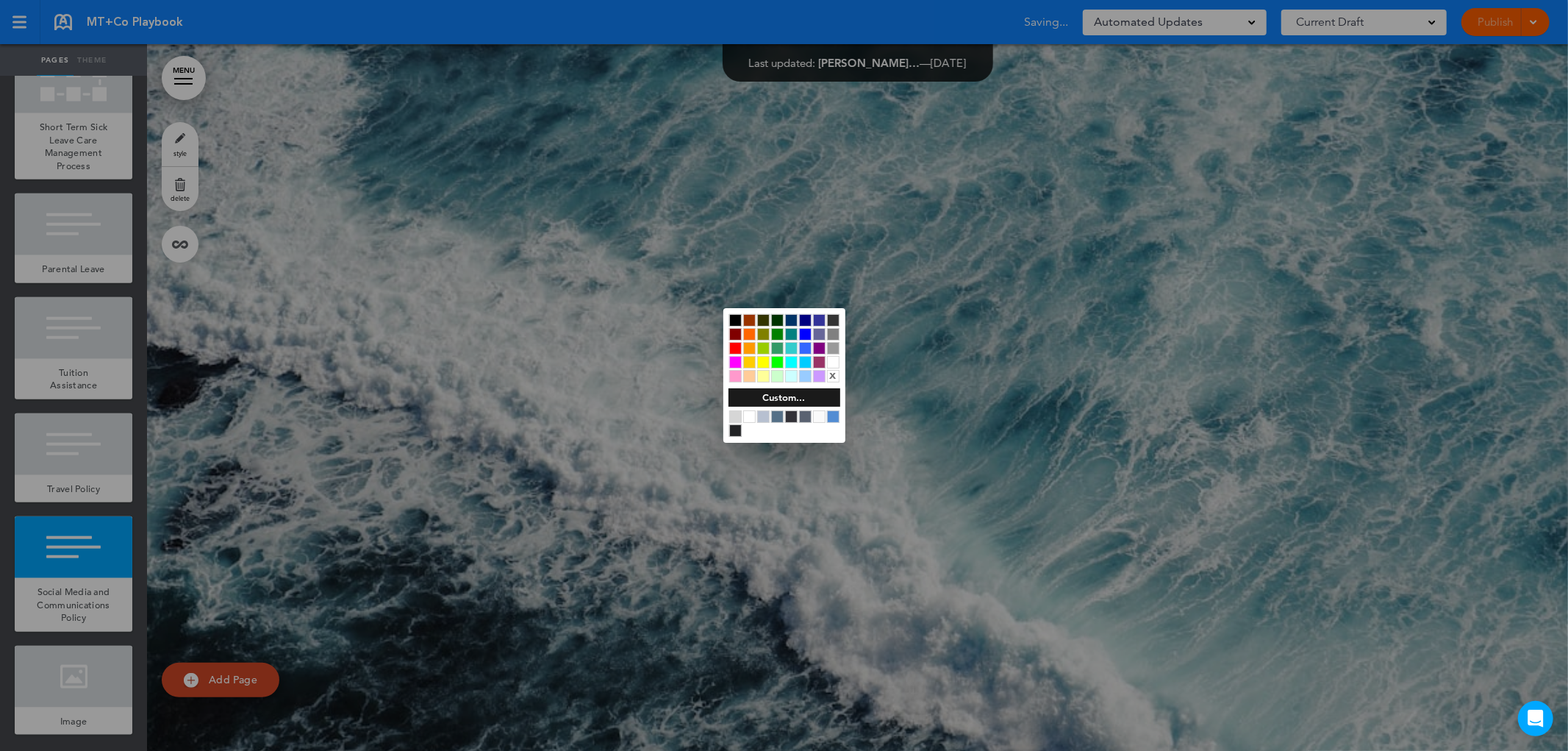
click at [772, 417] on div at bounding box center [776, 416] width 12 height 12
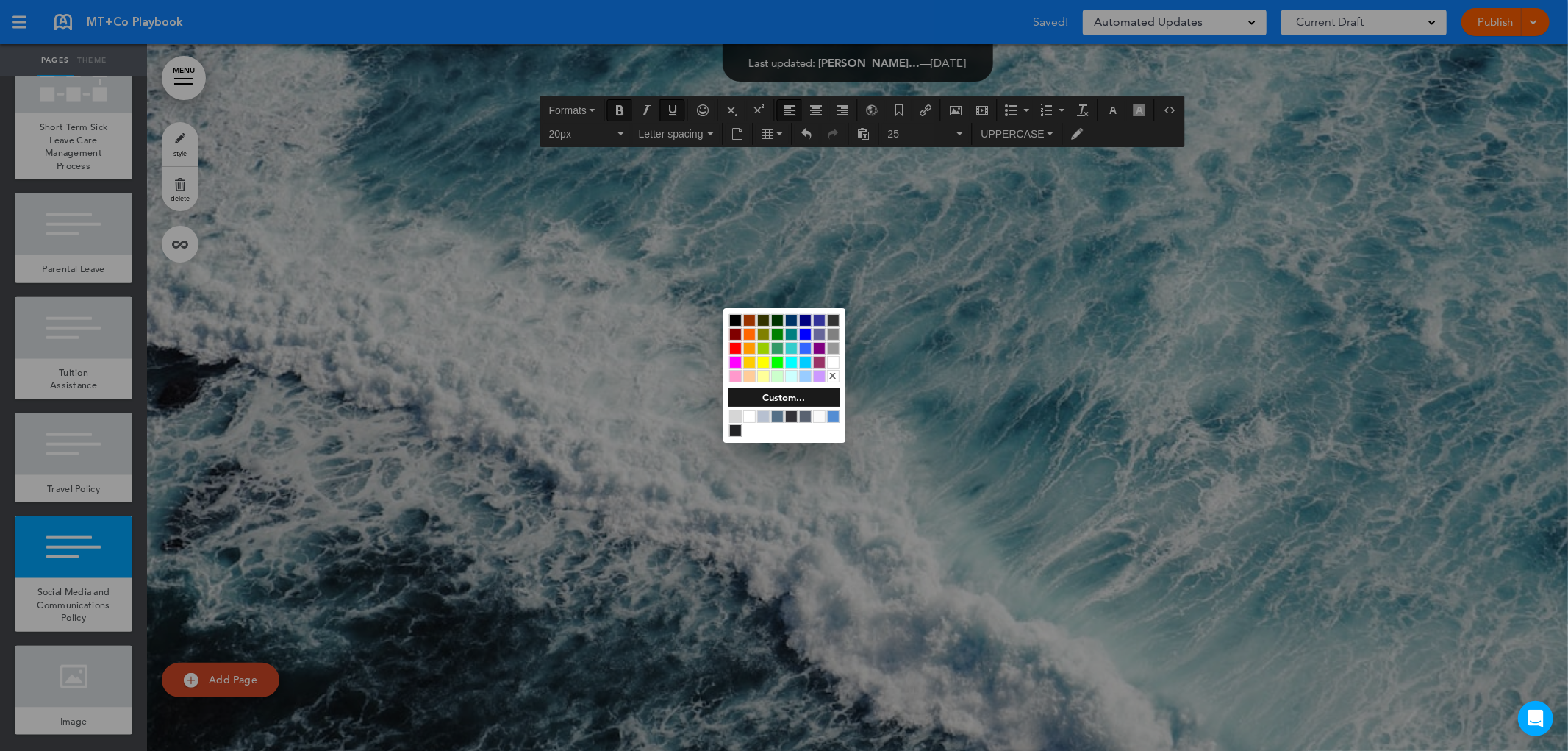
click at [679, 684] on div at bounding box center [784, 376] width 1568 height 751
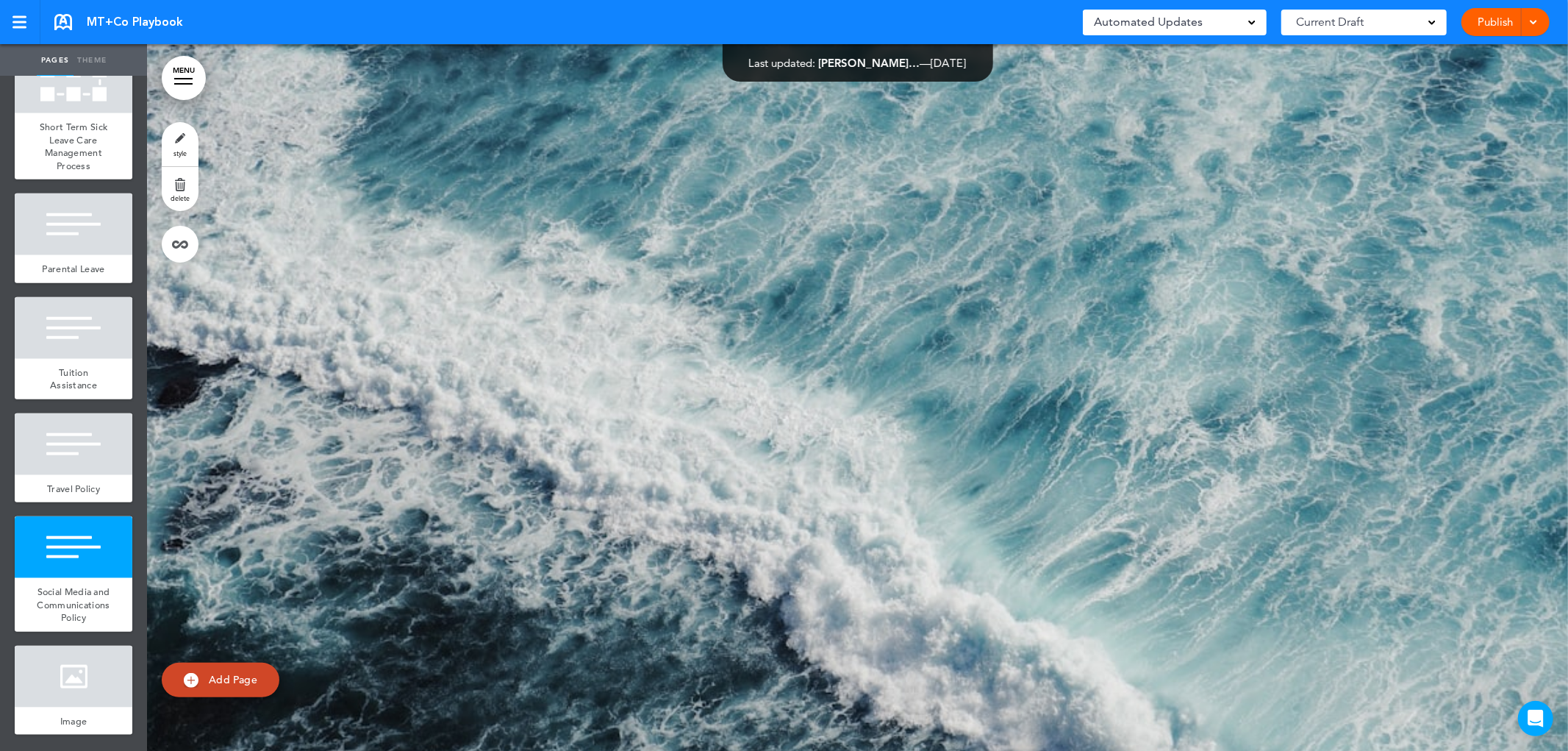
scroll to position [37574, 0]
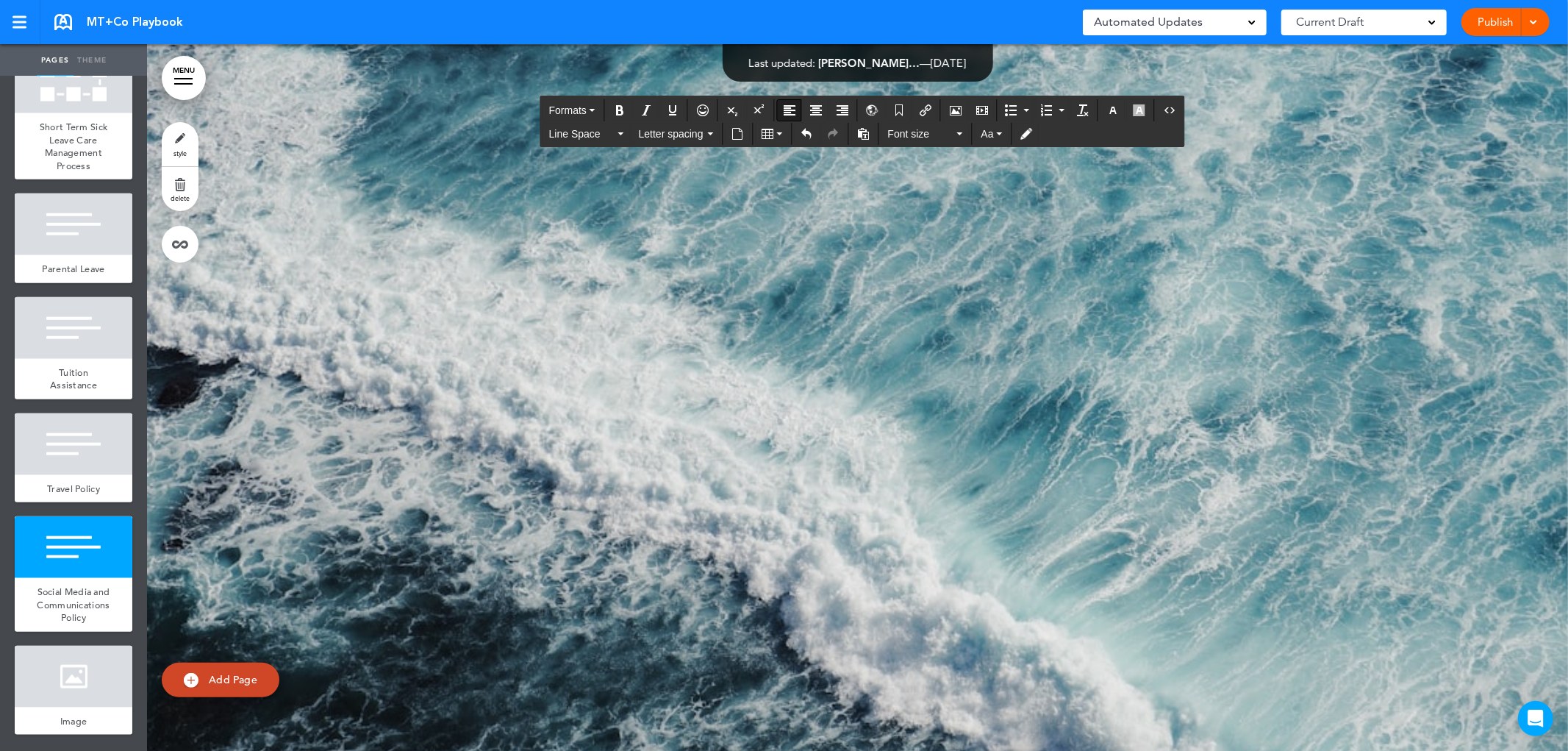
drag, startPoint x: 674, startPoint y: 501, endPoint x: 513, endPoint y: 500, distance: 161.0
drag, startPoint x: 550, startPoint y: 315, endPoint x: 487, endPoint y: 317, distance: 63.0
copy strong "*****"
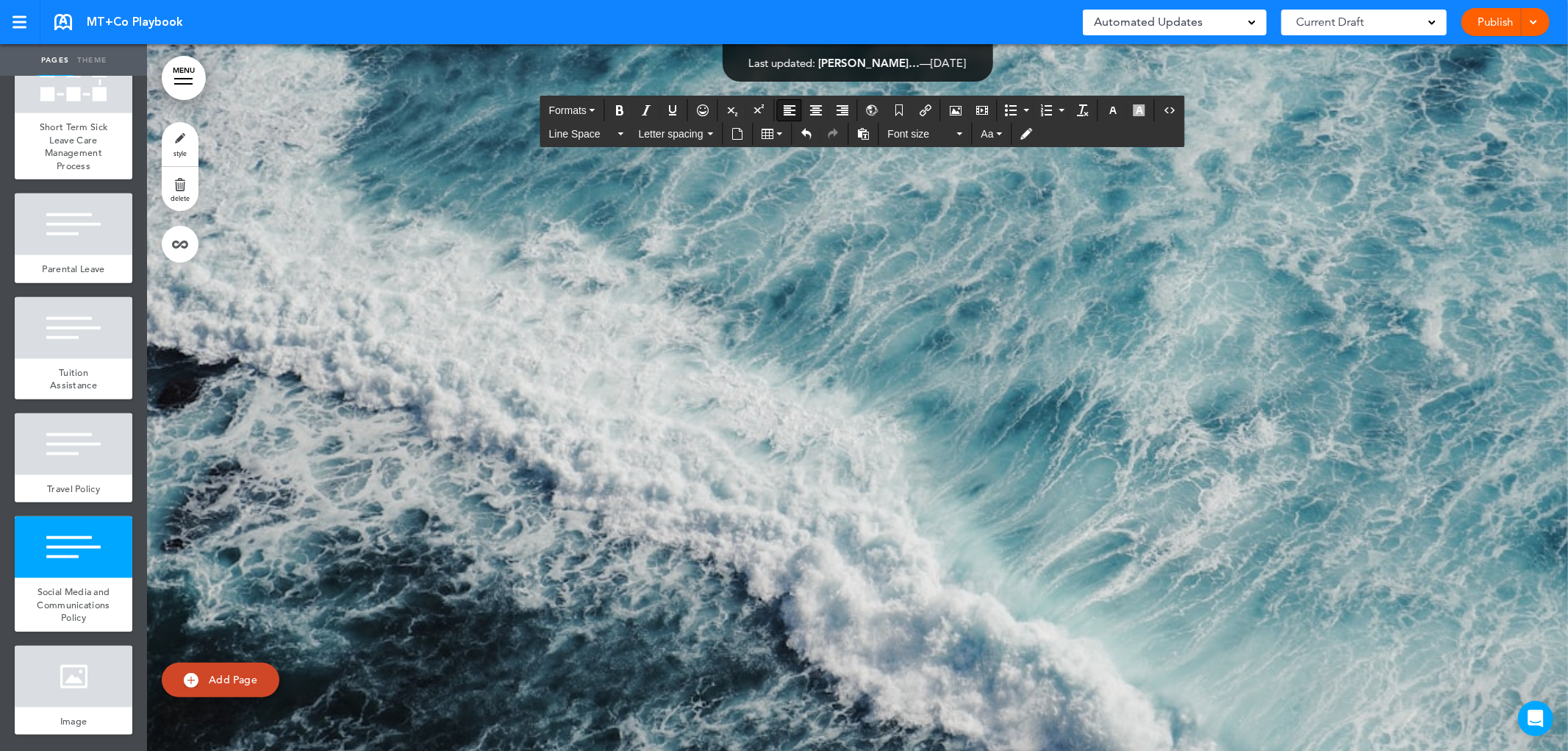
drag, startPoint x: 679, startPoint y: 506, endPoint x: 488, endPoint y: 506, distance: 191.0
drag, startPoint x: 590, startPoint y: 459, endPoint x: 487, endPoint y: 402, distance: 117.7
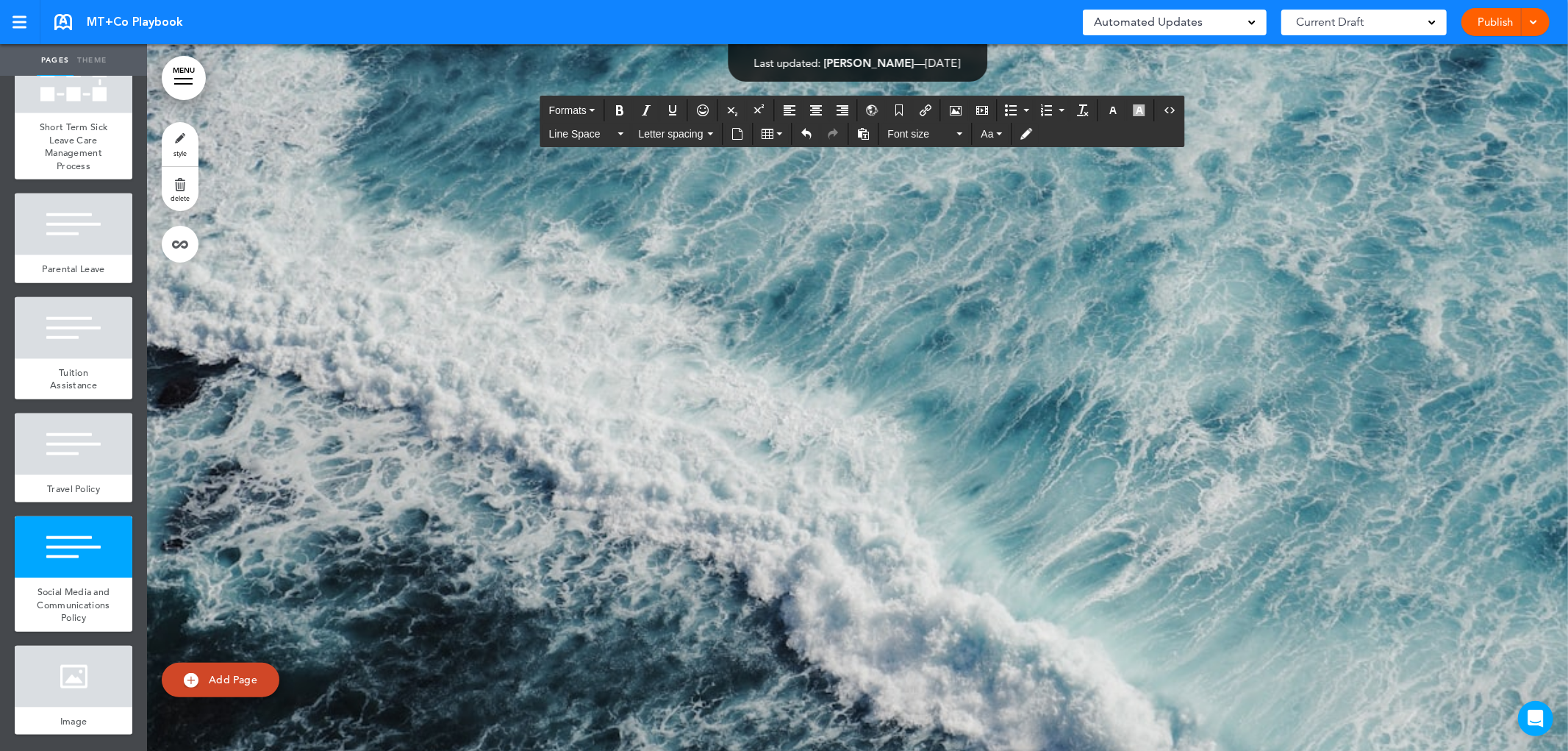
scroll to position [36675, 0]
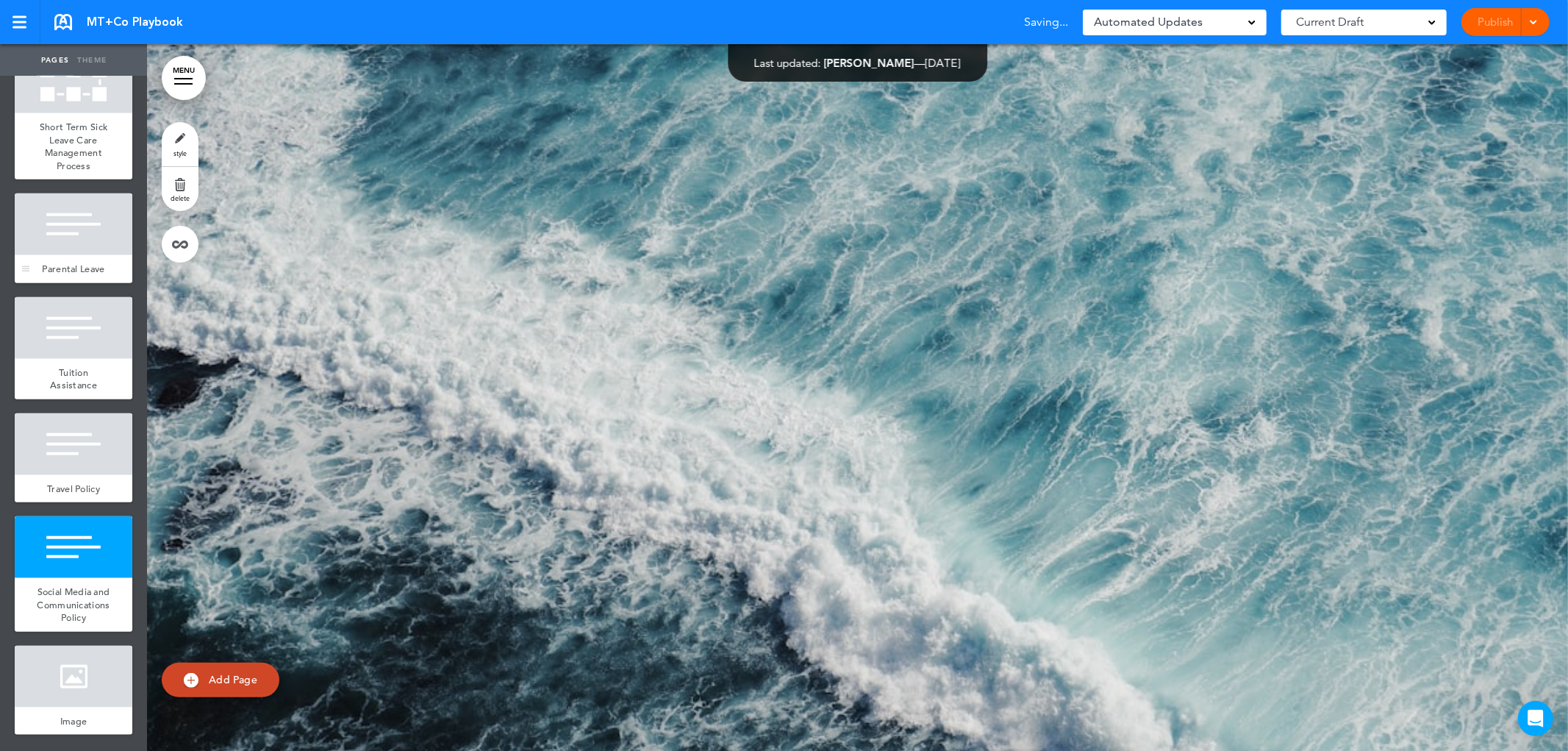
click at [71, 262] on span "Parental Leave" at bounding box center [73, 268] width 62 height 12
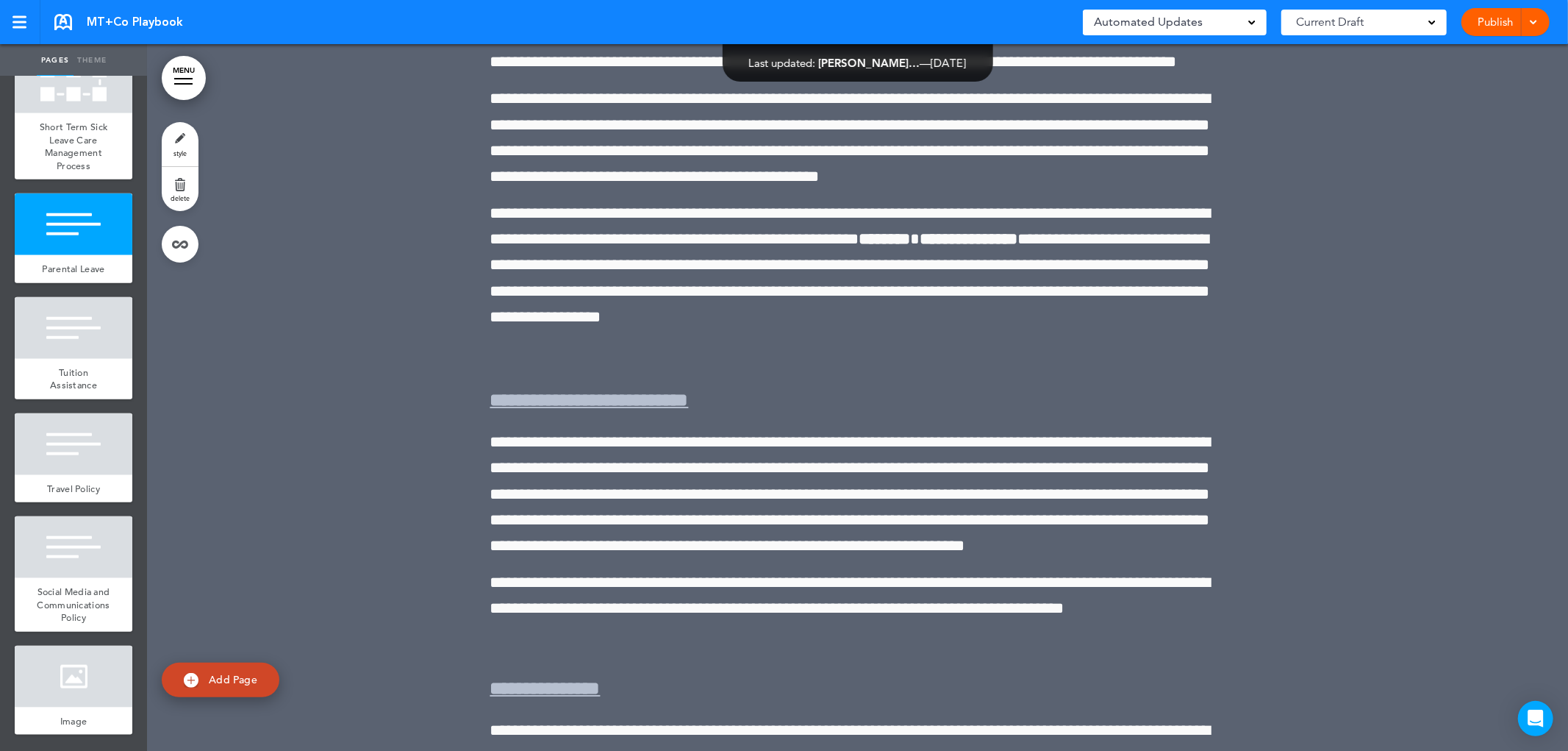
scroll to position [23763, 0]
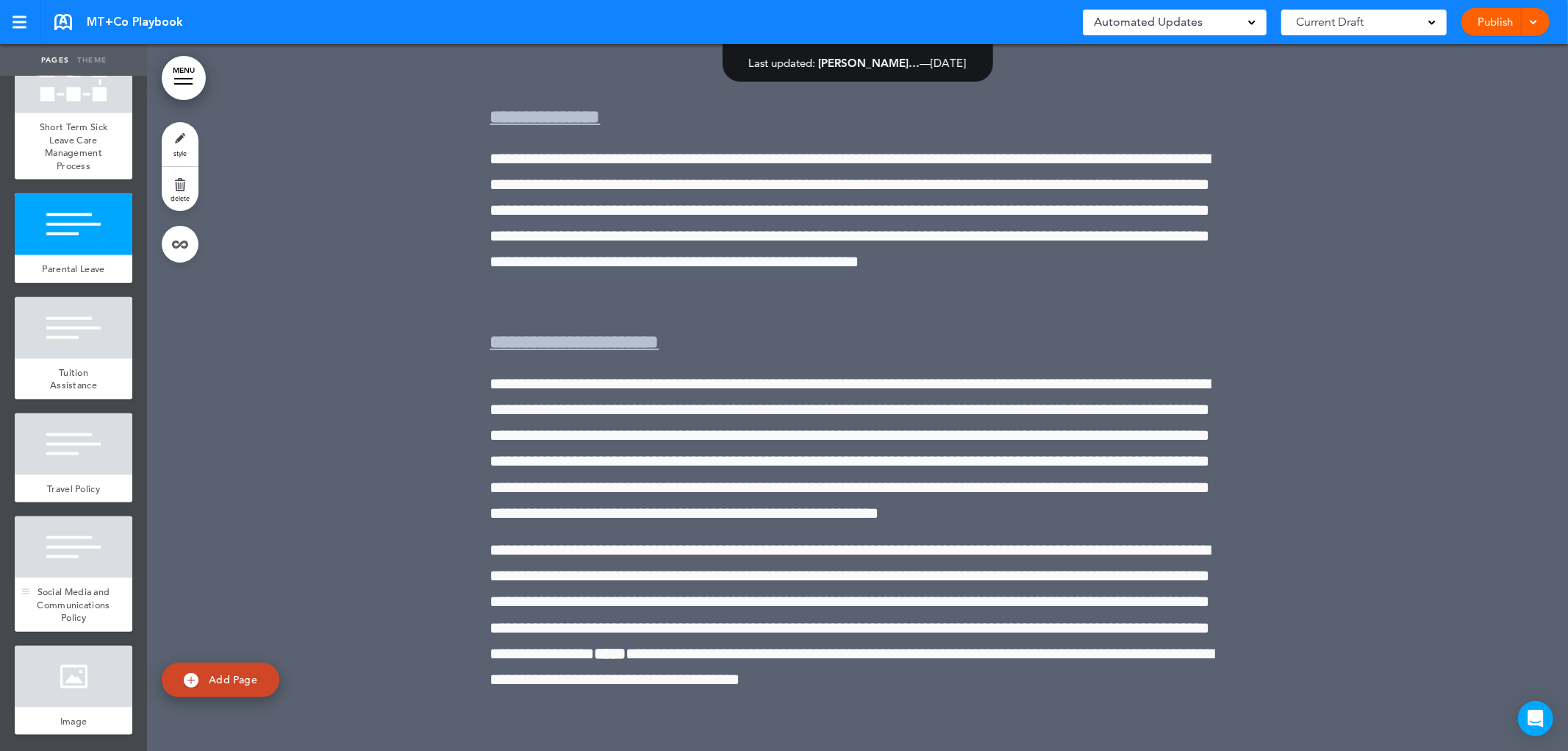
click at [86, 623] on div "Social Media and Communications Policy" at bounding box center [73, 605] width 118 height 53
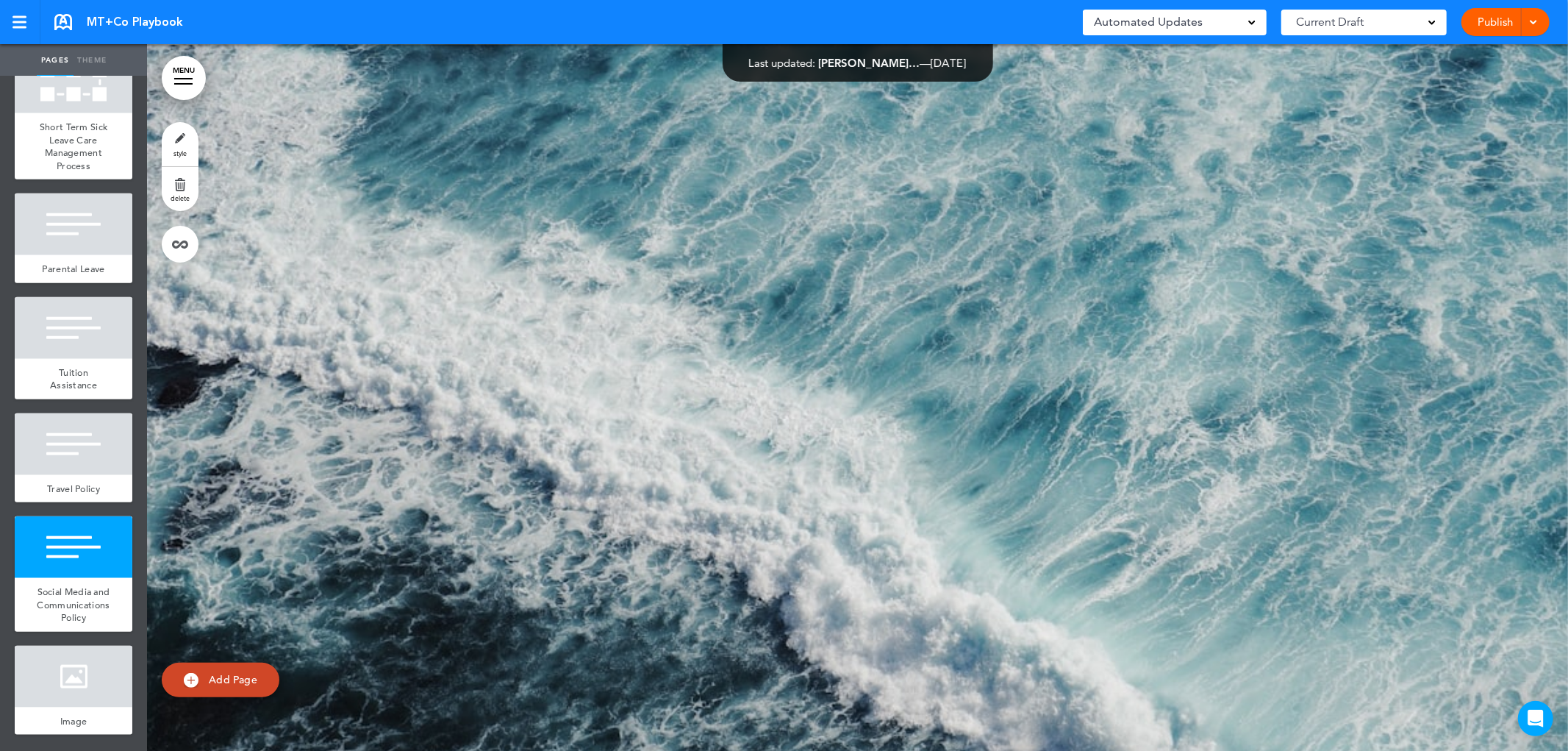
scroll to position [37514, 0]
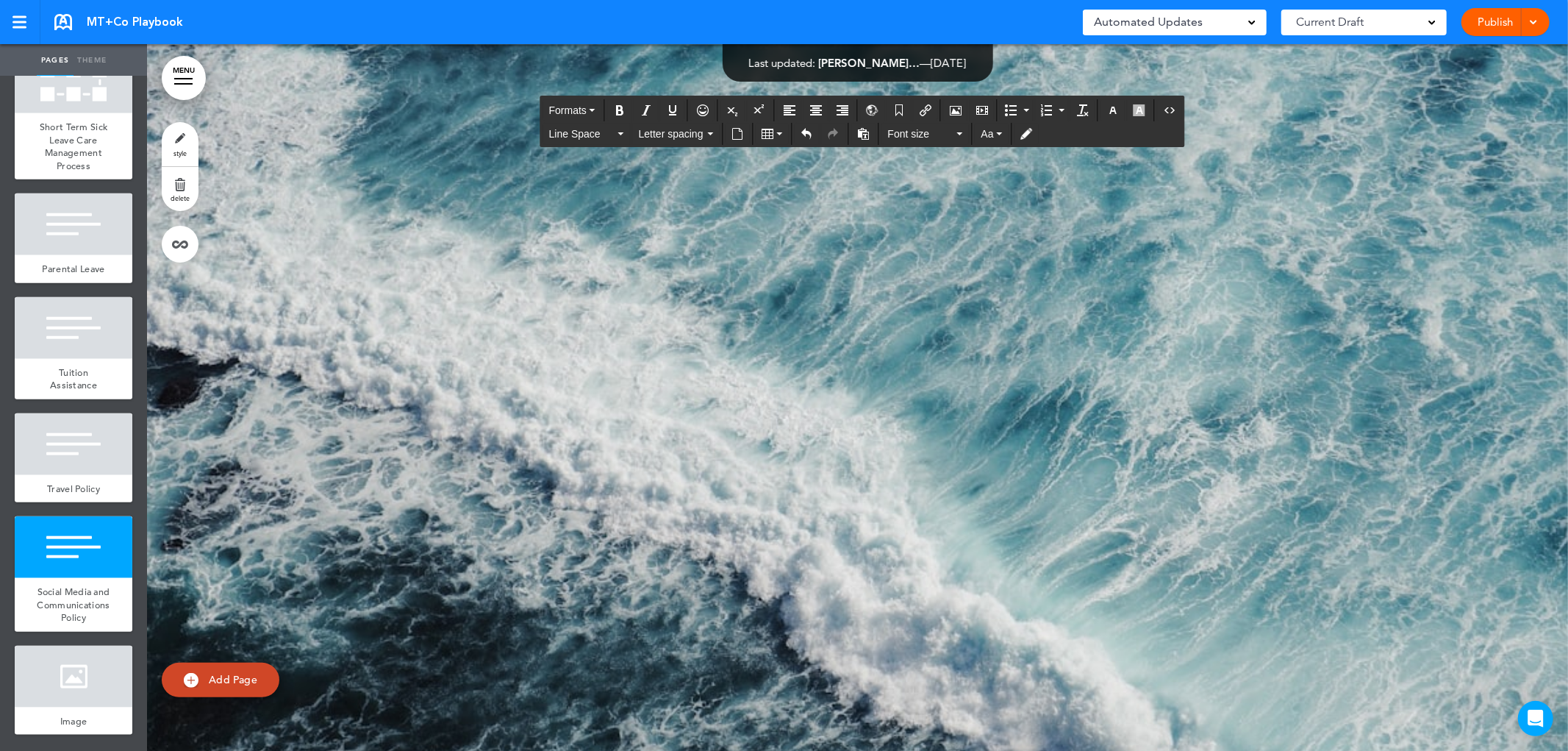
drag, startPoint x: 584, startPoint y: 471, endPoint x: 483, endPoint y: 467, distance: 101.1
drag, startPoint x: 598, startPoint y: 520, endPoint x: 479, endPoint y: 519, distance: 119.0
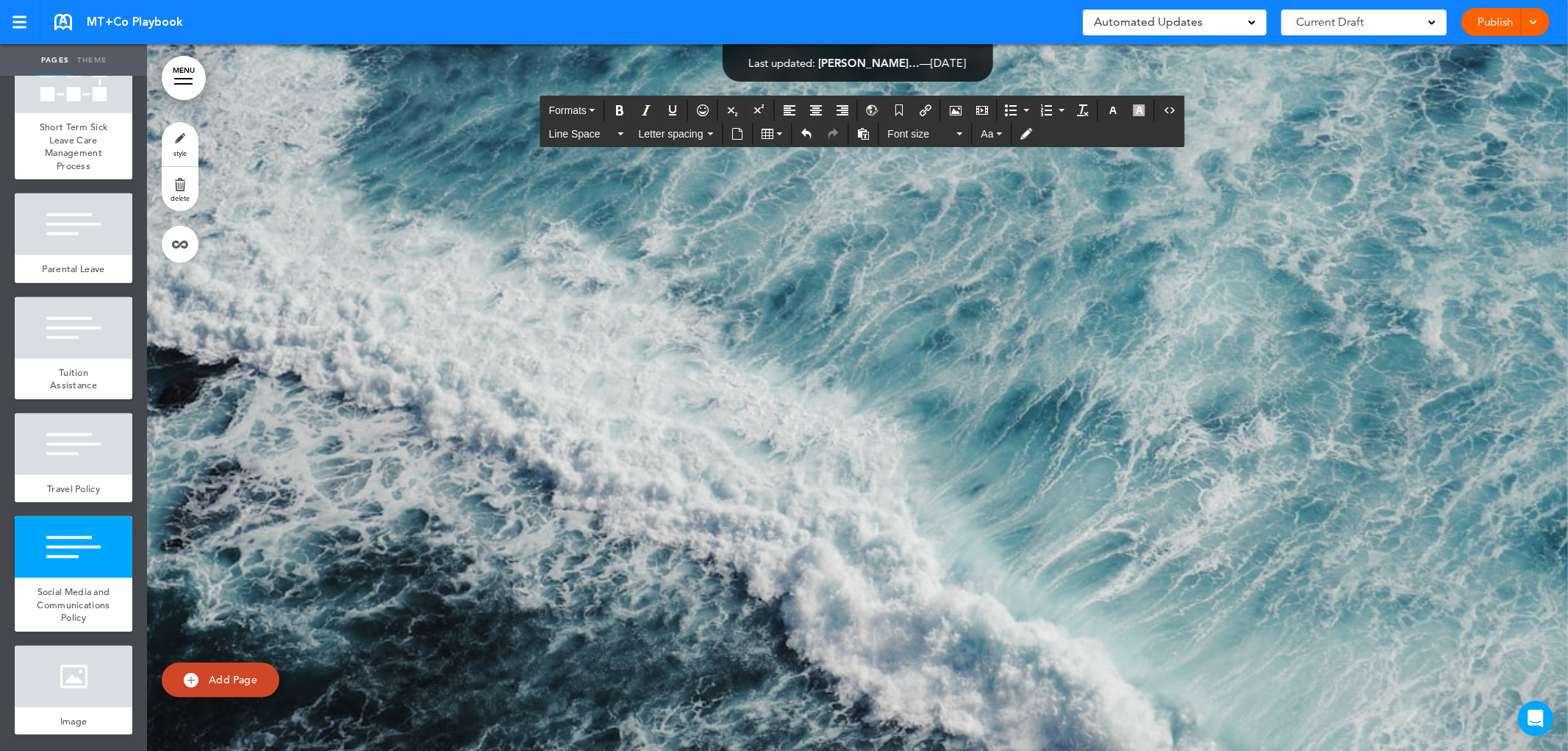
drag, startPoint x: 515, startPoint y: 417, endPoint x: 487, endPoint y: 434, distance: 32.8
copy span "****"
click at [571, 113] on span "Formats" at bounding box center [567, 110] width 37 height 12
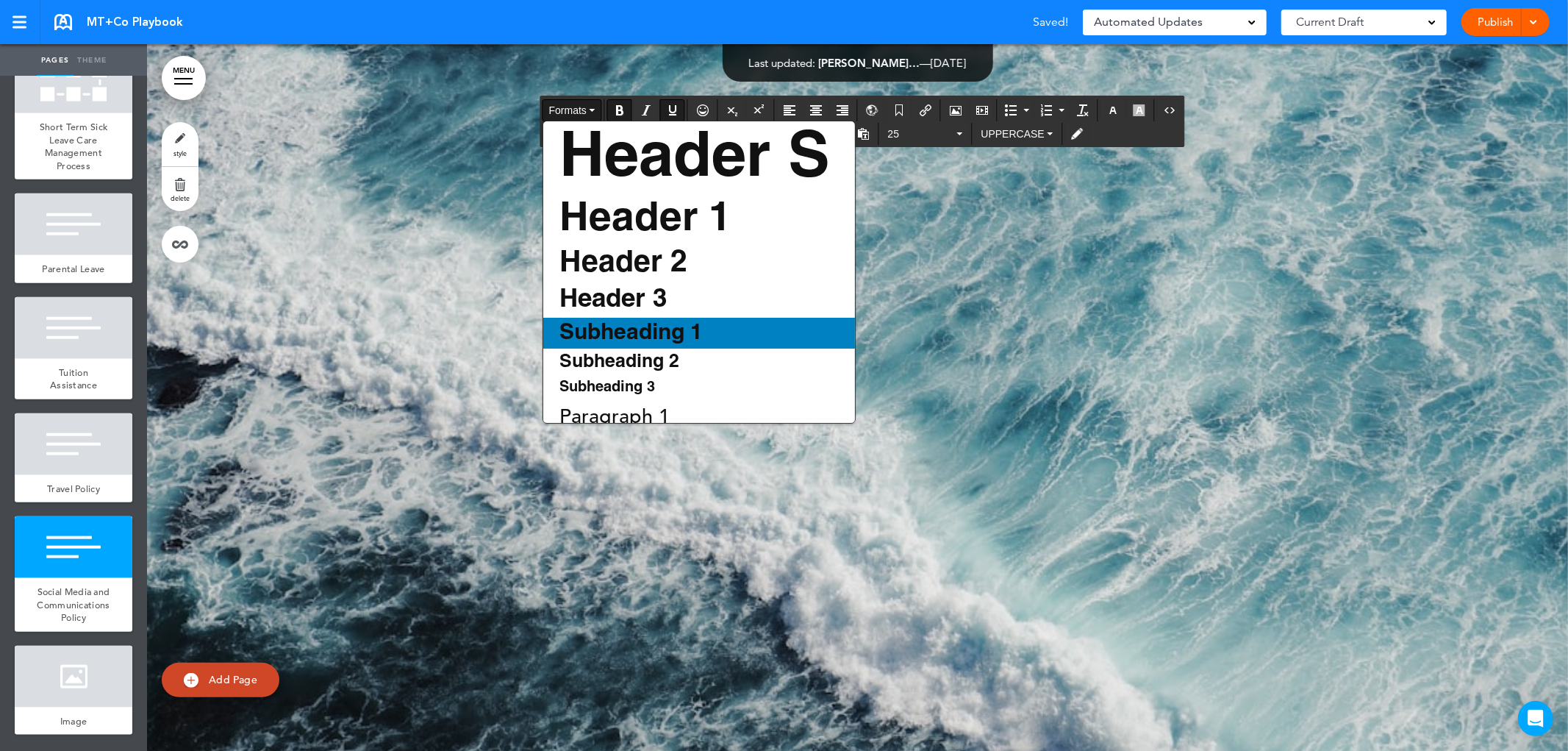
scroll to position [47, 0]
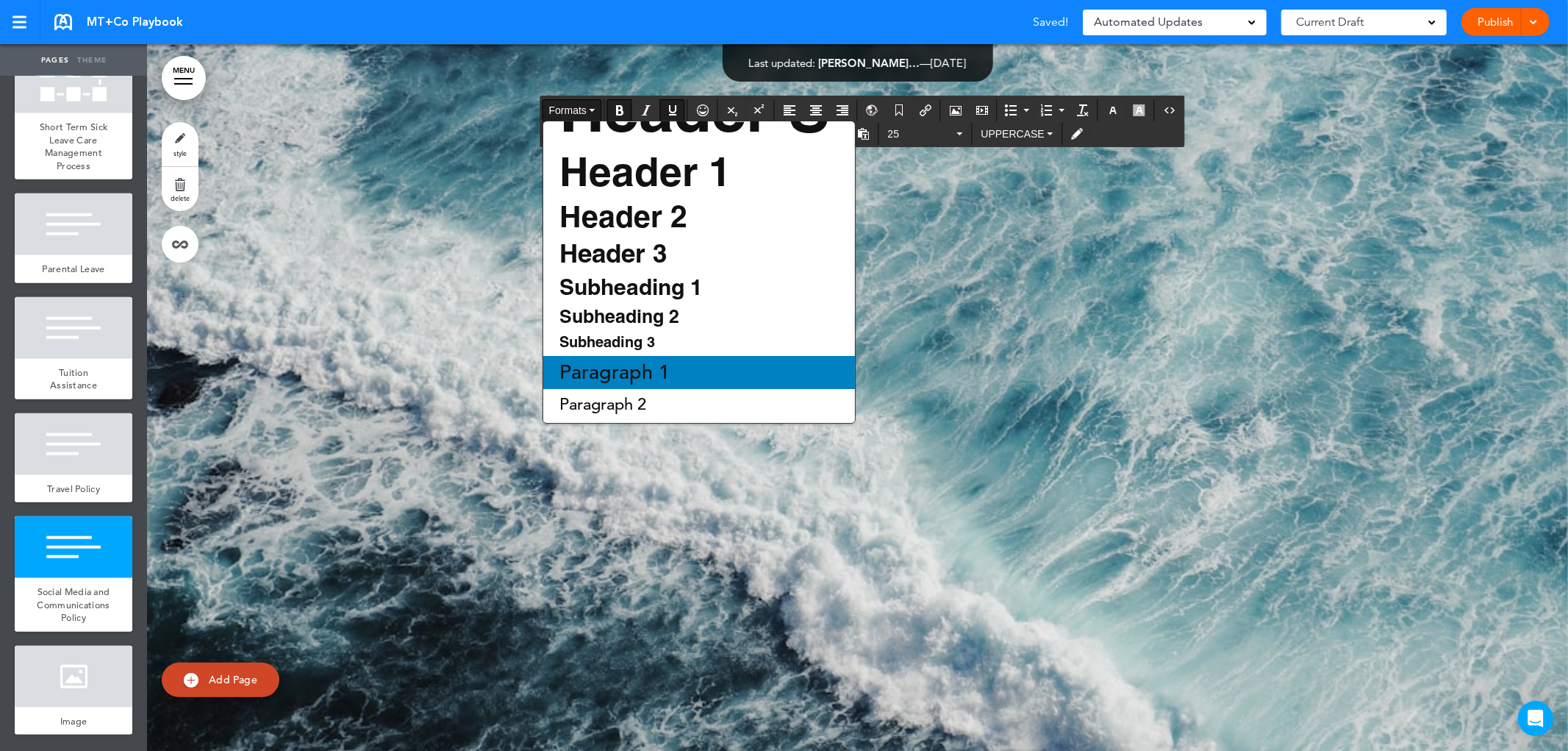
click at [682, 371] on div "Paragraph 1" at bounding box center [699, 372] width 312 height 33
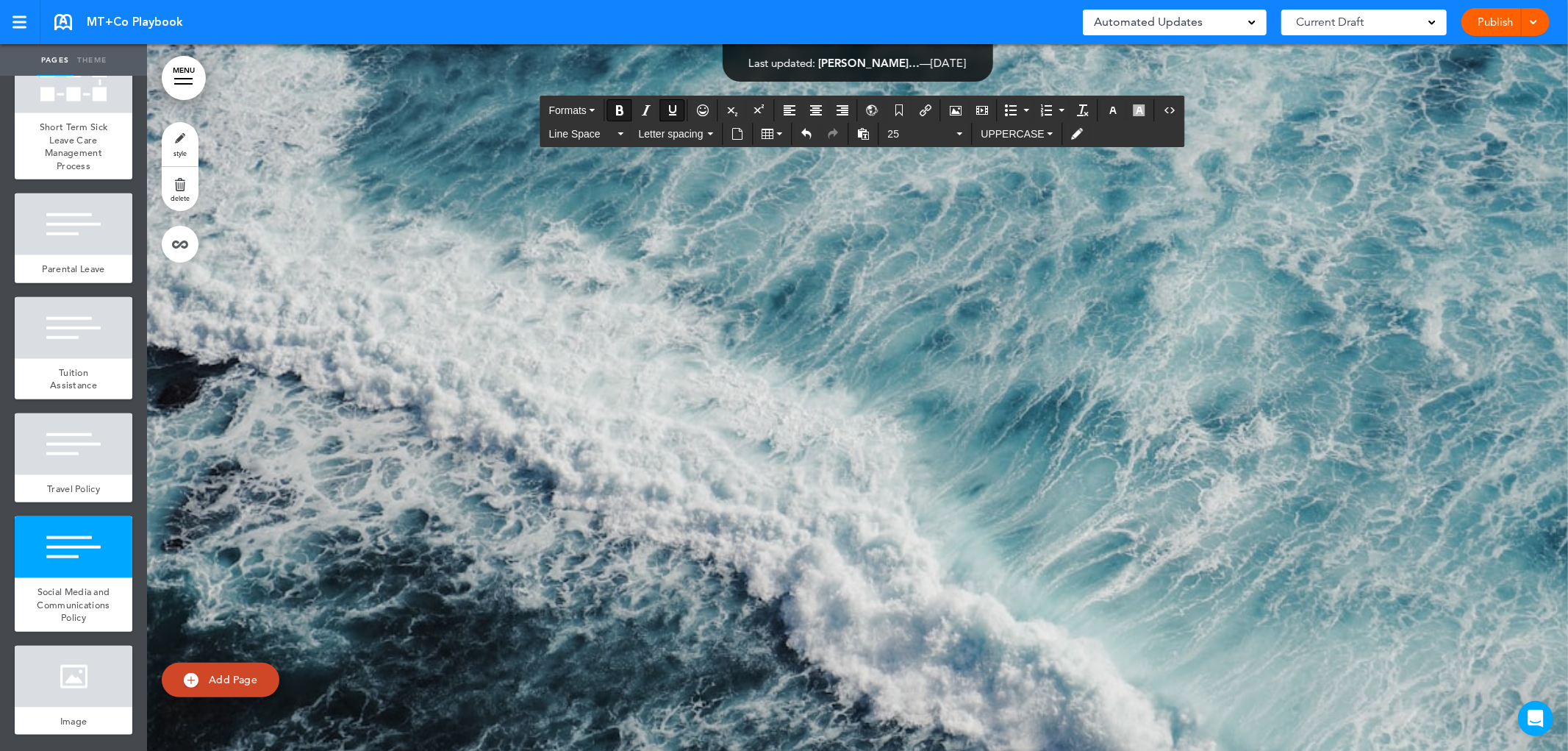
drag, startPoint x: 527, startPoint y: 603, endPoint x: 486, endPoint y: 604, distance: 41.0
drag, startPoint x: 516, startPoint y: 414, endPoint x: 487, endPoint y: 405, distance: 30.4
copy span "****"
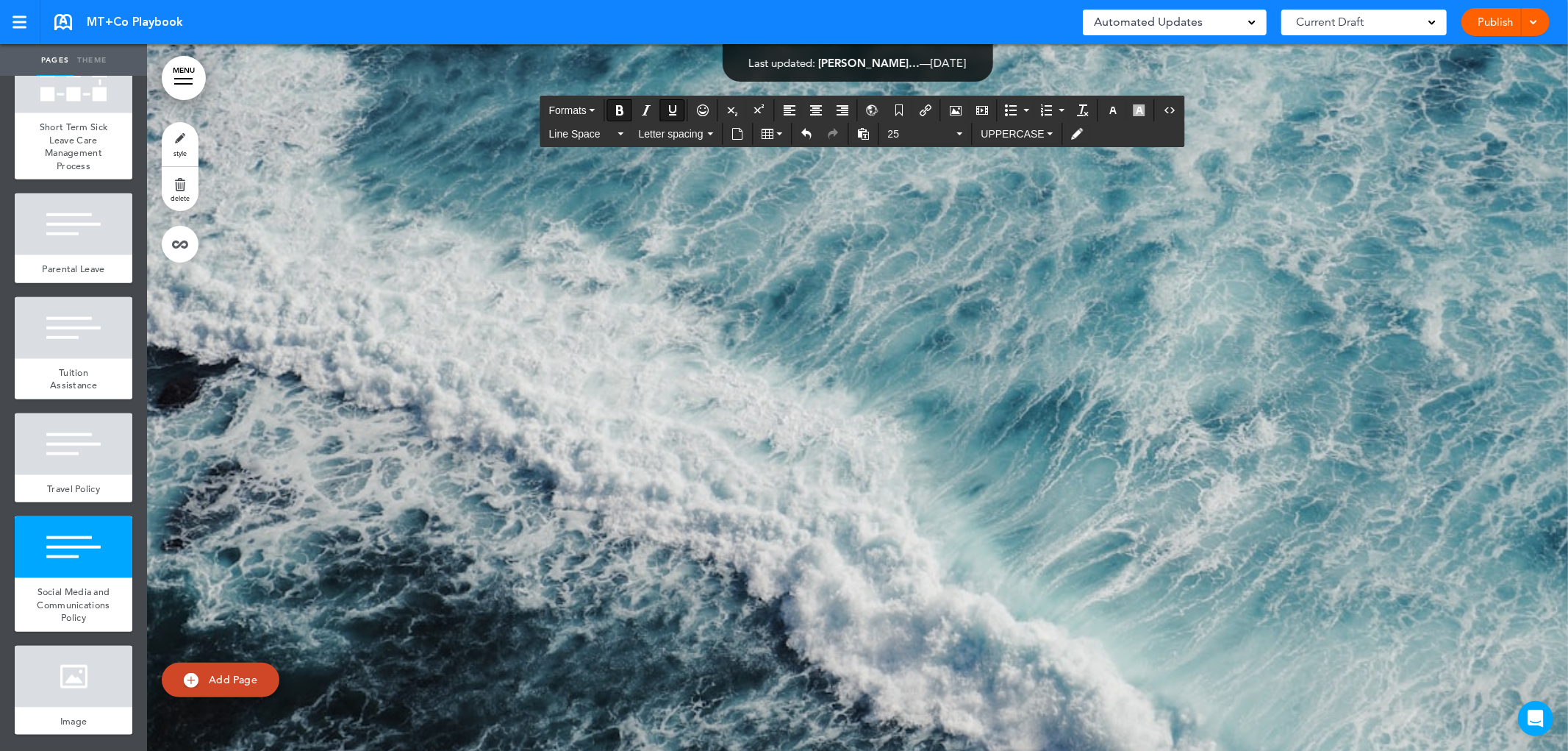
click at [592, 112] on button "Formats" at bounding box center [572, 111] width 58 height 21
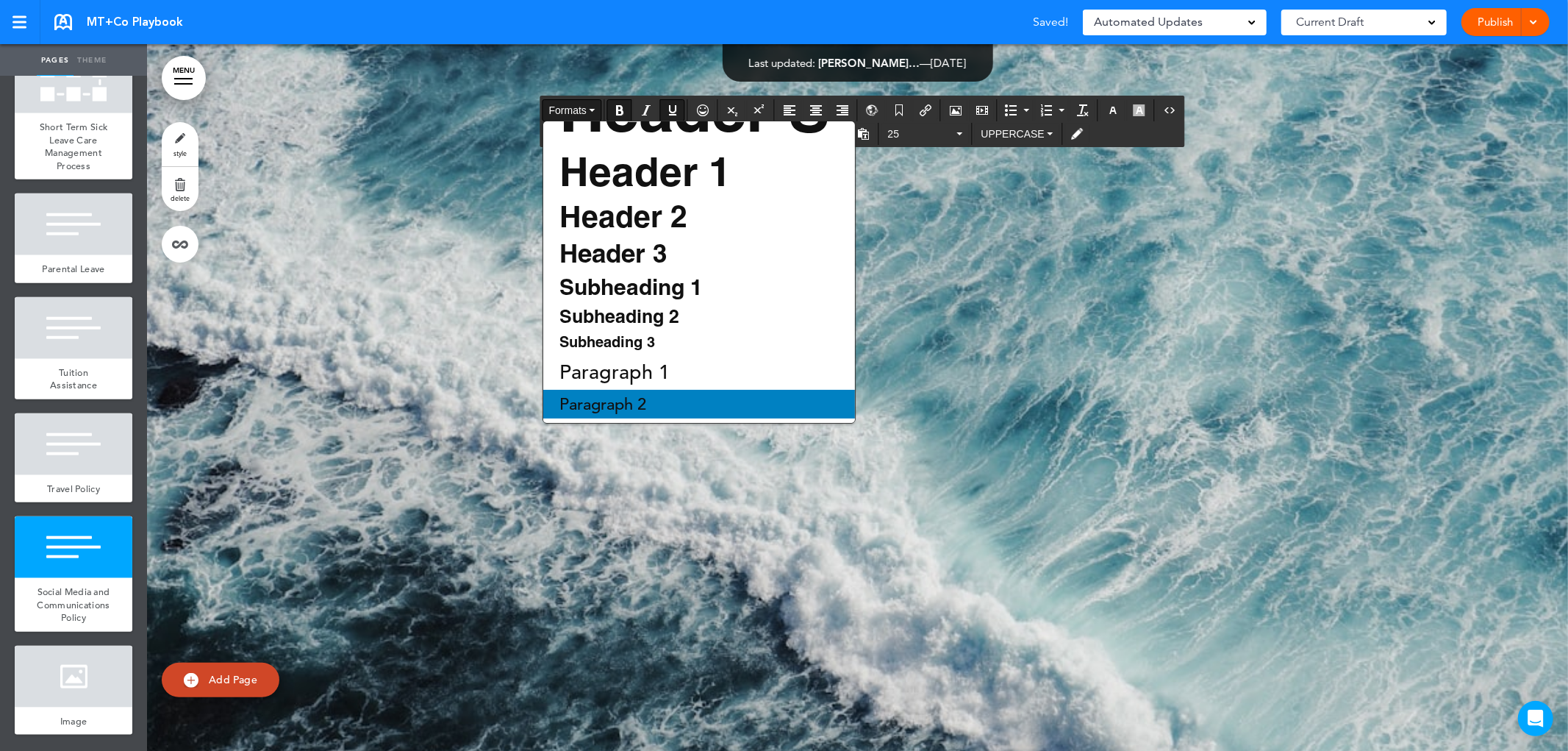
click at [667, 397] on div "Paragraph 2" at bounding box center [699, 405] width 312 height 29
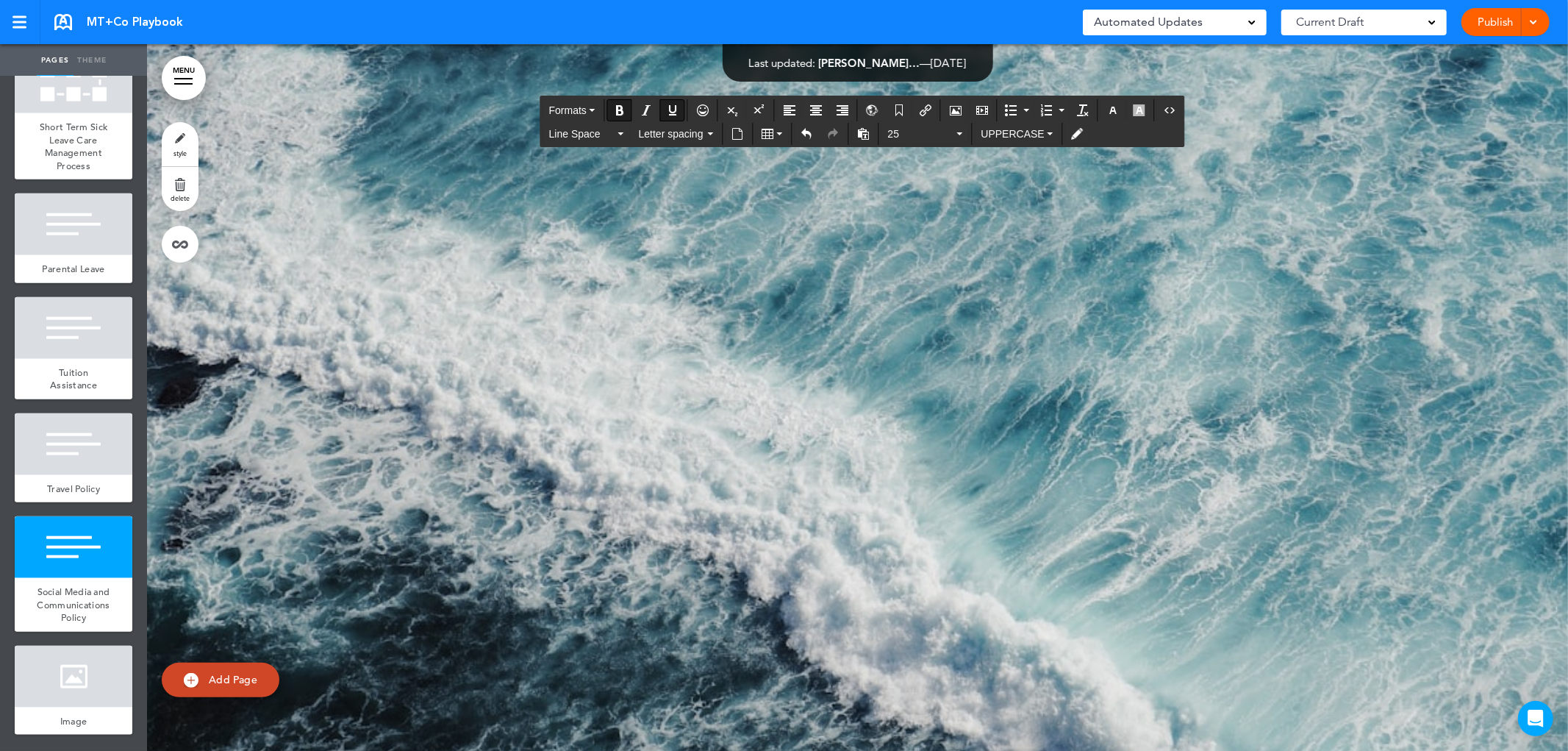
drag, startPoint x: 519, startPoint y: 604, endPoint x: 479, endPoint y: 601, distance: 40.1
click at [579, 115] on span "Formats" at bounding box center [567, 110] width 37 height 12
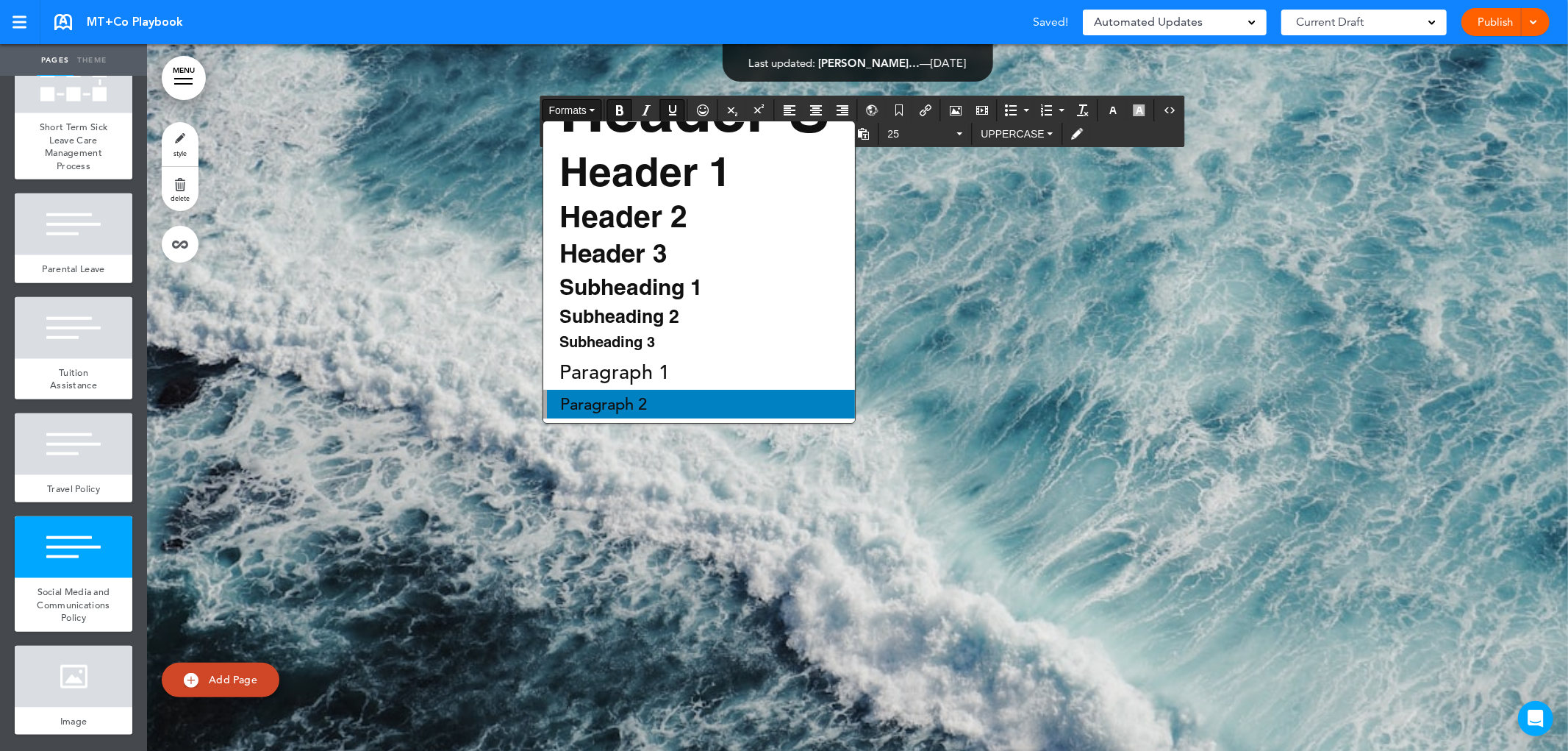
click at [636, 400] on span "Paragraph 2" at bounding box center [603, 404] width 90 height 20
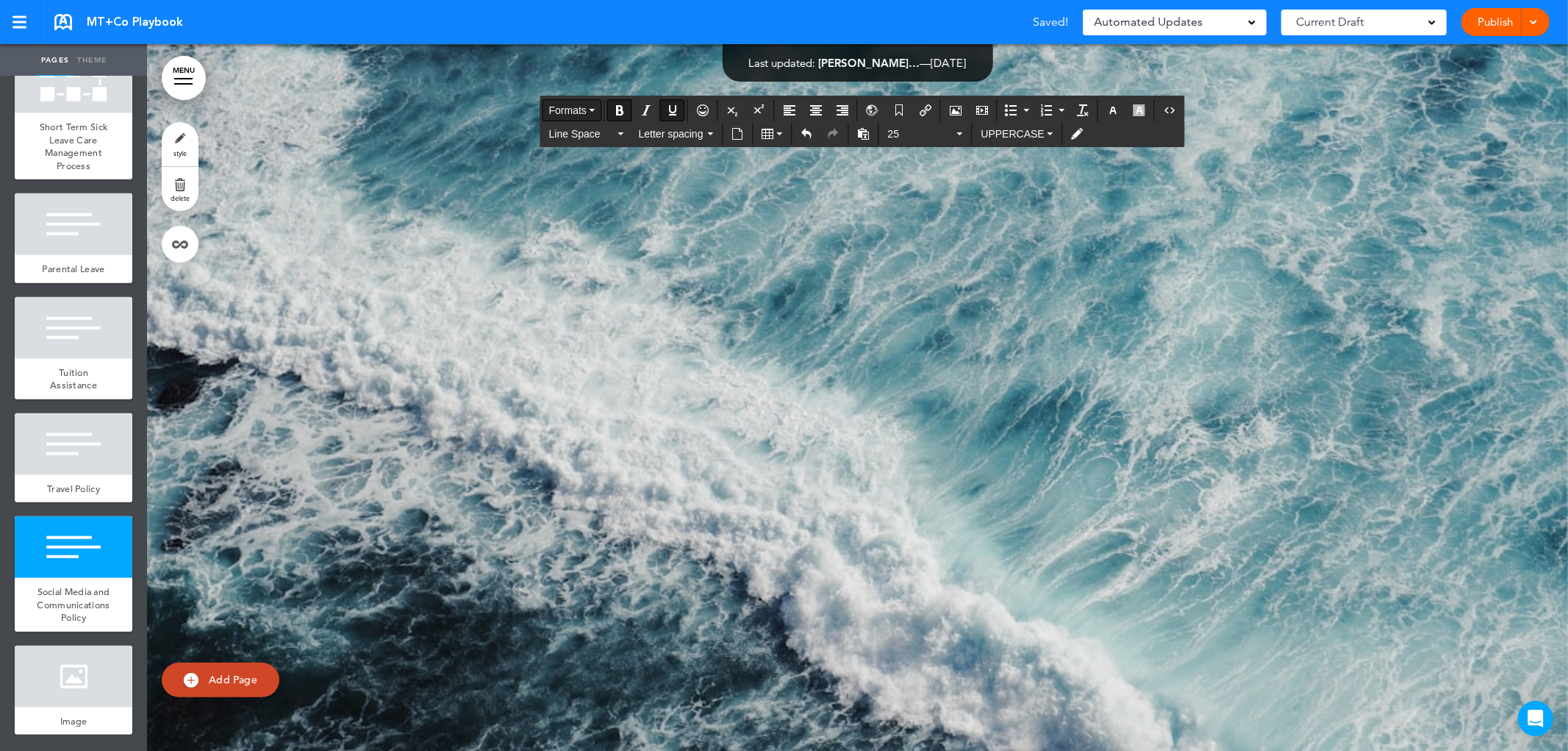
click at [570, 107] on span "Formats" at bounding box center [567, 110] width 37 height 12
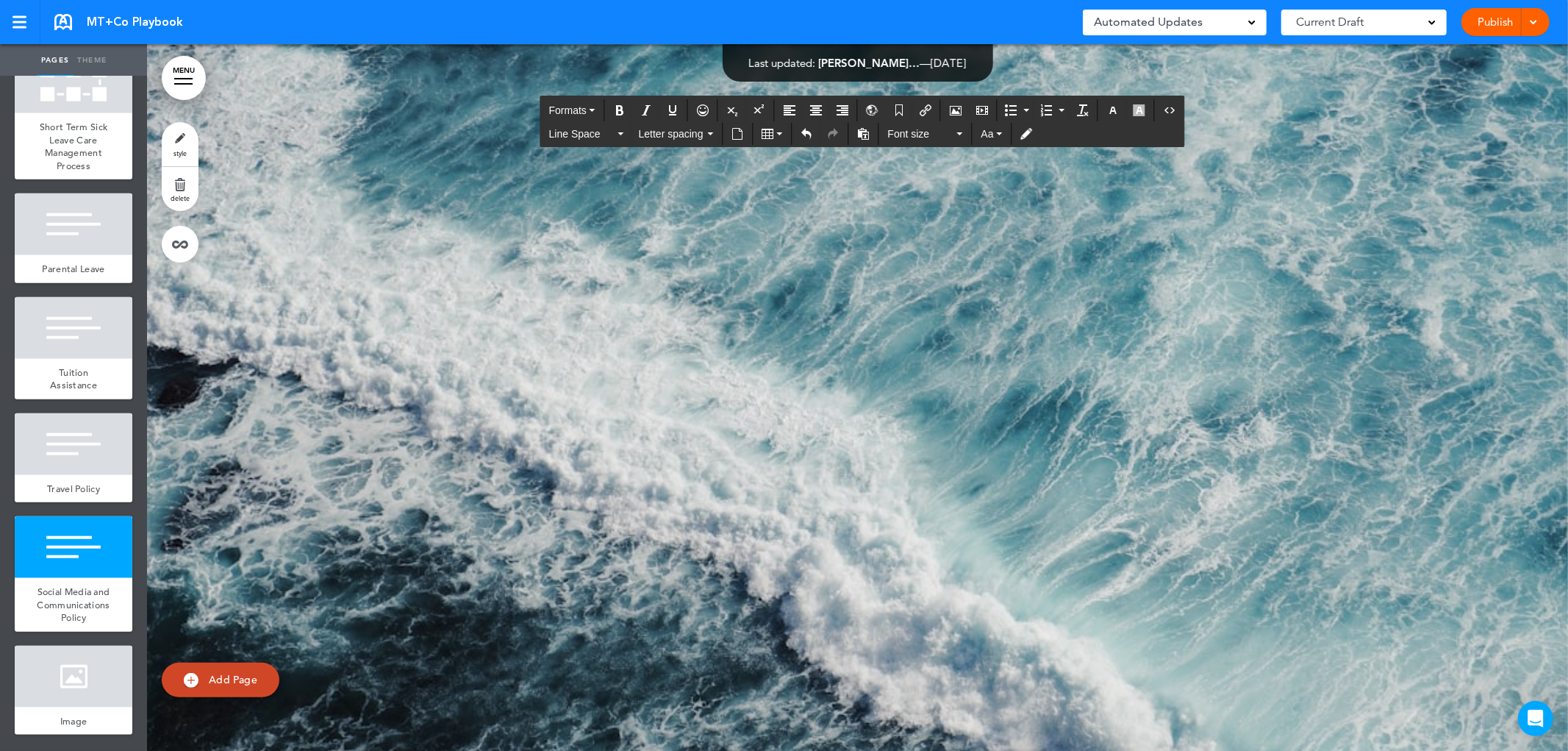
drag, startPoint x: 512, startPoint y: 410, endPoint x: 487, endPoint y: 409, distance: 25.0
copy span "****"
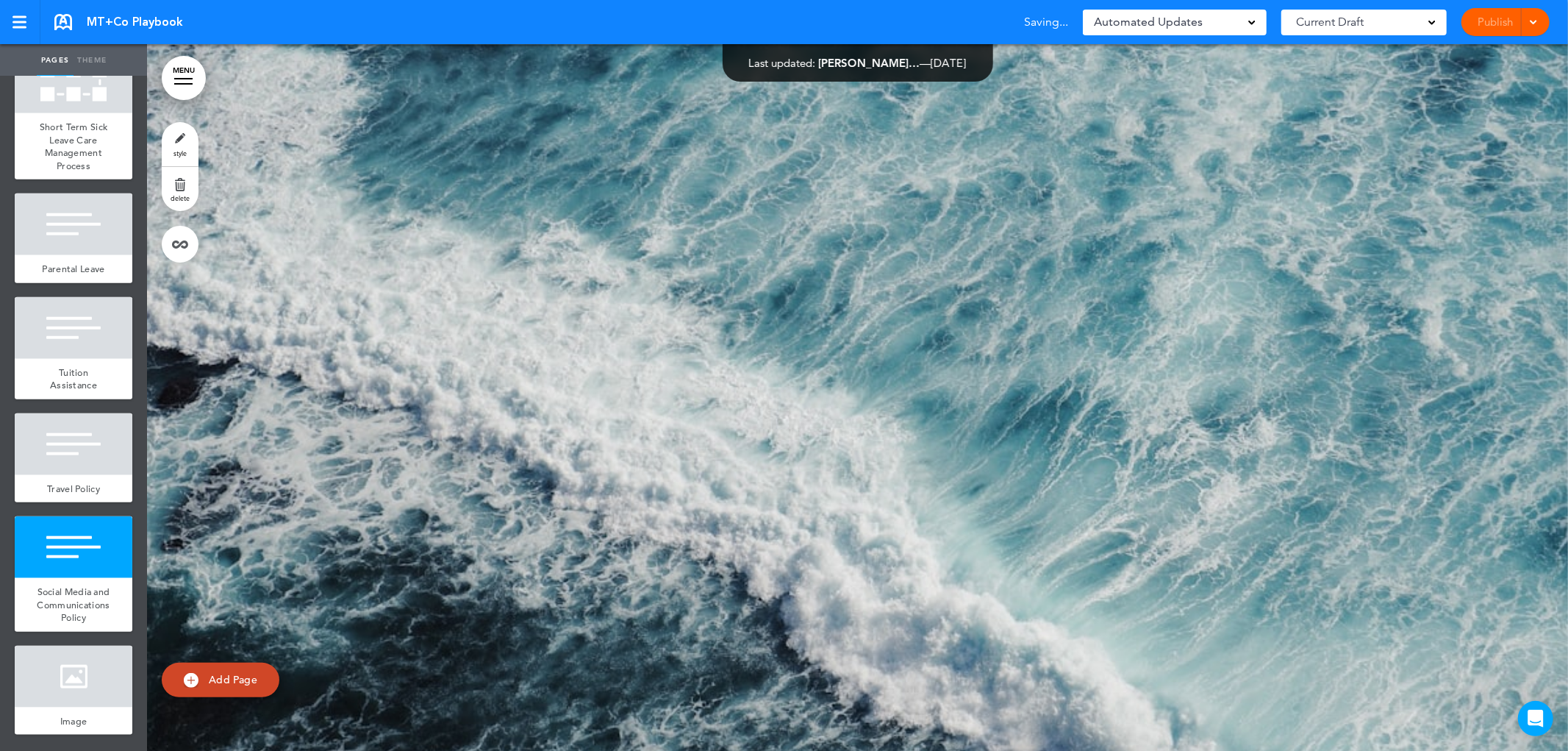
click at [94, 54] on link "Theme" at bounding box center [92, 61] width 37 height 32
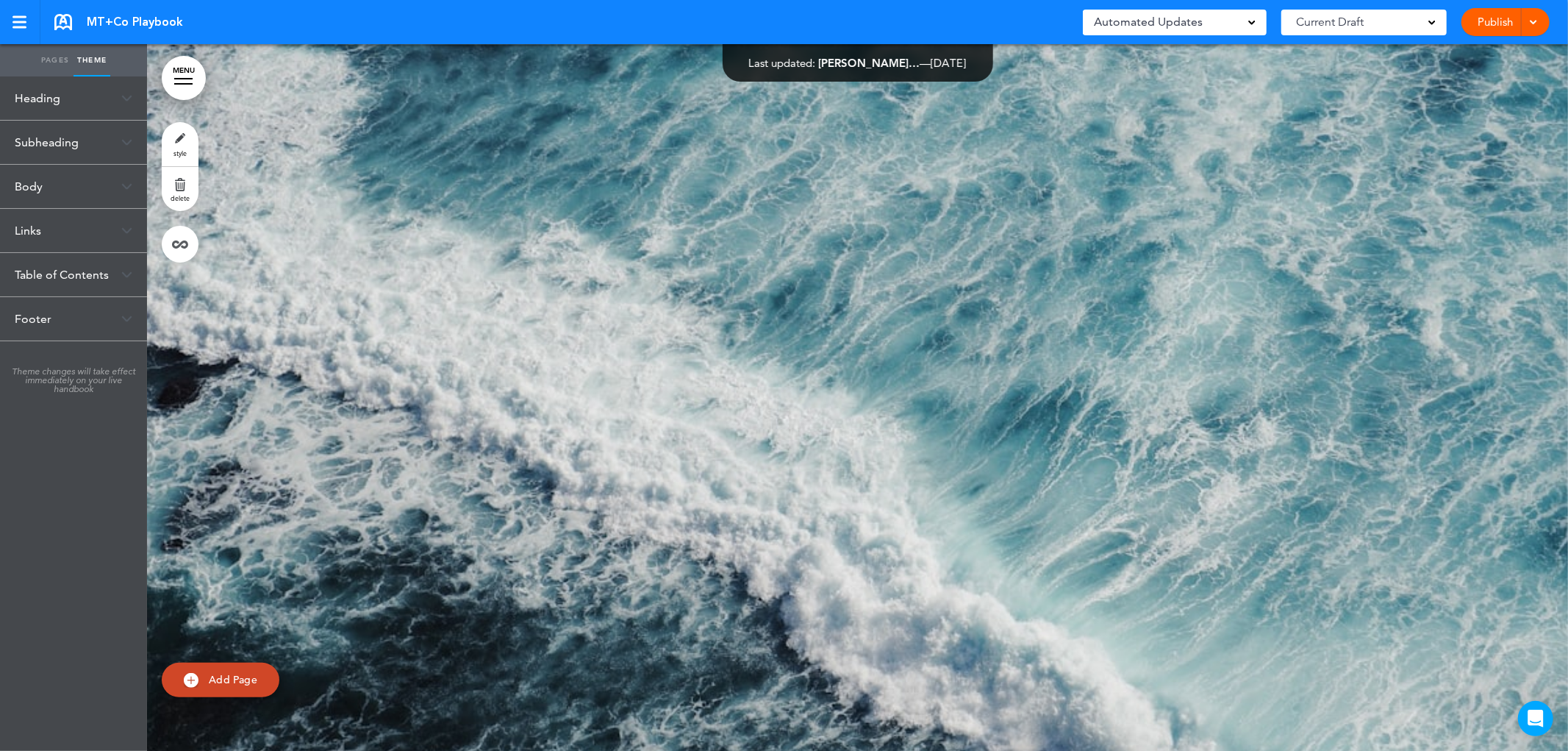
click at [121, 102] on div "Heading" at bounding box center [73, 99] width 147 height 44
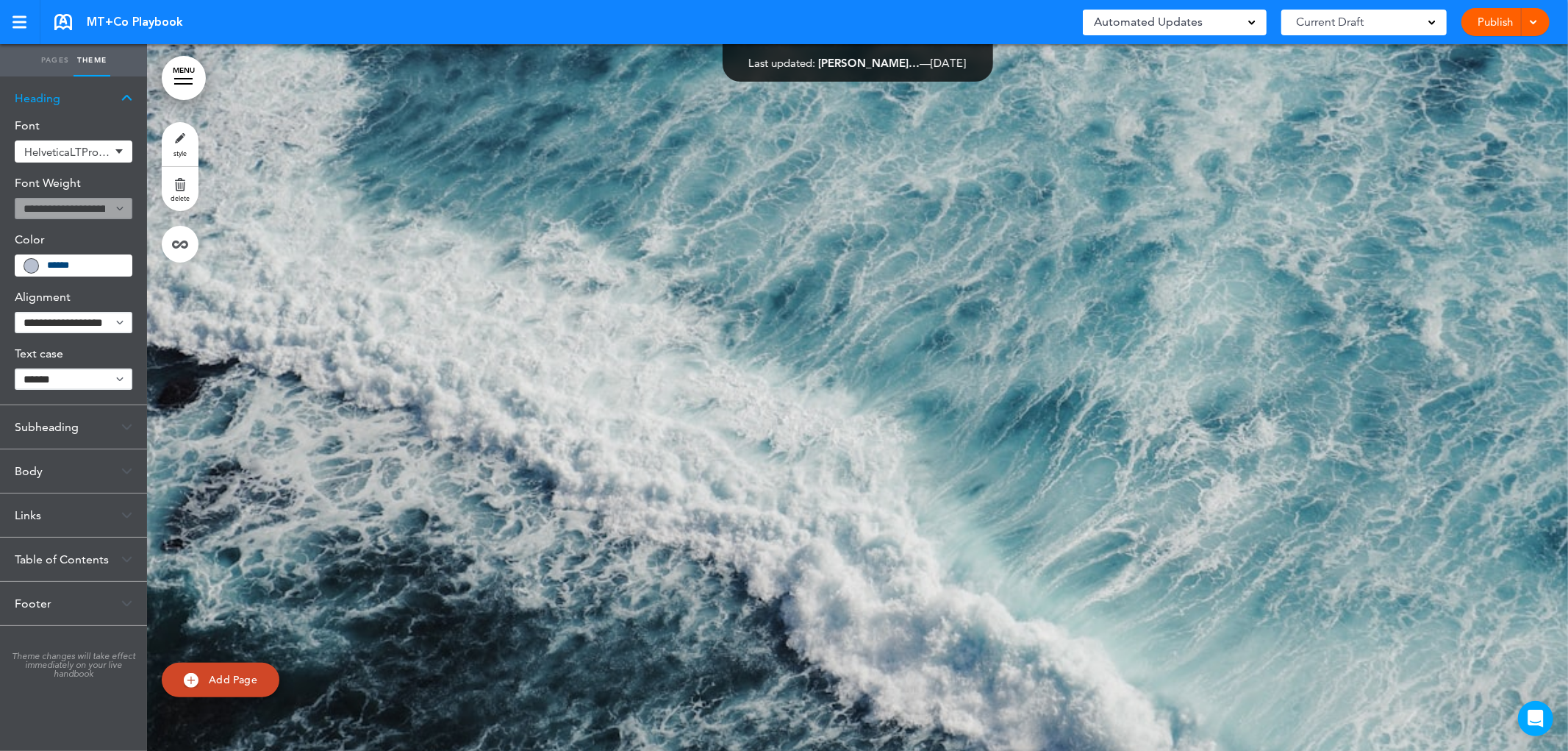
click at [121, 102] on div "Heading" at bounding box center [73, 99] width 147 height 44
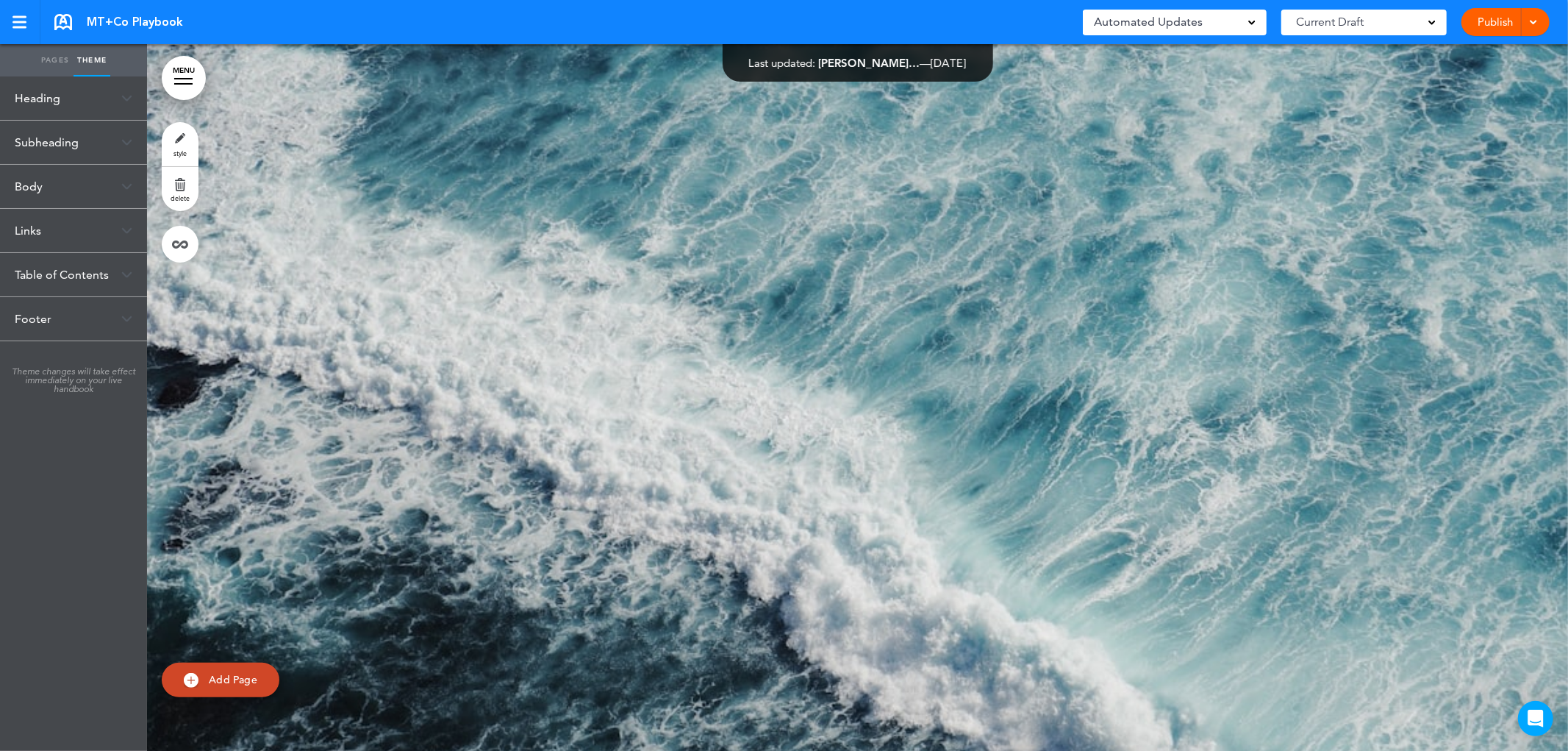
click at [132, 148] on div "Subheading" at bounding box center [73, 142] width 147 height 44
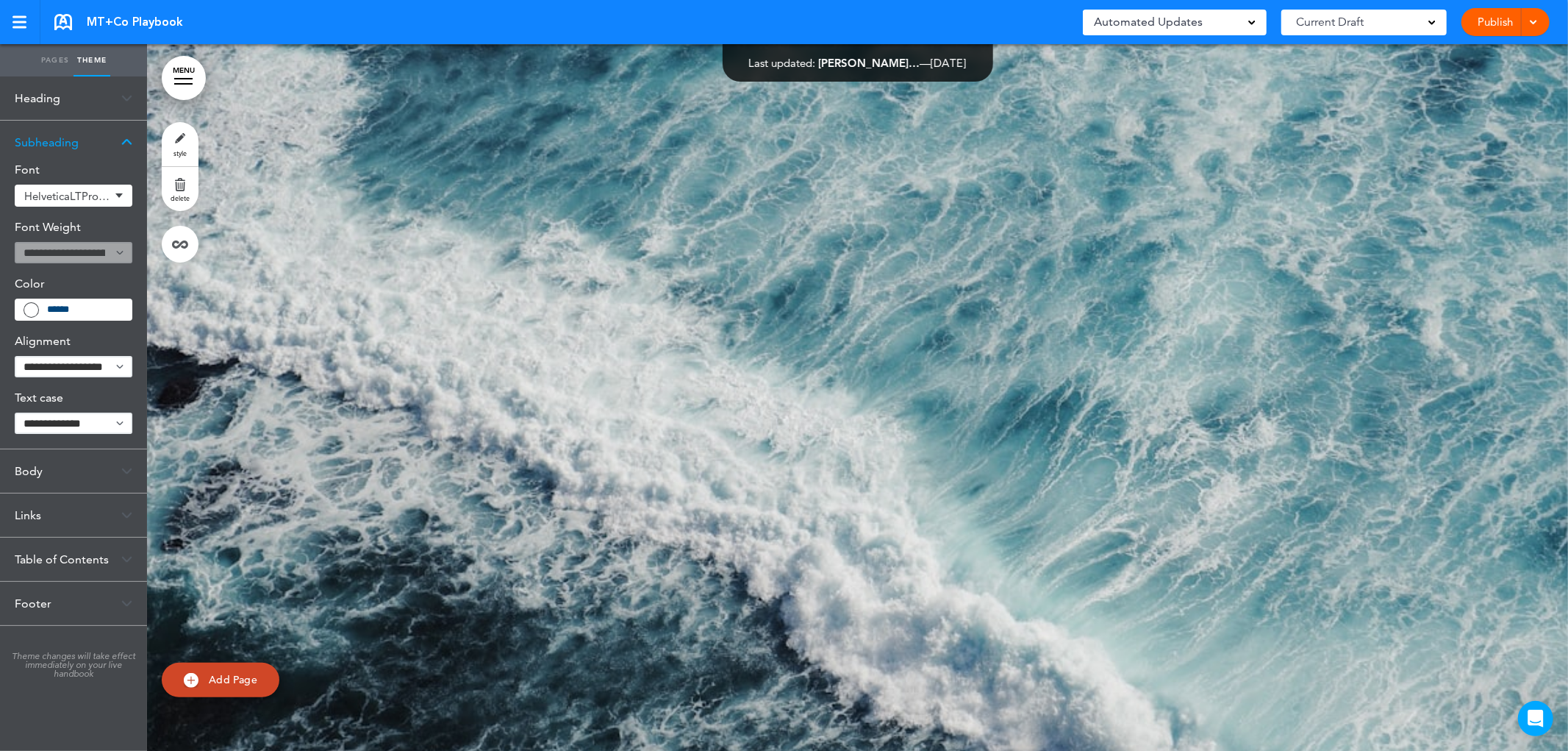
click at [132, 148] on div "Subheading" at bounding box center [73, 142] width 147 height 44
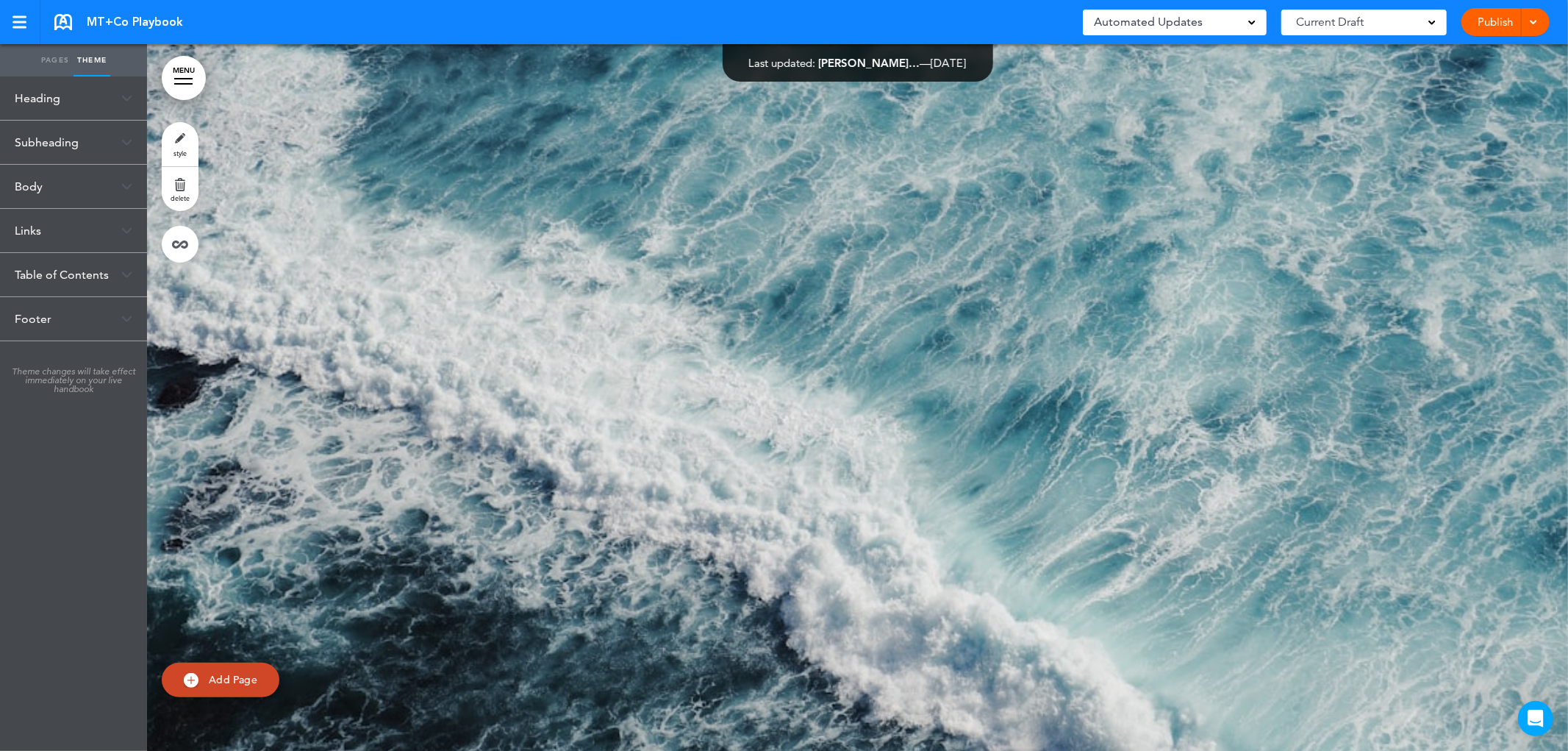
click at [132, 181] on div "Body" at bounding box center [73, 187] width 147 height 44
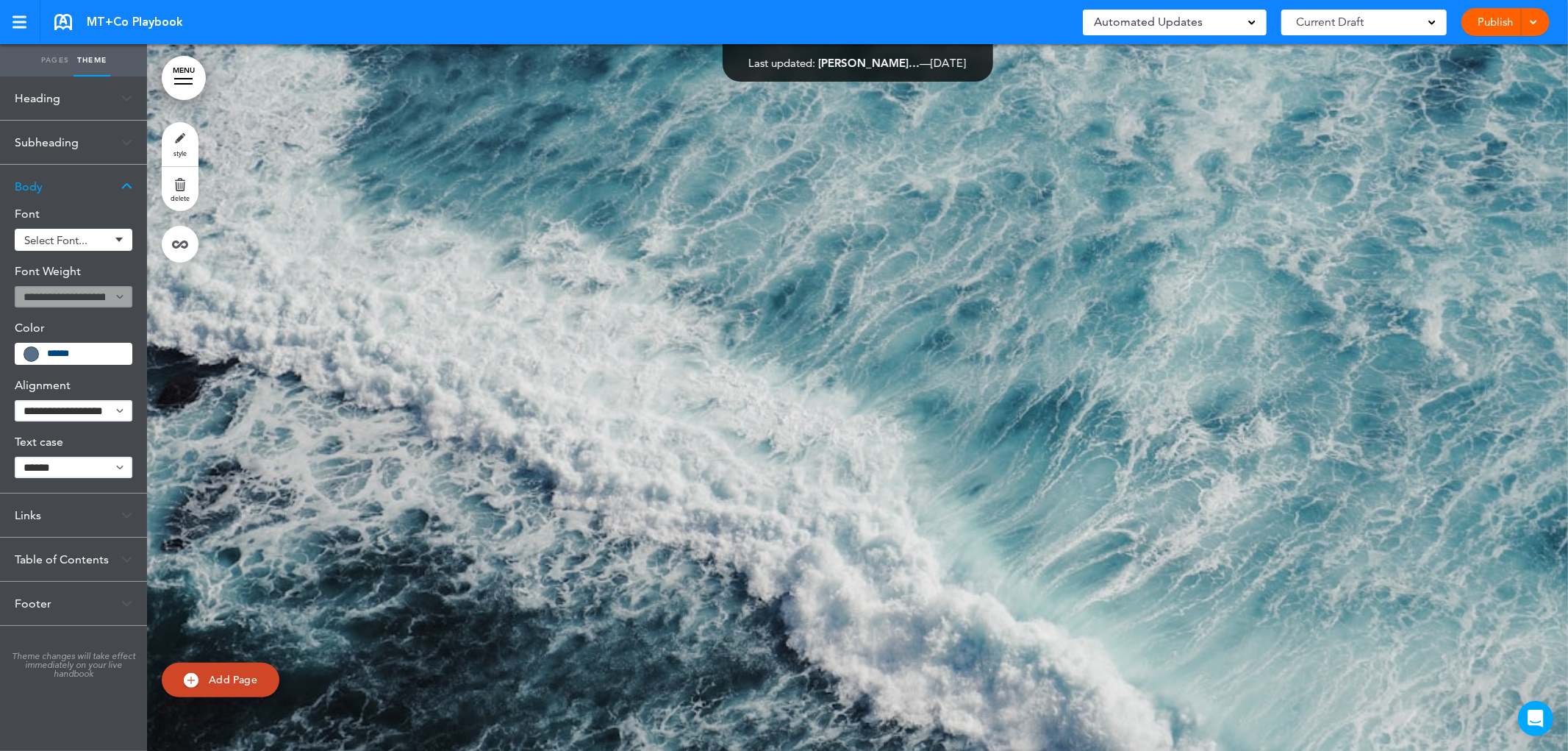
click at [55, 61] on link "Pages" at bounding box center [56, 61] width 37 height 32
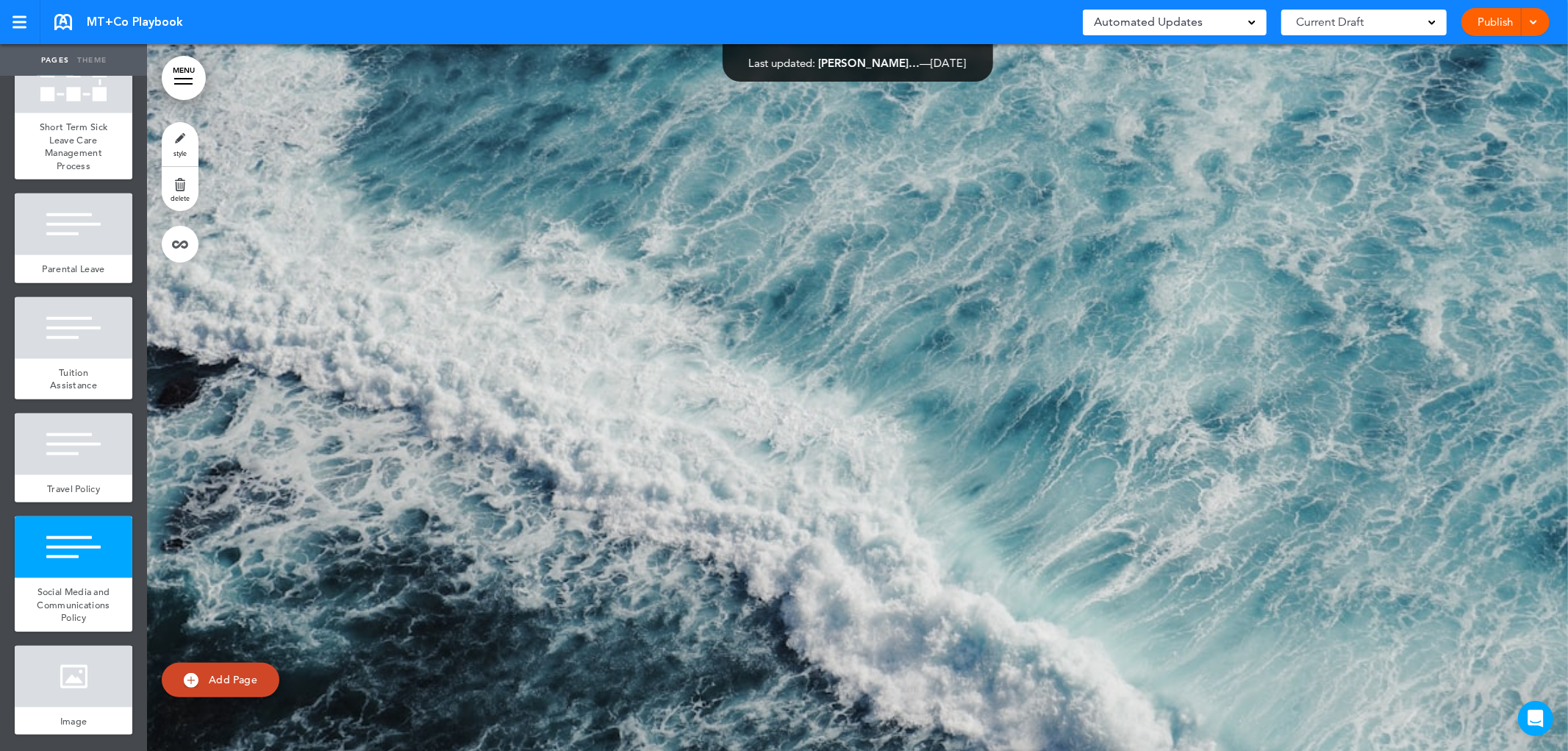
scroll to position [37677, 0]
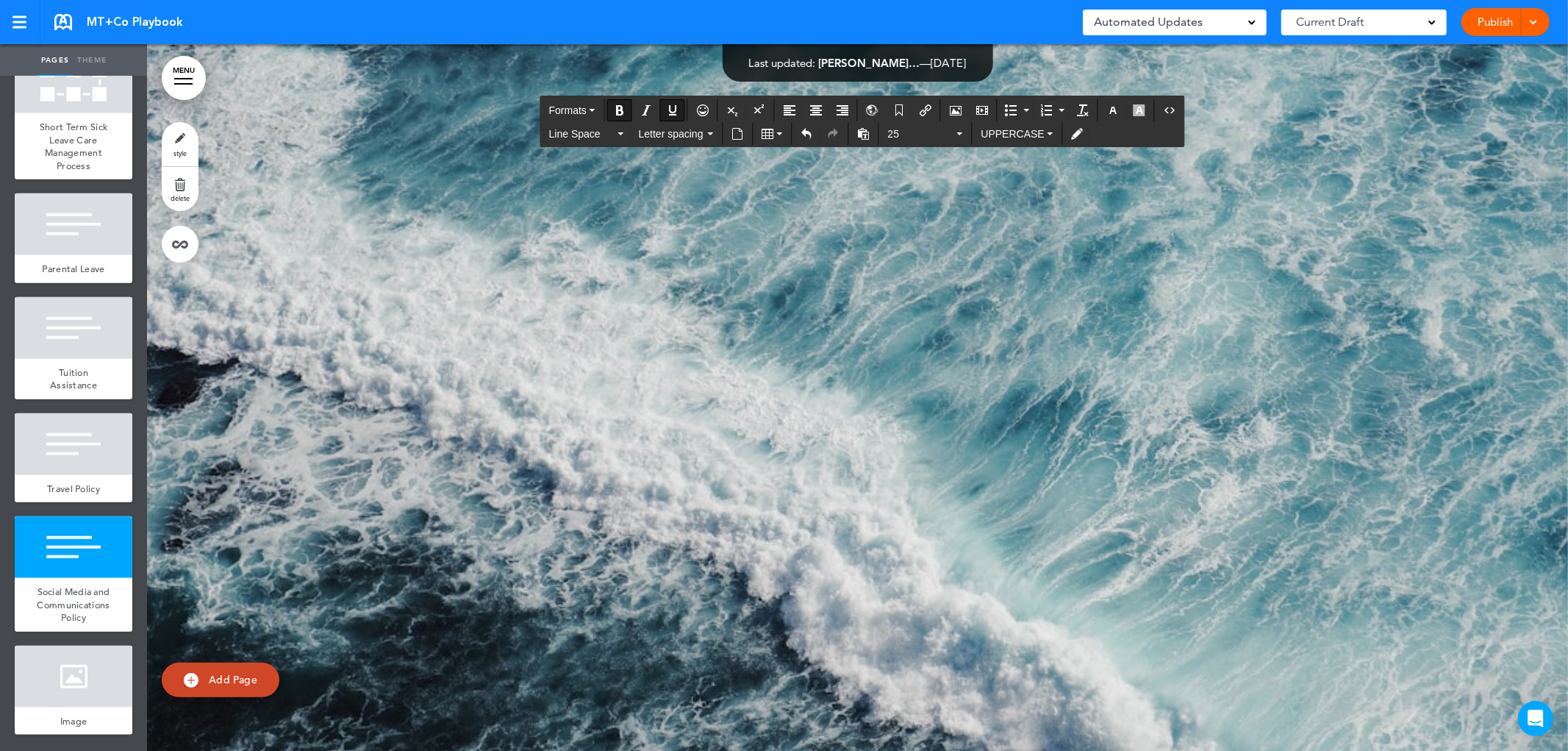
drag, startPoint x: 522, startPoint y: 256, endPoint x: 481, endPoint y: 211, distance: 60.9
copy div "**********"
drag, startPoint x: 724, startPoint y: 401, endPoint x: 483, endPoint y: 396, distance: 241.1
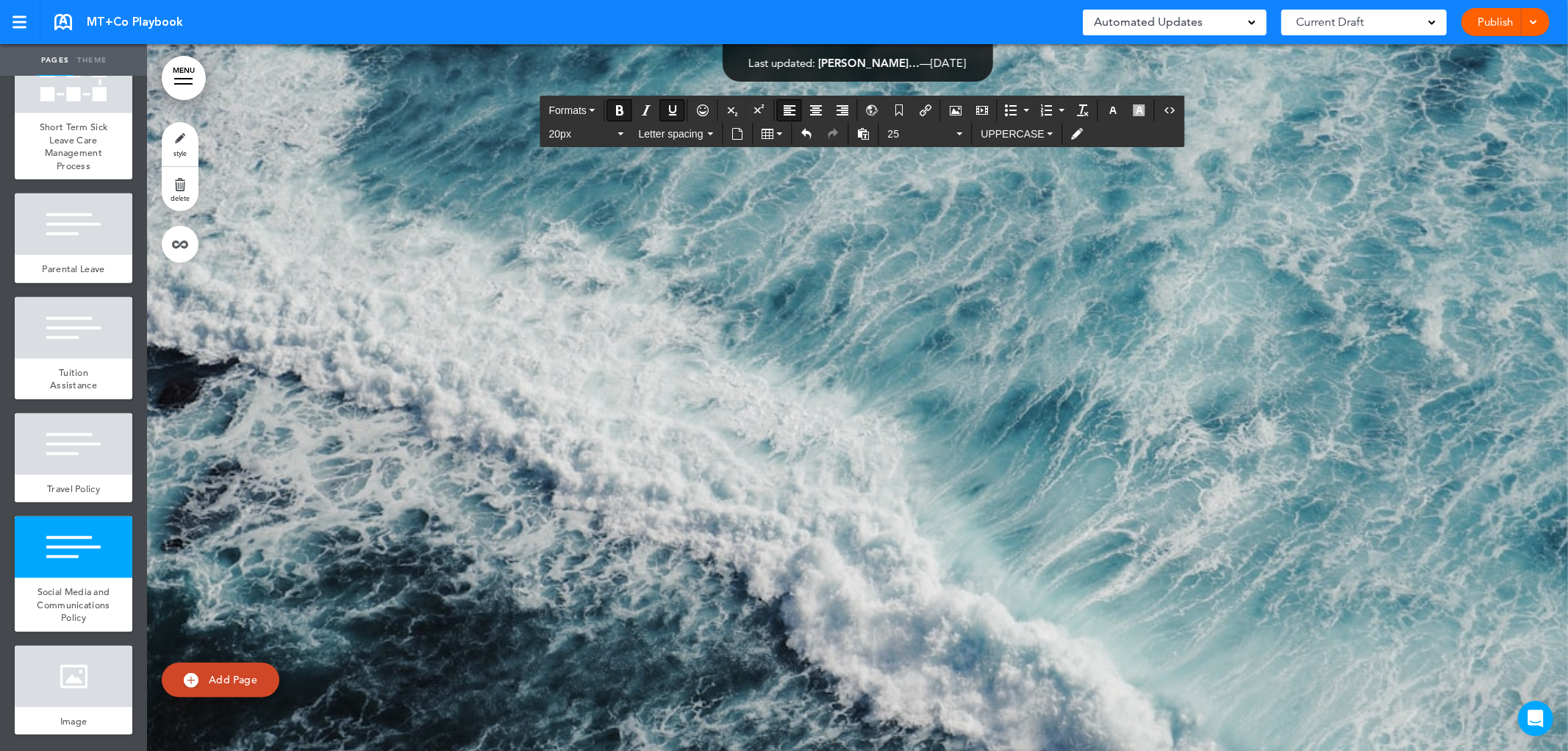
drag, startPoint x: 655, startPoint y: 489, endPoint x: 489, endPoint y: 489, distance: 166.0
drag, startPoint x: 761, startPoint y: 398, endPoint x: 492, endPoint y: 401, distance: 269.0
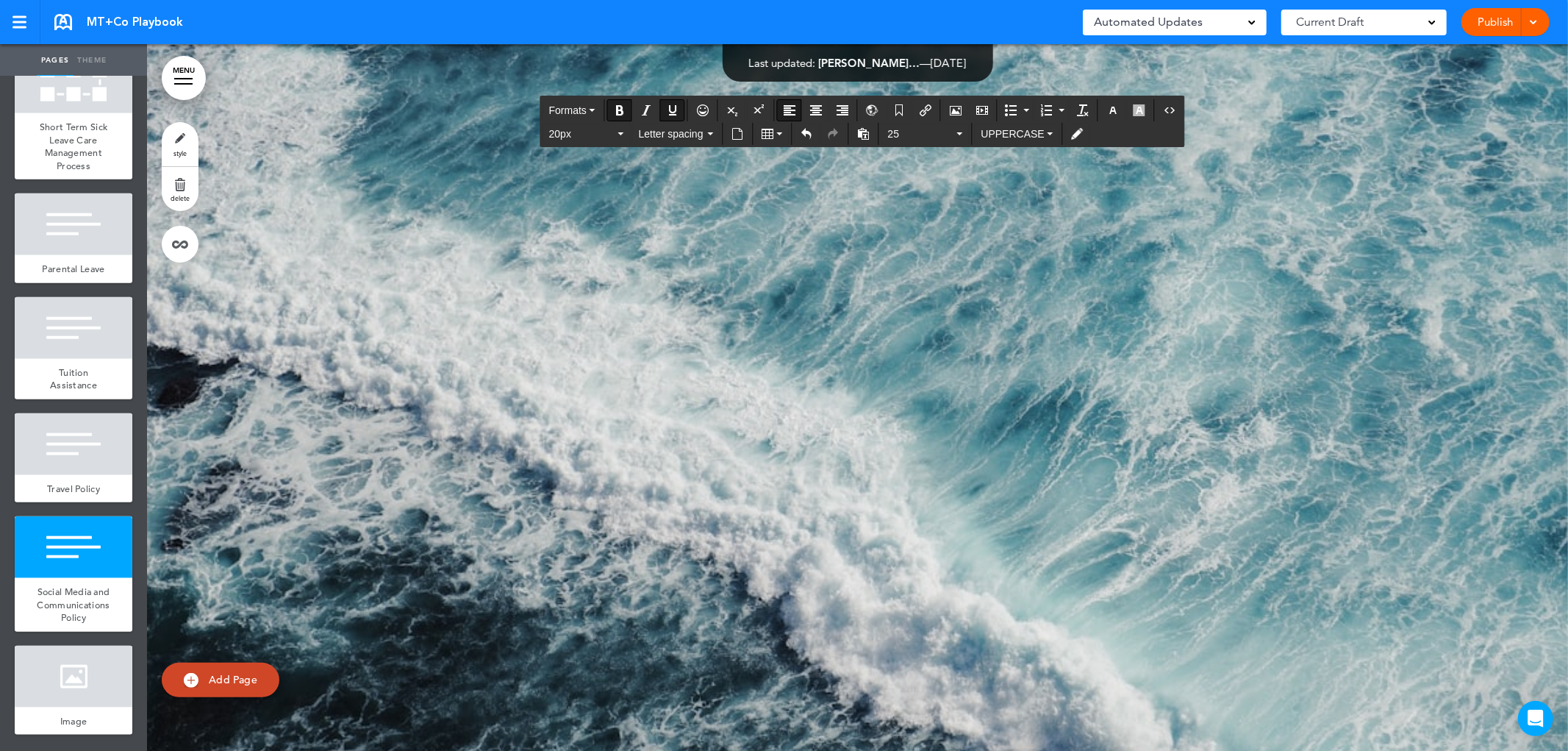
drag, startPoint x: 755, startPoint y: 480, endPoint x: 487, endPoint y: 489, distance: 268.2
drag, startPoint x: 776, startPoint y: 657, endPoint x: 485, endPoint y: 650, distance: 291.1
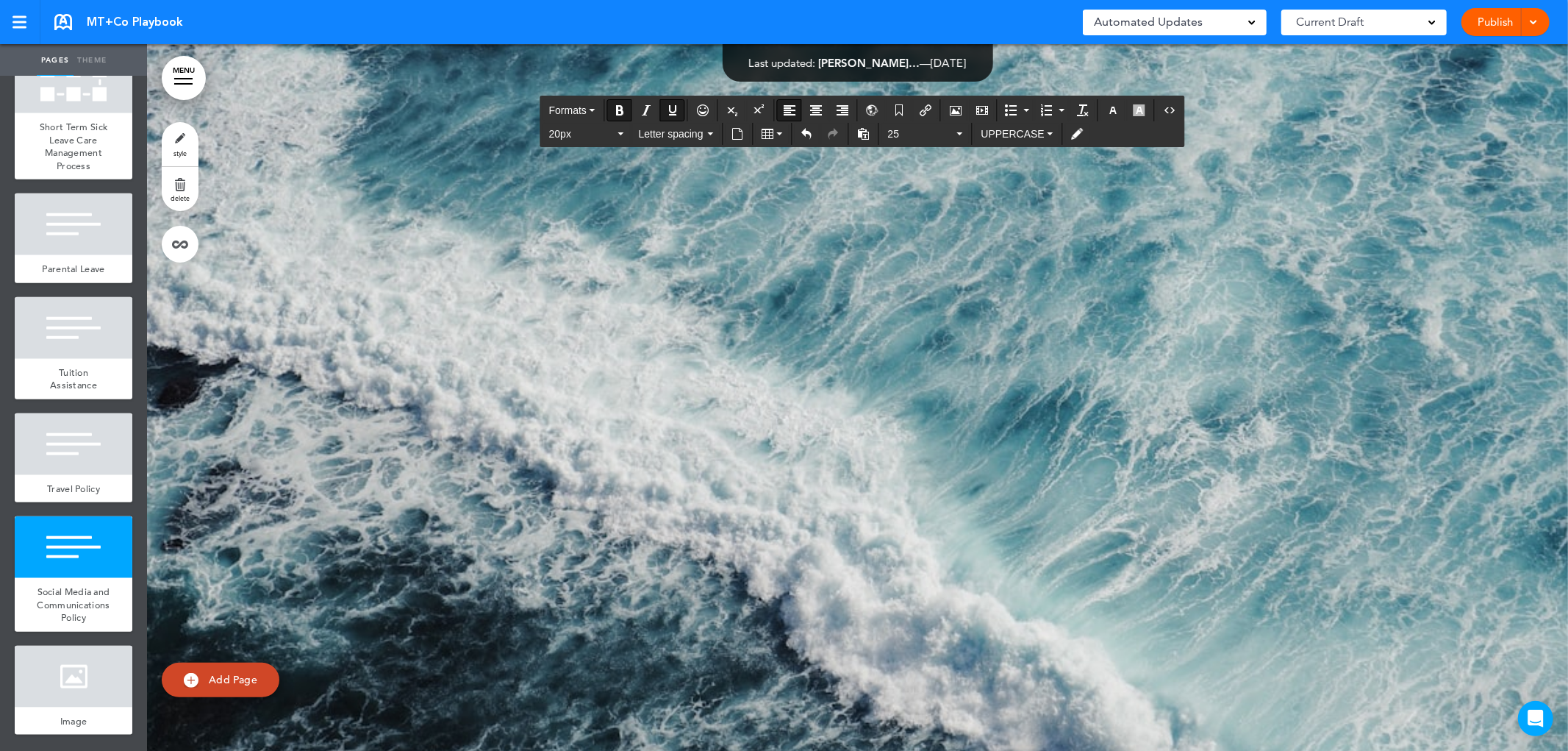
scroll to position [37840, 0]
drag, startPoint x: 746, startPoint y: 578, endPoint x: 483, endPoint y: 576, distance: 263.0
drag, startPoint x: 729, startPoint y: 657, endPoint x: 488, endPoint y: 657, distance: 241.0
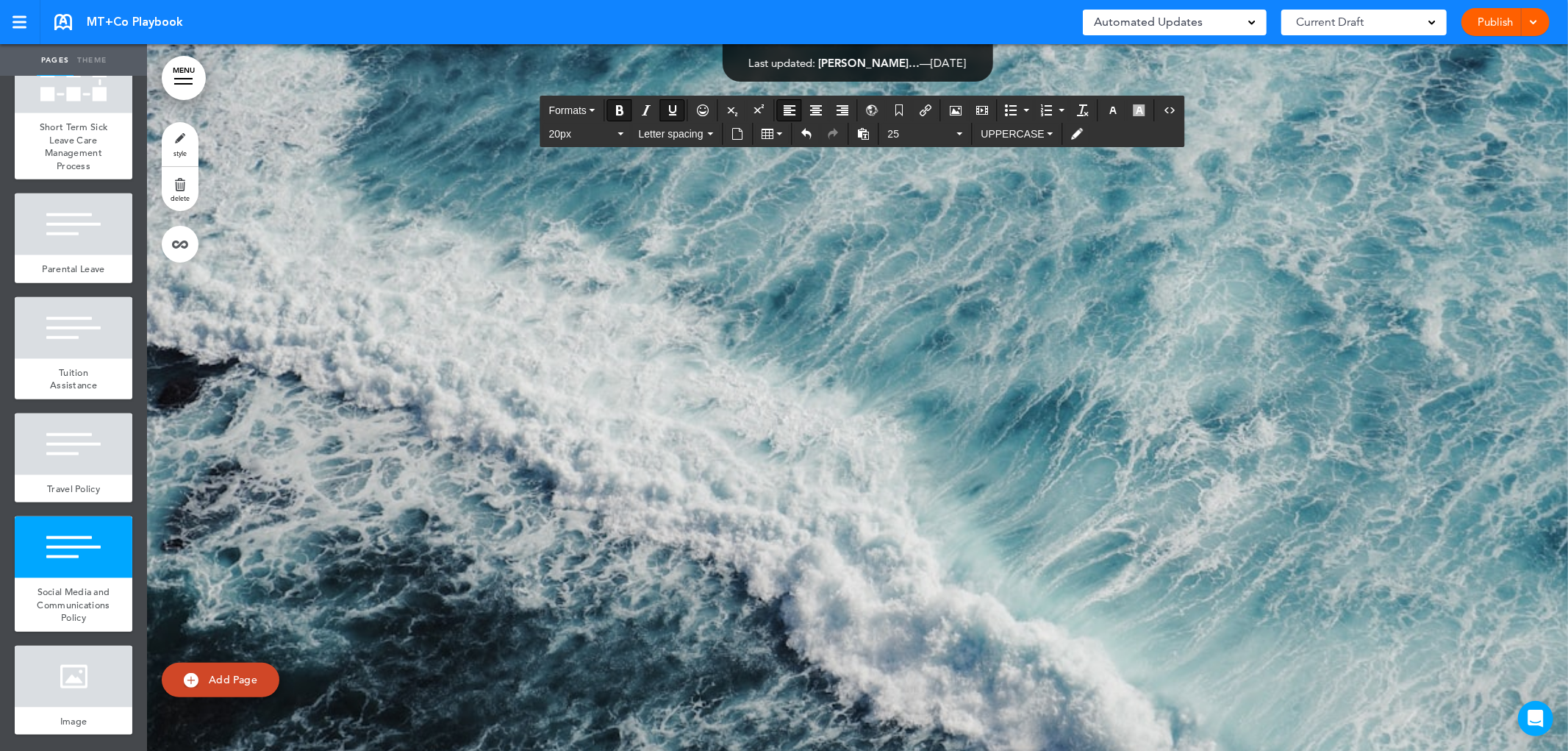
drag, startPoint x: 1085, startPoint y: 384, endPoint x: 643, endPoint y: 386, distance: 442.0
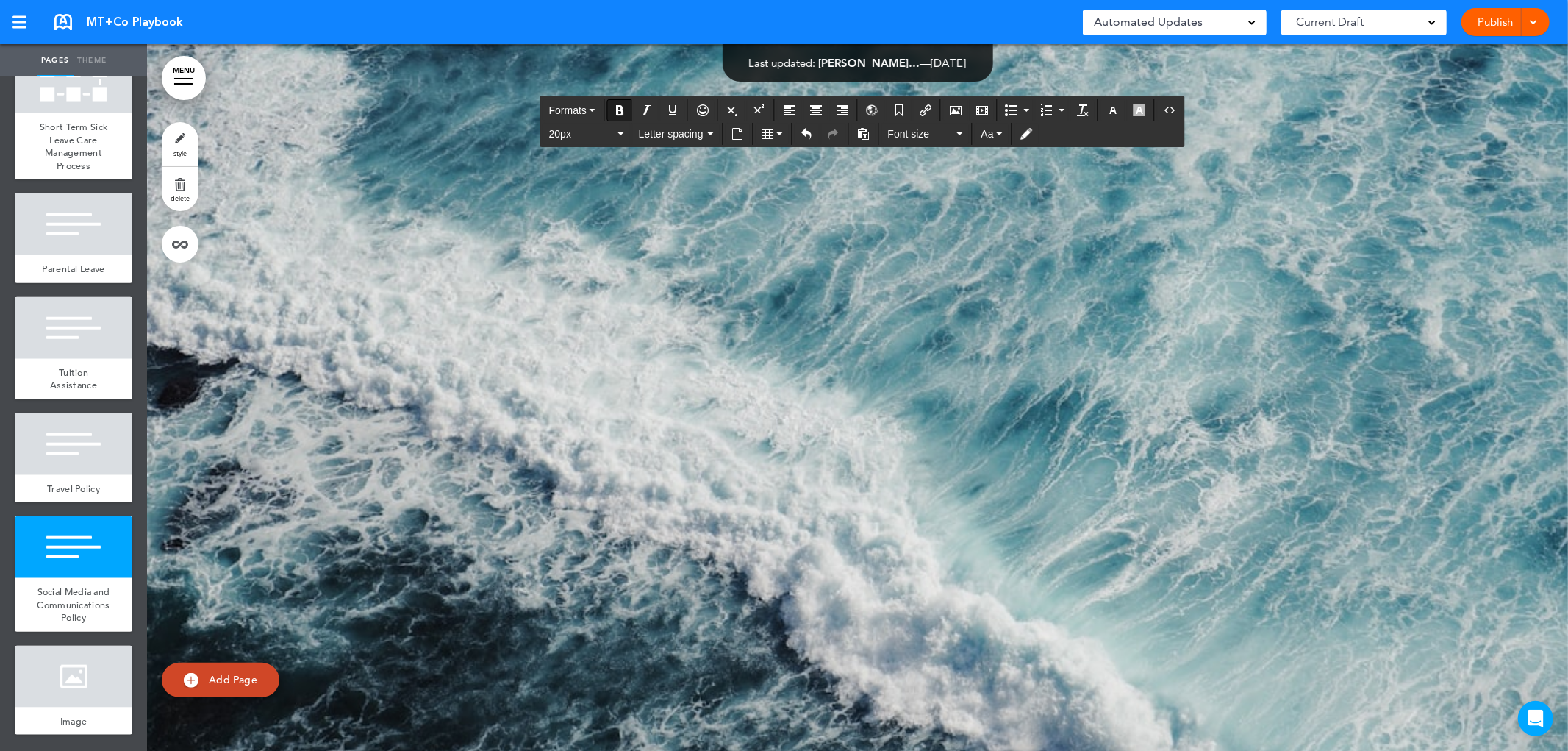
drag, startPoint x: 554, startPoint y: 427, endPoint x: 540, endPoint y: 388, distance: 41.4
copy div "**********"
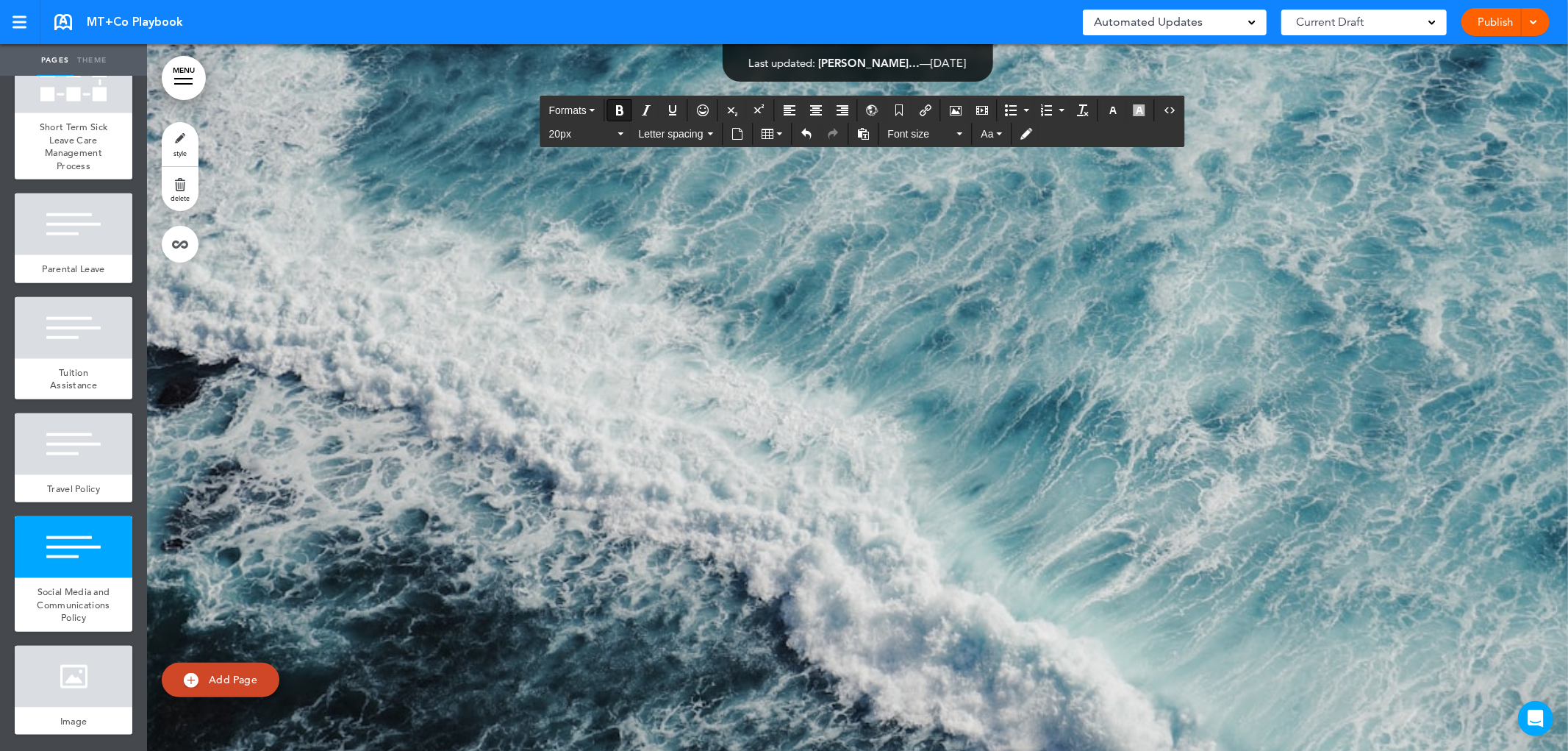
drag, startPoint x: 1089, startPoint y: 665, endPoint x: 606, endPoint y: 662, distance: 483.0
drag, startPoint x: 811, startPoint y: 699, endPoint x: 730, endPoint y: 665, distance: 87.8
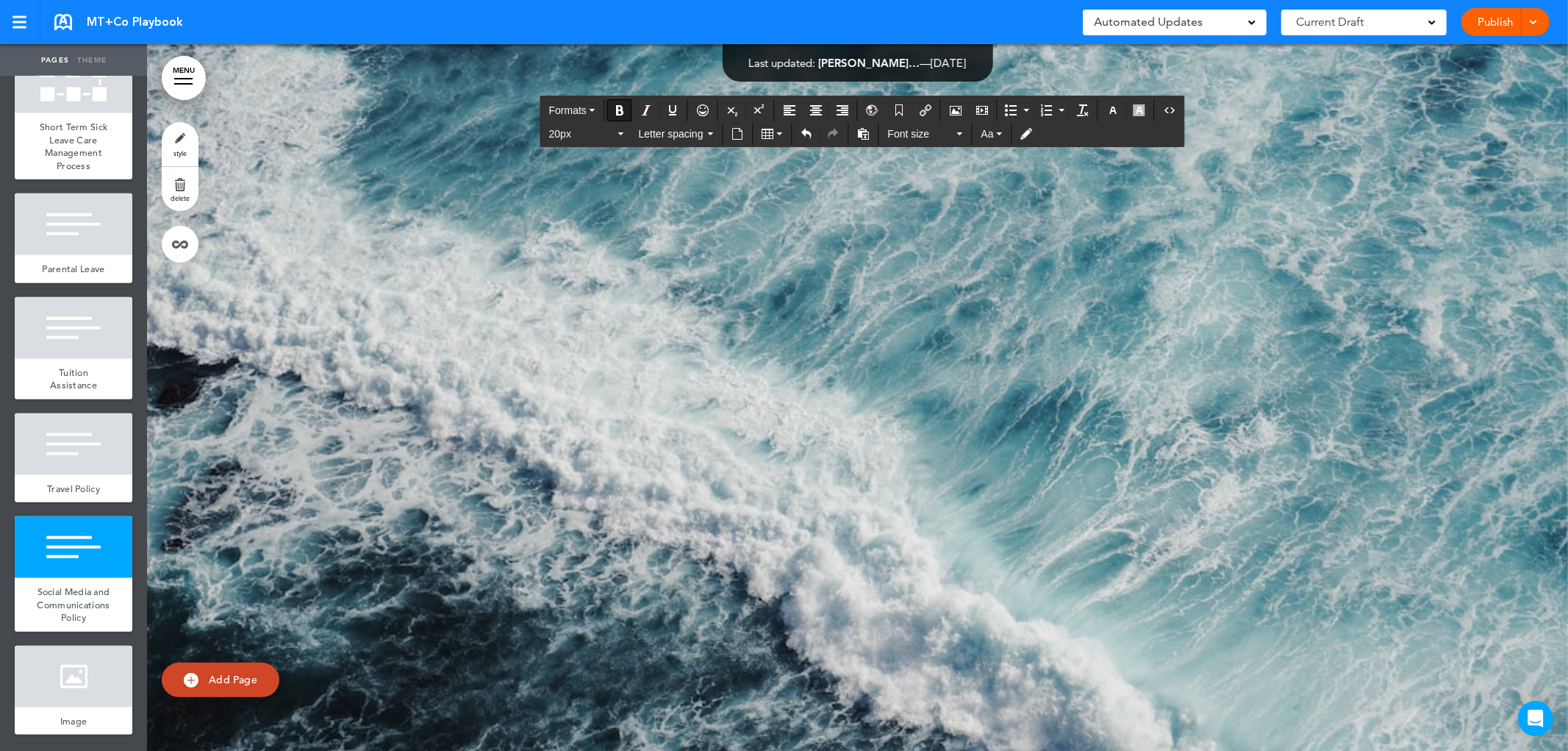
copy div "**********"
